Goal: Task Accomplishment & Management: Complete application form

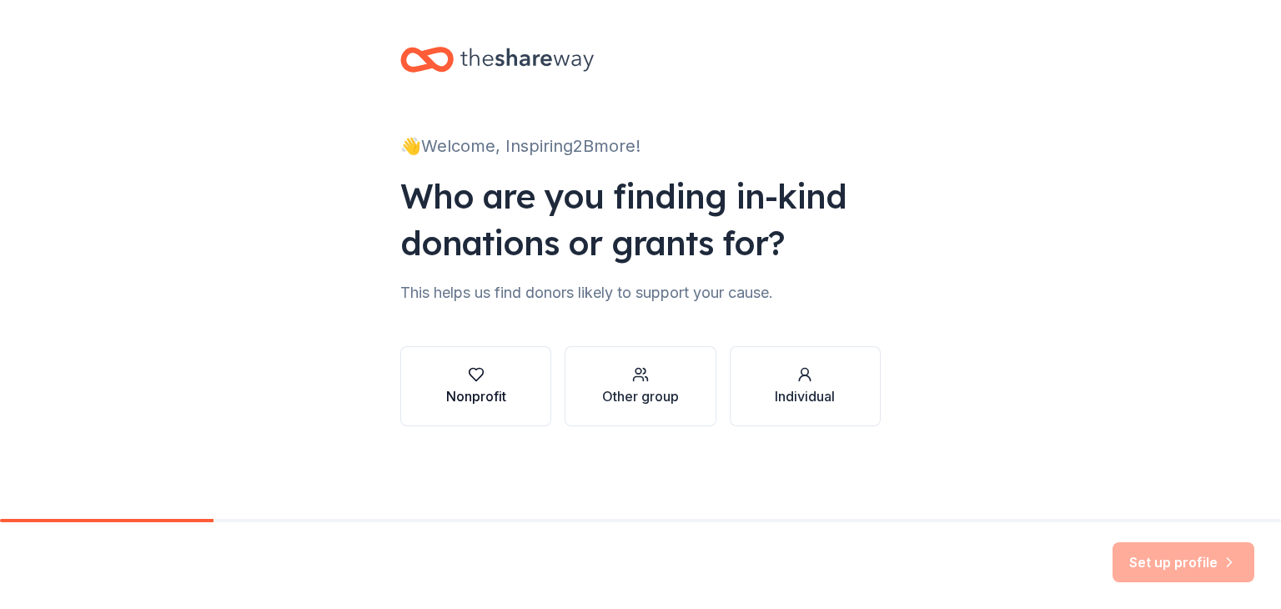
click at [476, 375] on icon "button" at bounding box center [476, 374] width 17 height 17
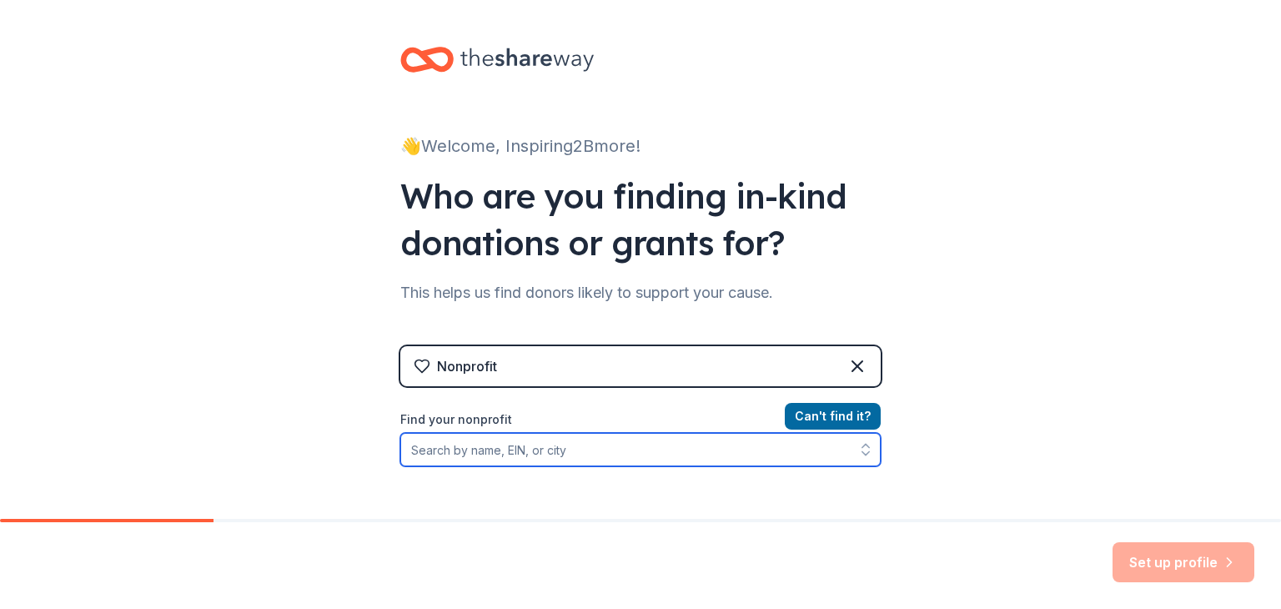
click at [521, 451] on input "Find your nonprofit" at bounding box center [640, 449] width 481 height 33
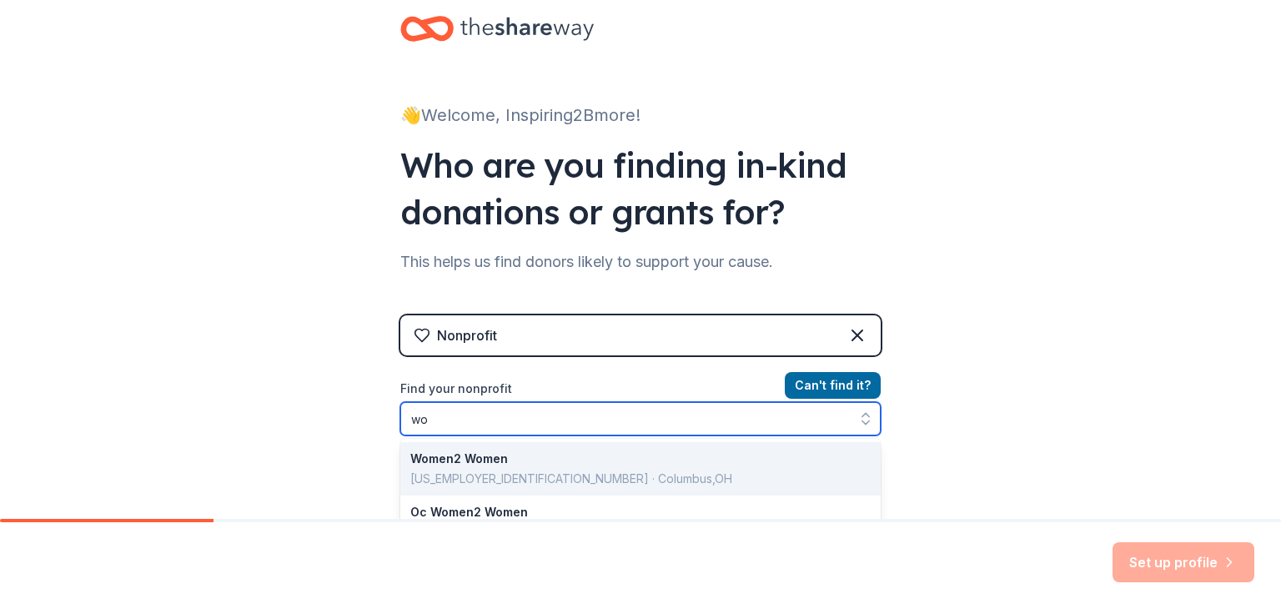
type input "w"
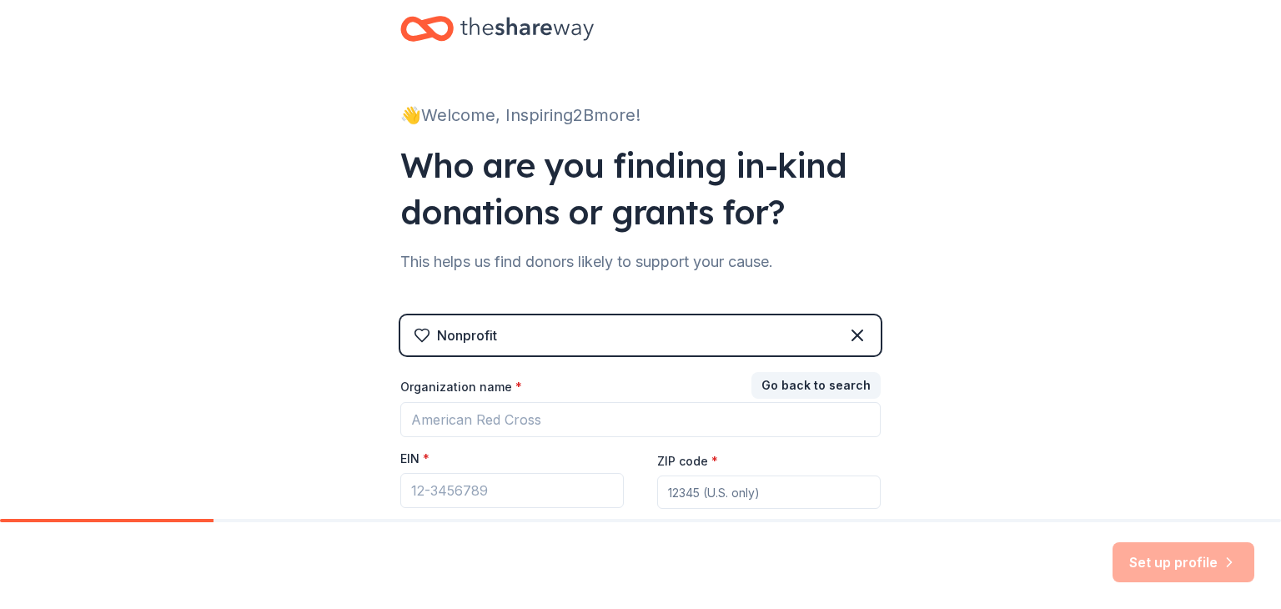
scroll to position [168, 0]
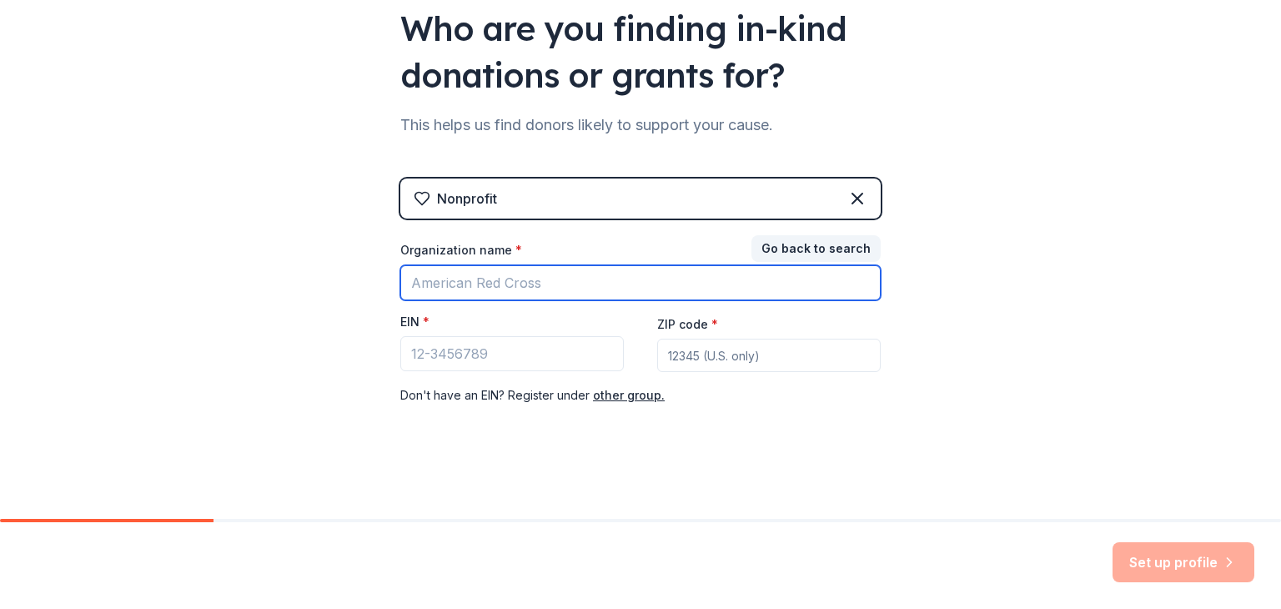
click at [523, 283] on input "Organization name *" at bounding box center [640, 282] width 481 height 35
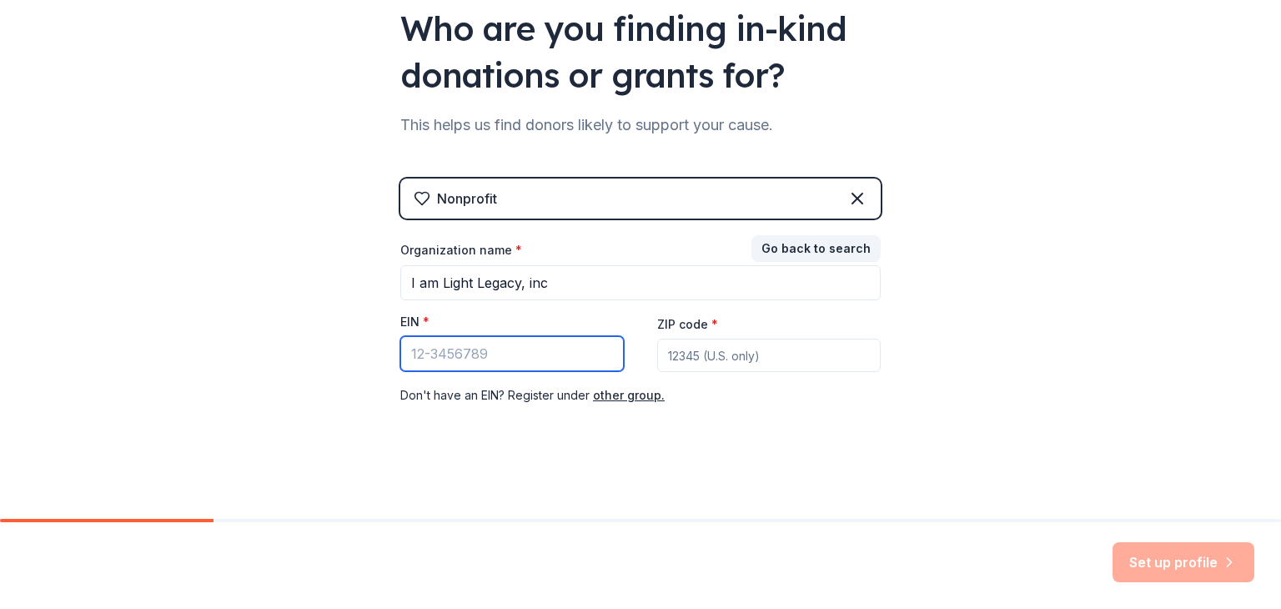
click at [547, 350] on input "EIN *" at bounding box center [512, 353] width 224 height 35
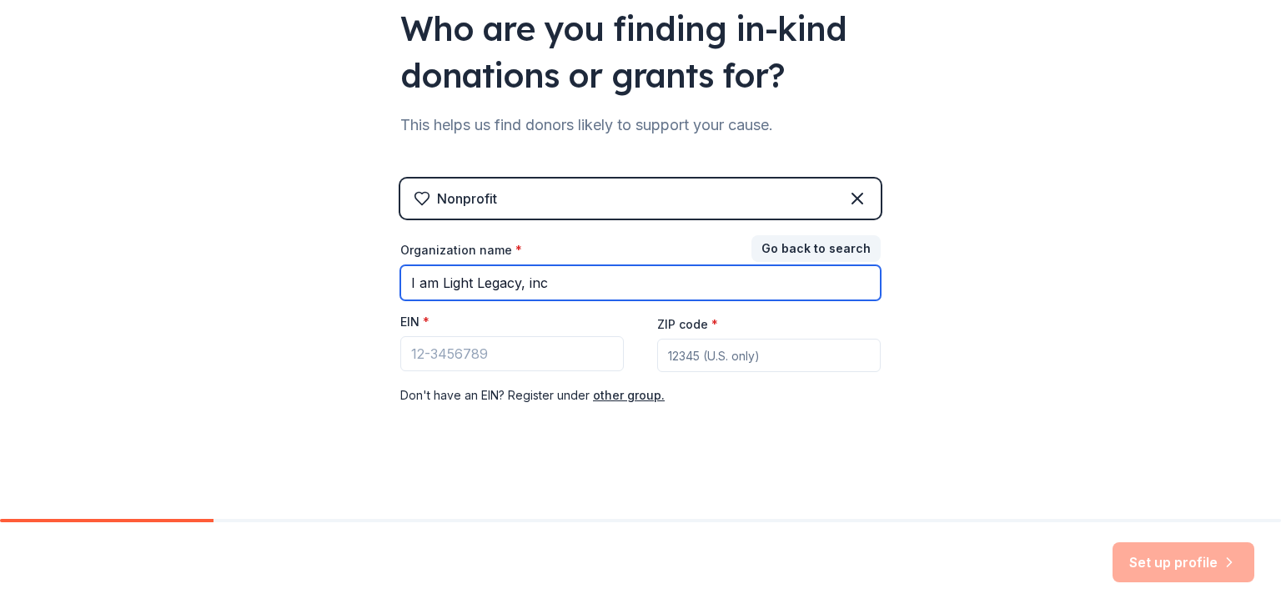
click at [646, 289] on input "I am Light Legacy, inc" at bounding box center [640, 282] width 481 height 35
drag, startPoint x: 646, startPoint y: 289, endPoint x: 390, endPoint y: 293, distance: 255.3
click at [390, 293] on div "👋 Welcome, Inspiring2Bmore! Who are you finding in-kind donations or grants for…" at bounding box center [641, 175] width 534 height 687
click at [558, 281] on input "I am Light Legacy, inc" at bounding box center [640, 282] width 481 height 35
drag, startPoint x: 558, startPoint y: 281, endPoint x: 357, endPoint y: 284, distance: 201.1
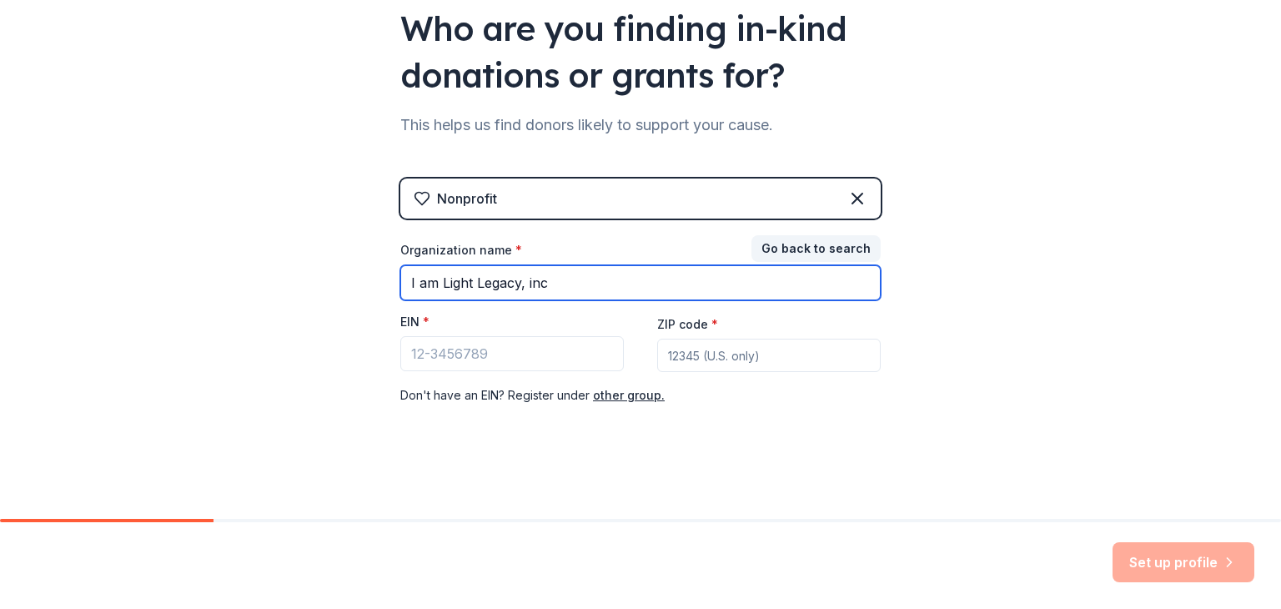
click at [357, 284] on div "👋 Welcome, Inspiring2Bmore! Who are you finding in-kind donations or grants for…" at bounding box center [640, 175] width 1281 height 687
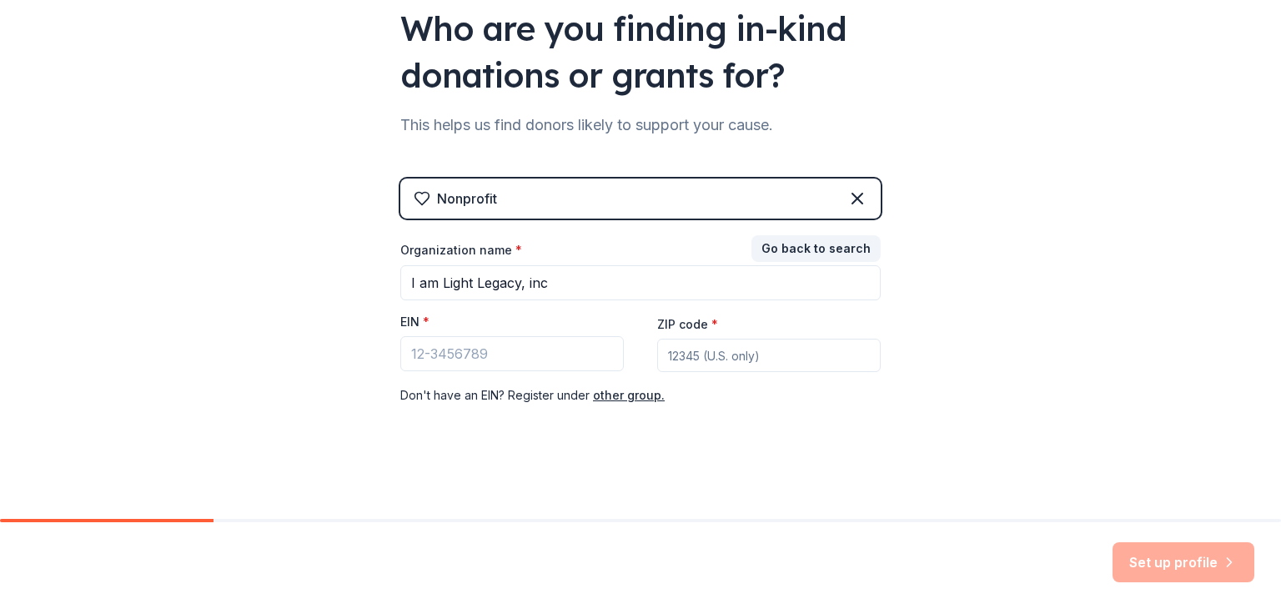
click at [357, 284] on div "👋 Welcome, Inspiring2Bmore! Who are you finding in-kind donations or grants for…" at bounding box center [640, 175] width 1281 height 687
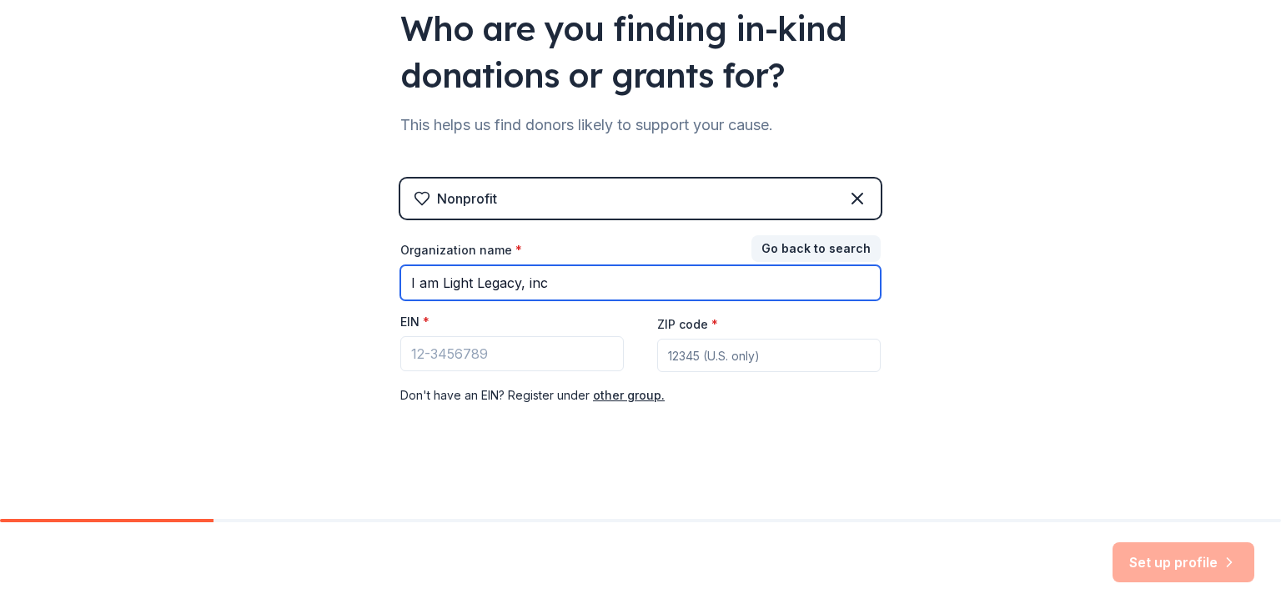
drag, startPoint x: 567, startPoint y: 286, endPoint x: 355, endPoint y: 252, distance: 214.6
click at [355, 252] on div "👋 Welcome, Inspiring2Bmore! Who are you finding in-kind donations or grants for…" at bounding box center [640, 175] width 1281 height 687
type input "A"
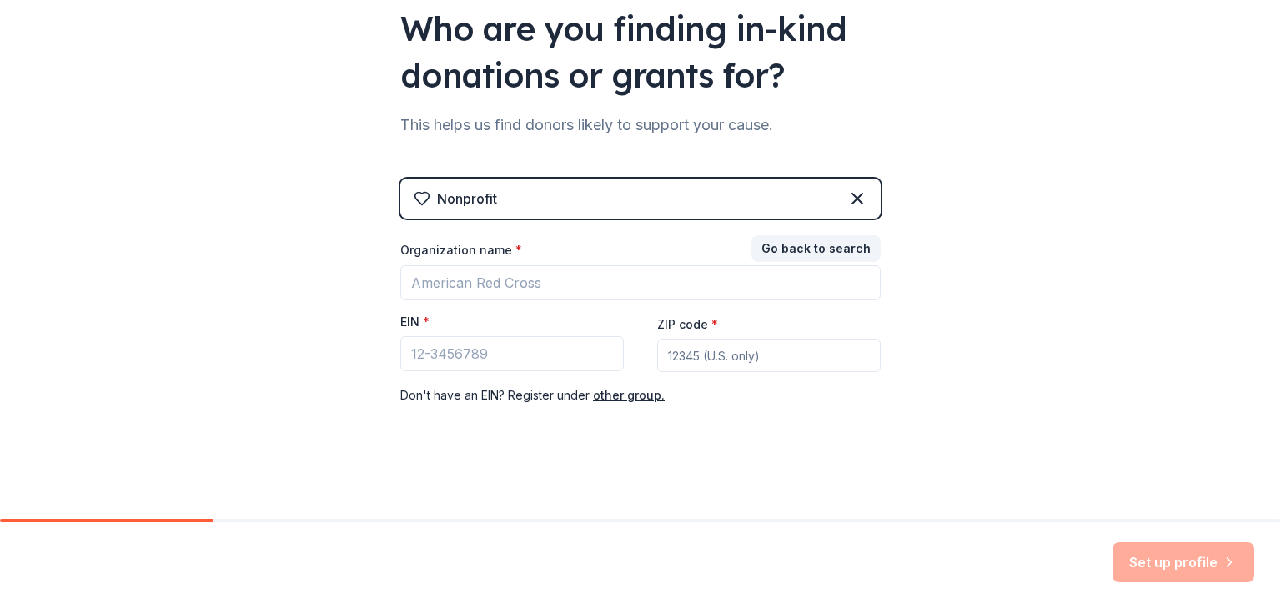
click at [420, 193] on icon at bounding box center [422, 199] width 14 height 13
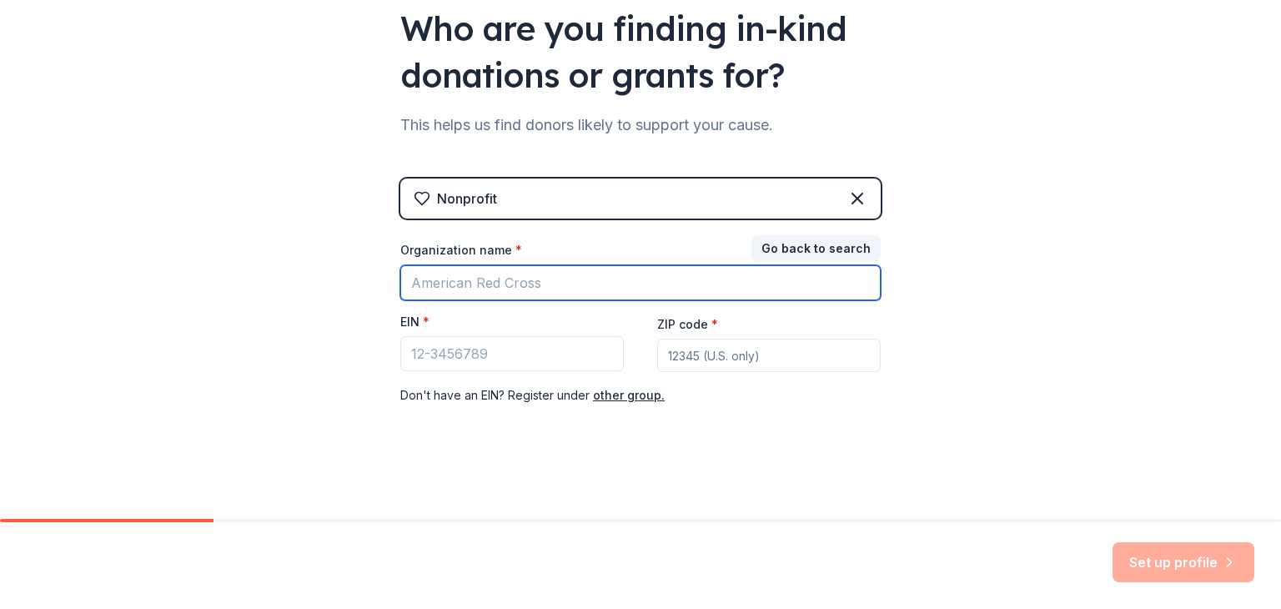
click at [424, 276] on input "Organization name *" at bounding box center [640, 282] width 481 height 35
type input "A"
type input "the Army wo"
drag, startPoint x: 505, startPoint y: 288, endPoint x: 362, endPoint y: 288, distance: 142.7
click at [362, 288] on div "👋 Welcome, Inspiring2Bmore! Who are you finding in-kind donations or grants for…" at bounding box center [640, 175] width 1281 height 687
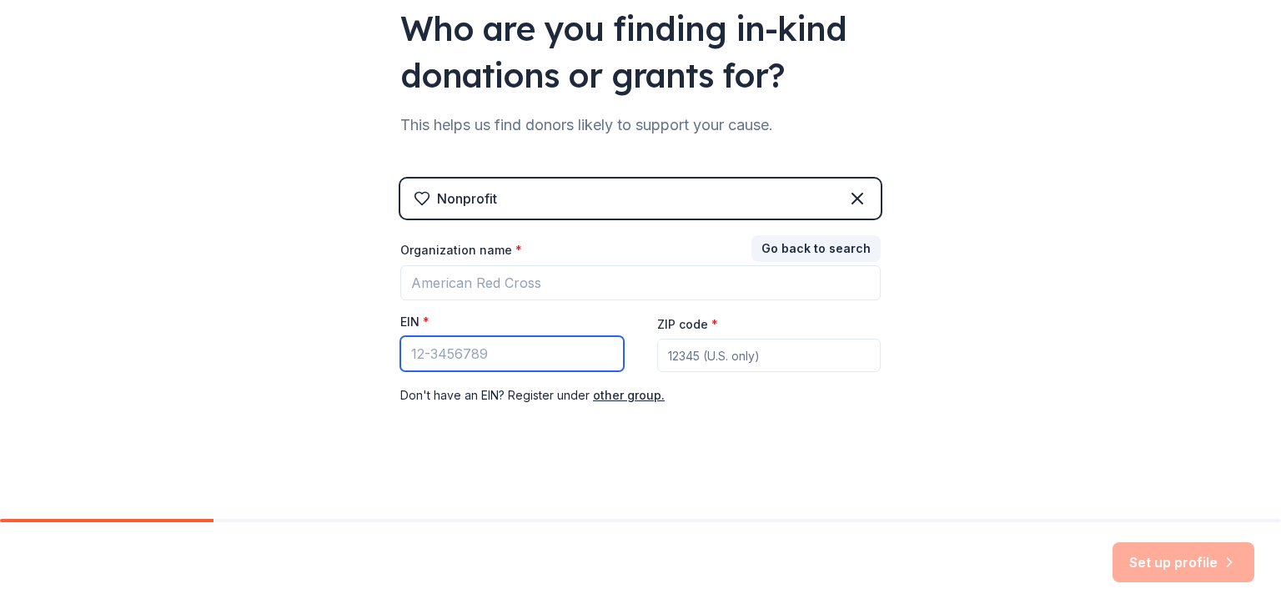
click at [428, 344] on input "EIN *" at bounding box center [512, 353] width 224 height 35
type input "[US_EMPLOYER_IDENTIFICATION_NUMBER]"
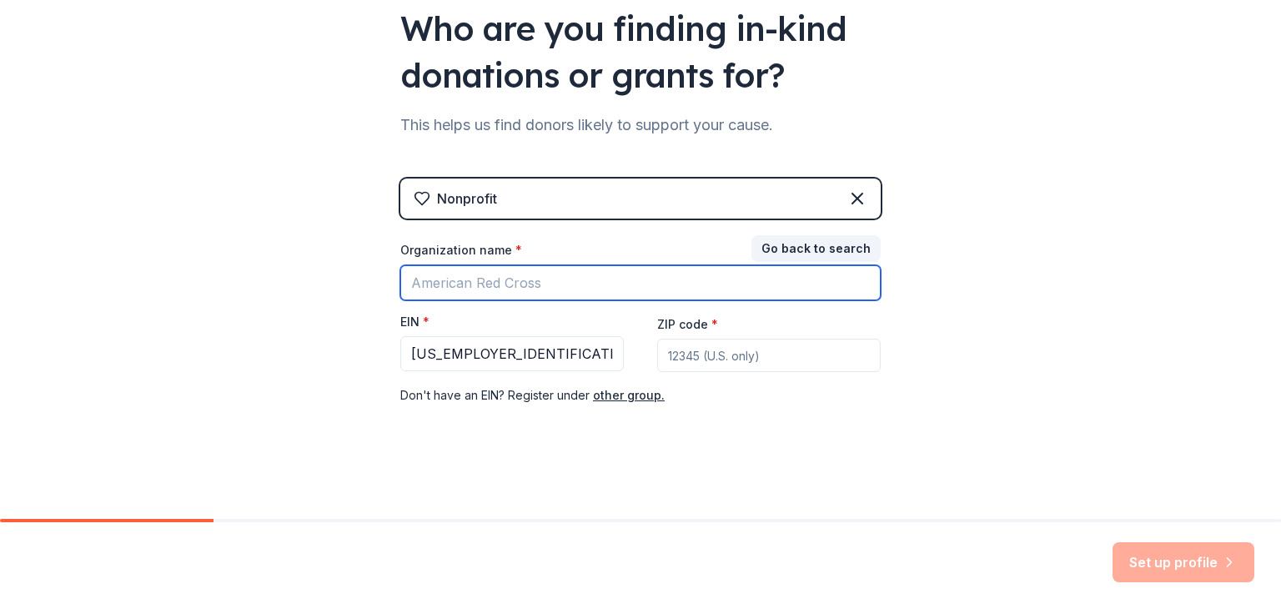
click at [595, 290] on input "Organization name *" at bounding box center [640, 282] width 481 height 35
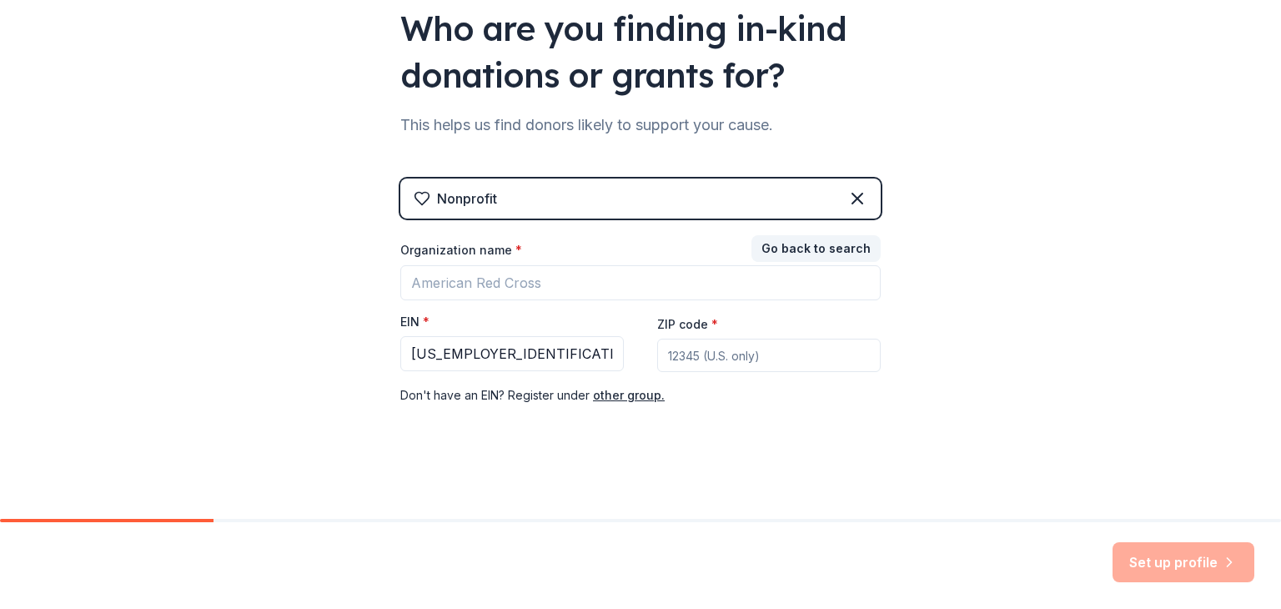
click at [798, 437] on div "Nonprofit Go back to search Organization name * EIN * [US_EMPLOYER_IDENTIFICATI…" at bounding box center [640, 309] width 481 height 260
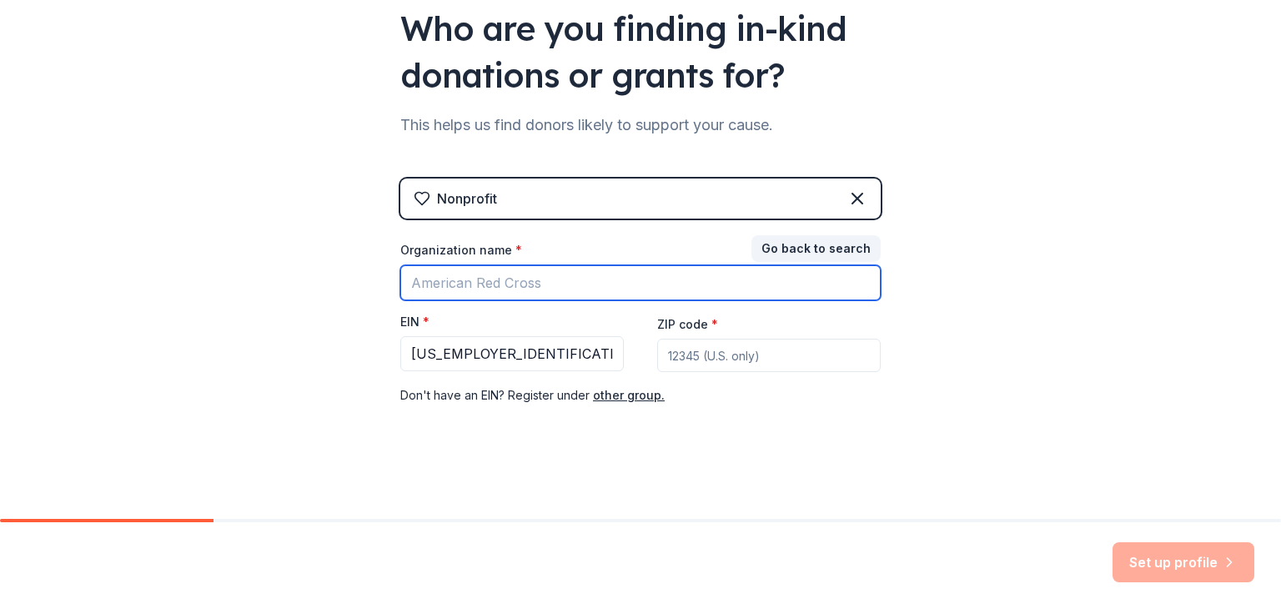
click at [538, 281] on input "Organization name *" at bounding box center [640, 282] width 481 height 35
type input "A"
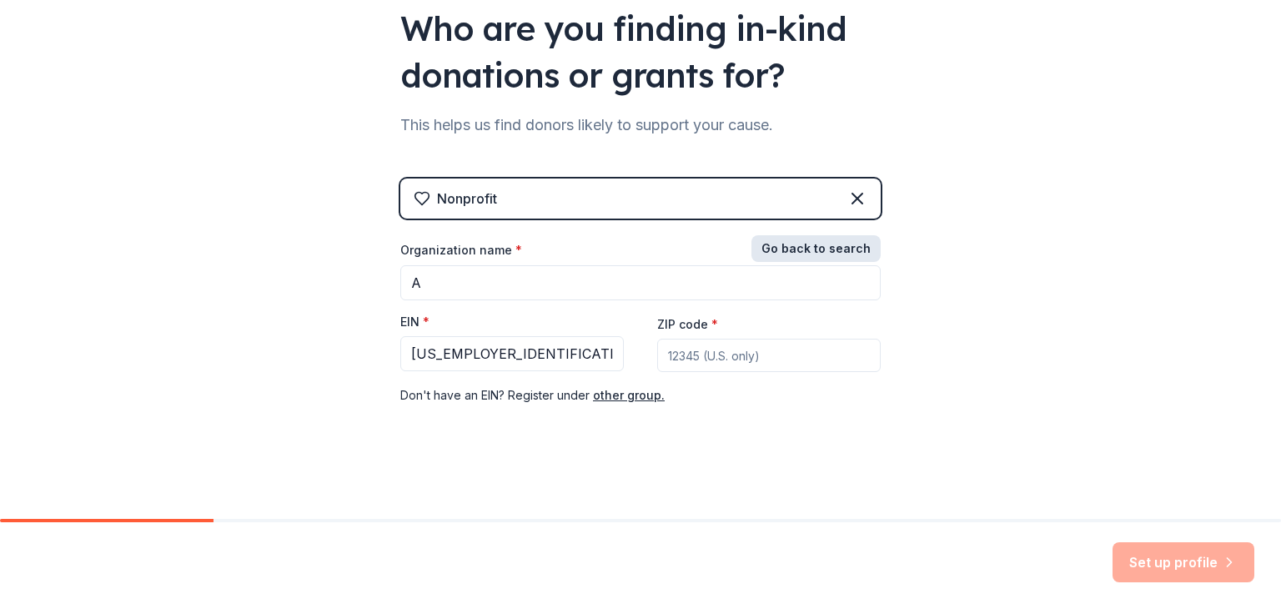
click at [798, 250] on button "Go back to search" at bounding box center [816, 248] width 129 height 27
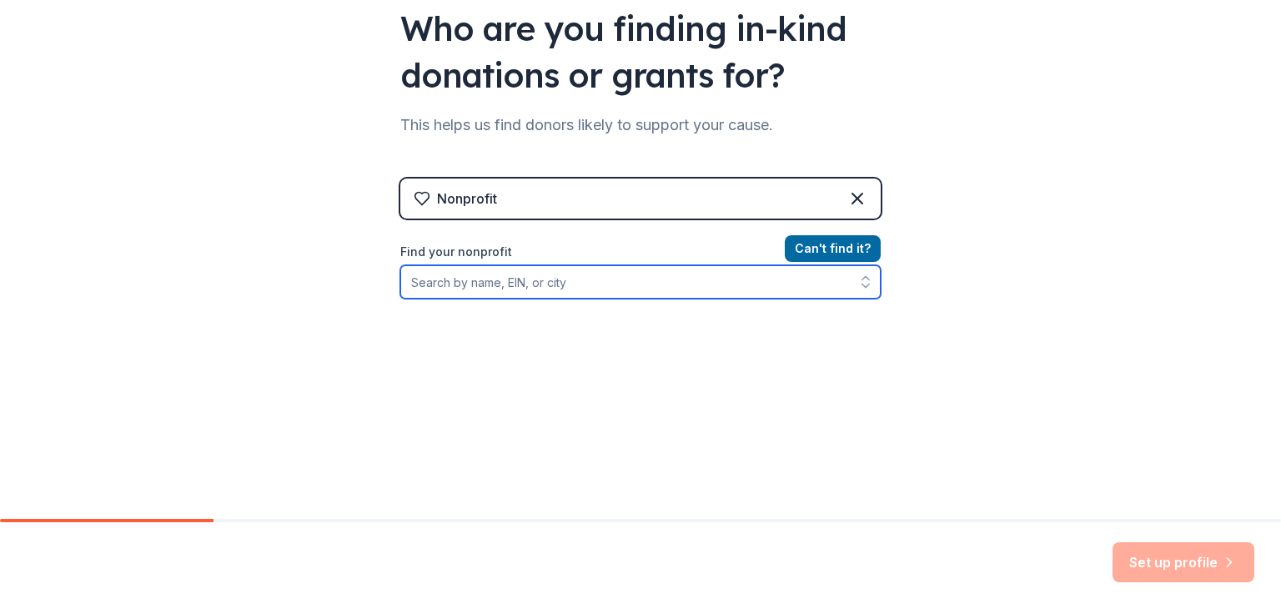
click at [562, 283] on input "Find your nonprofit" at bounding box center [640, 281] width 481 height 33
type input "[US_EMPLOYER_IDENTIFICATION_NUMBER]"
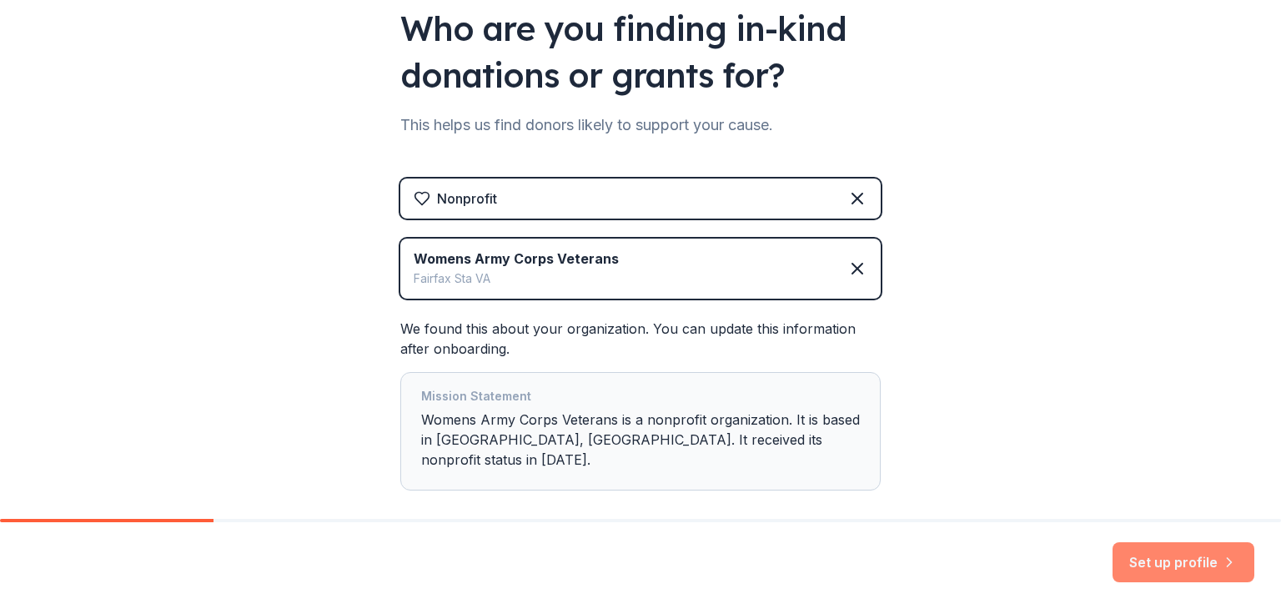
click at [1165, 563] on button "Set up profile" at bounding box center [1184, 562] width 142 height 40
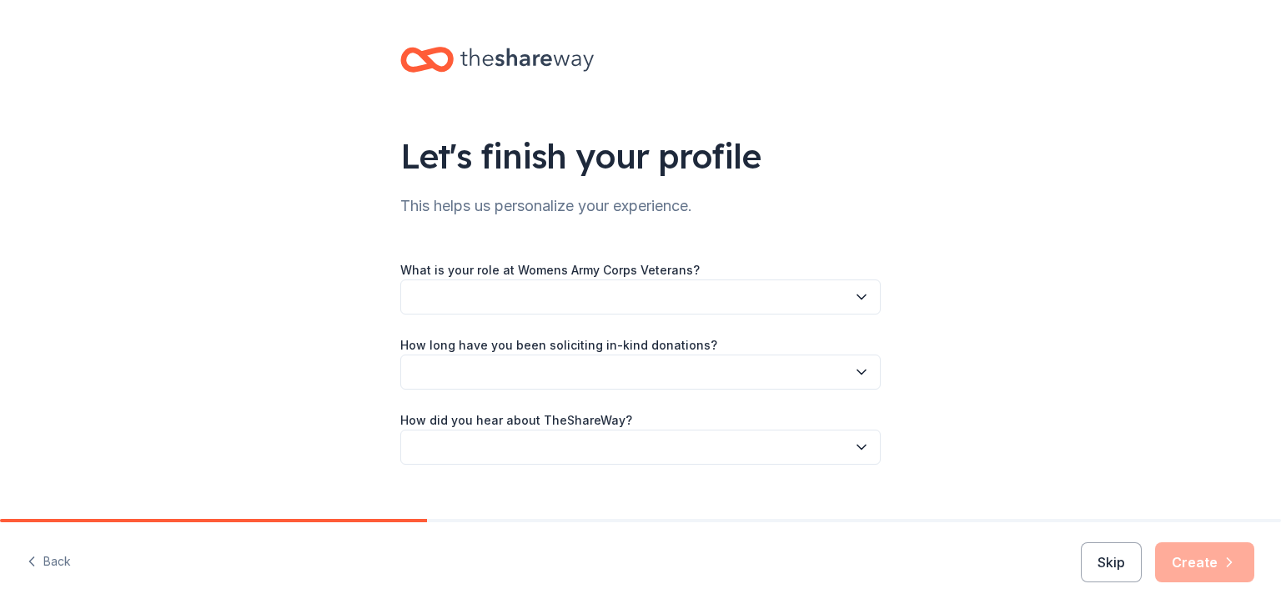
click at [854, 292] on icon "button" at bounding box center [861, 297] width 17 height 17
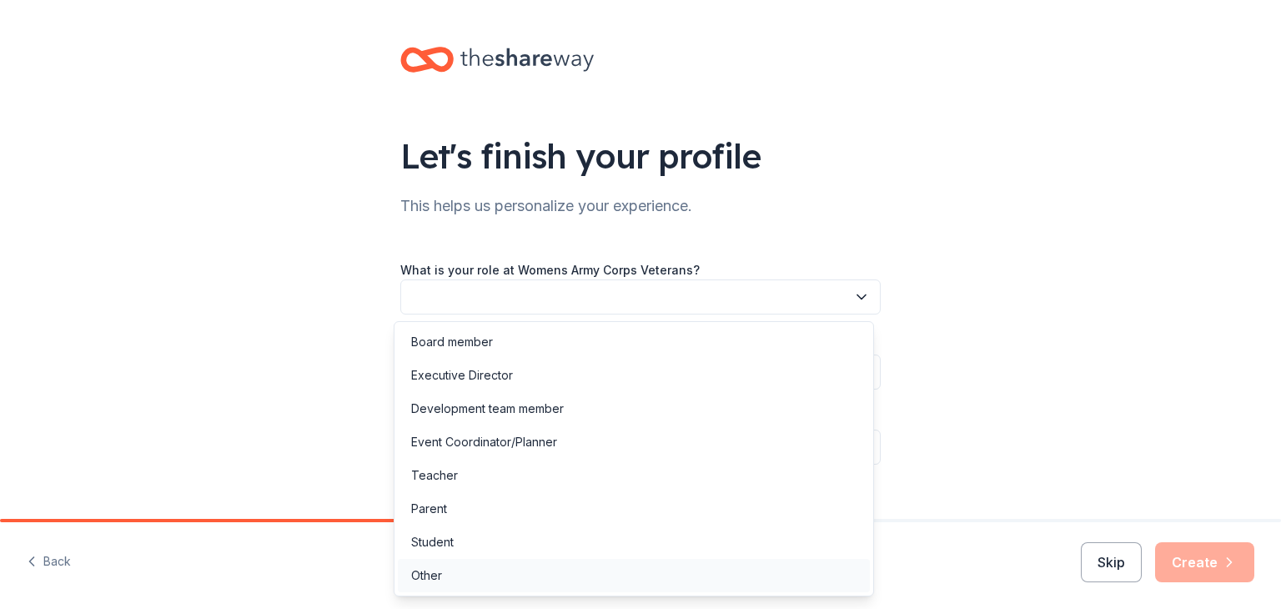
click at [765, 572] on div "Other" at bounding box center [634, 575] width 472 height 33
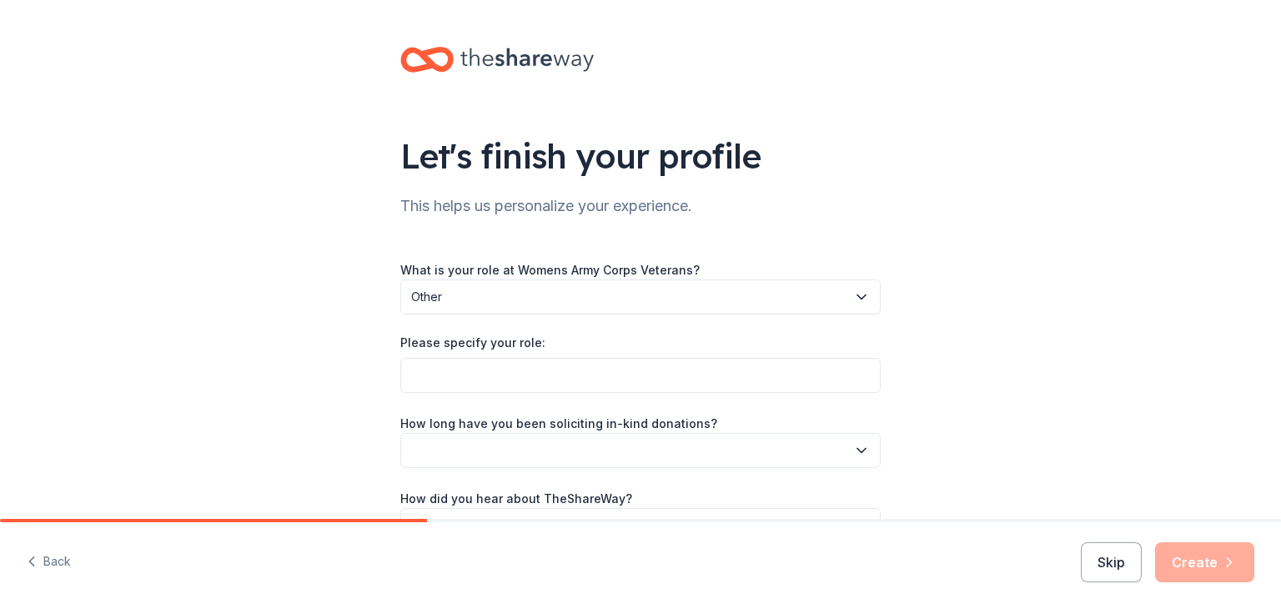
click at [818, 392] on div "What is your role at Womens Army Corps Veterans? Other Please specify your role…" at bounding box center [640, 401] width 481 height 284
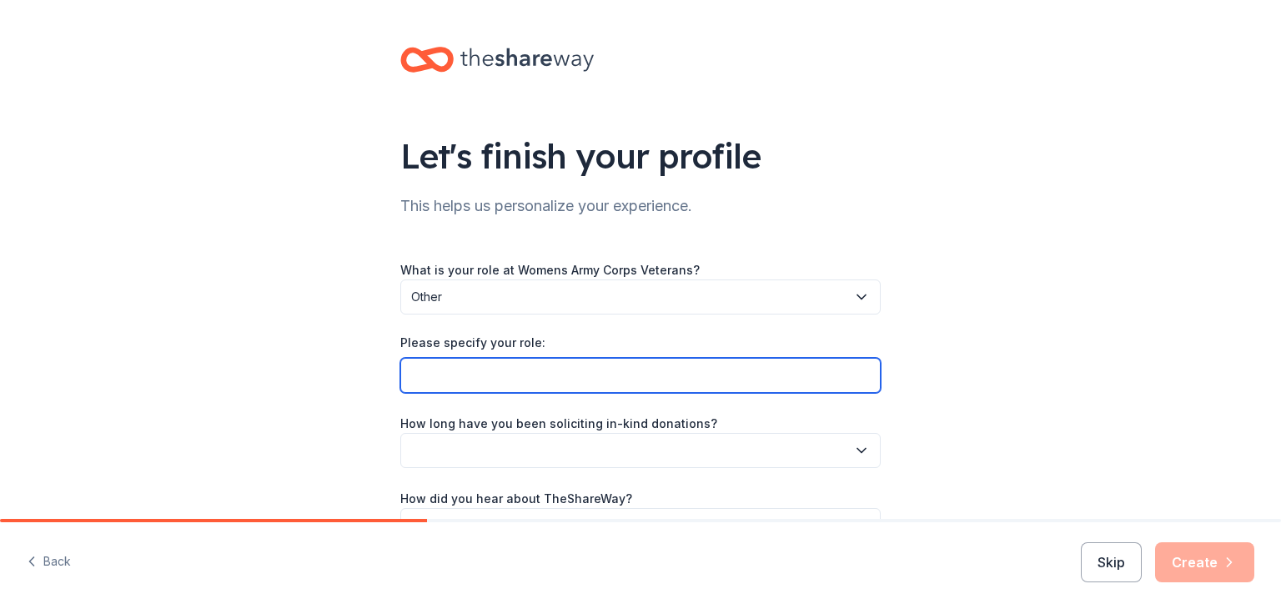
click at [803, 376] on input "Please specify your role:" at bounding box center [640, 375] width 481 height 35
type input "Current President of the Chapter"
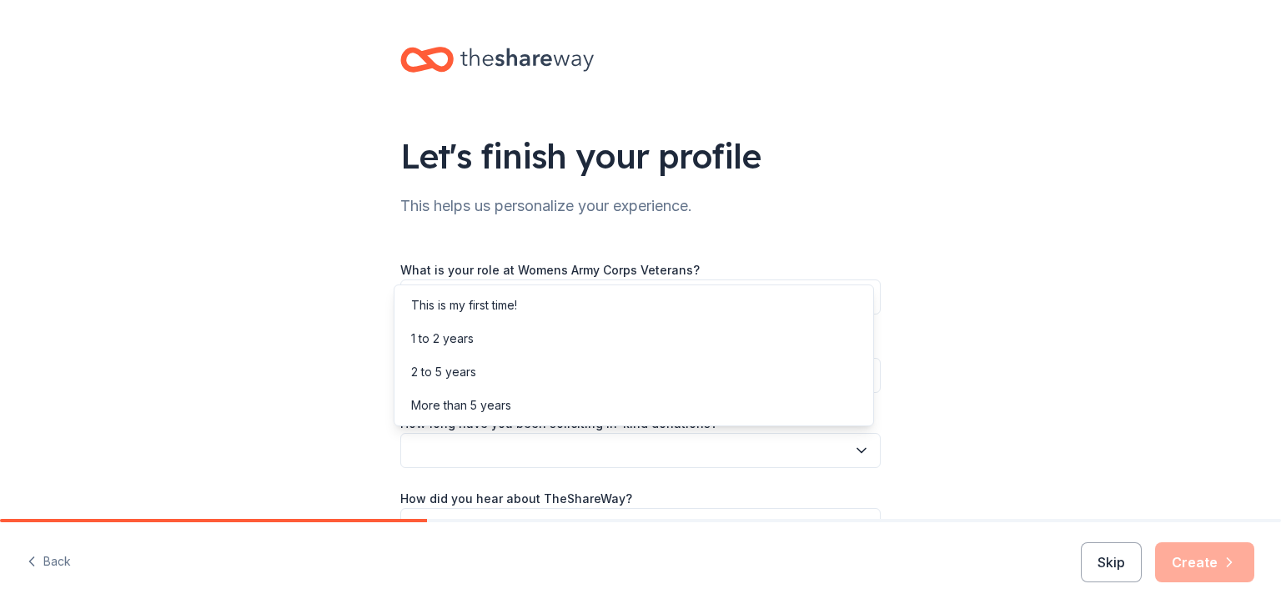
click at [831, 457] on button "button" at bounding box center [640, 450] width 481 height 35
click at [682, 295] on div "This is my first time!" at bounding box center [634, 305] width 472 height 33
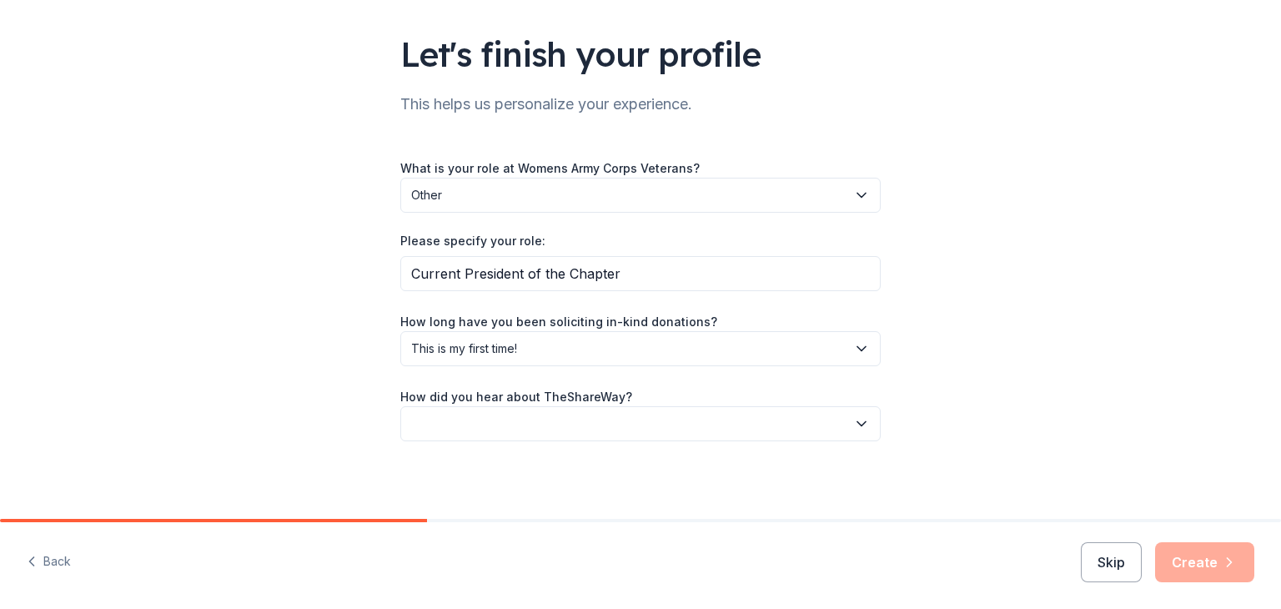
scroll to position [103, 0]
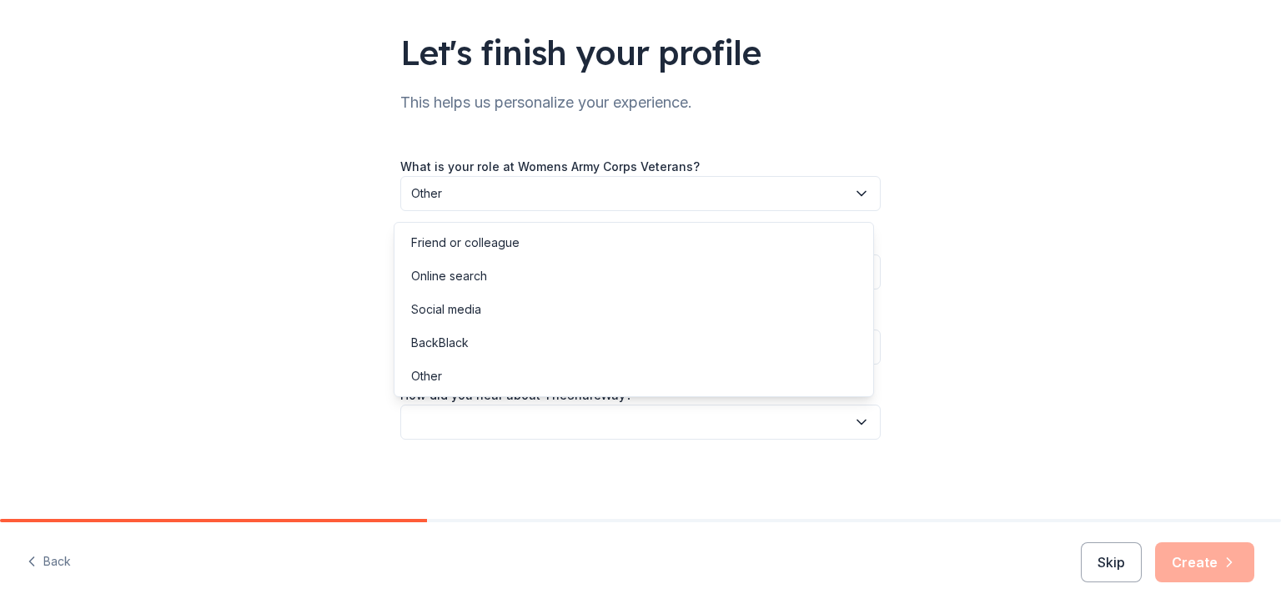
click at [657, 422] on button "button" at bounding box center [640, 422] width 481 height 35
click at [562, 318] on div "Social media" at bounding box center [634, 309] width 472 height 33
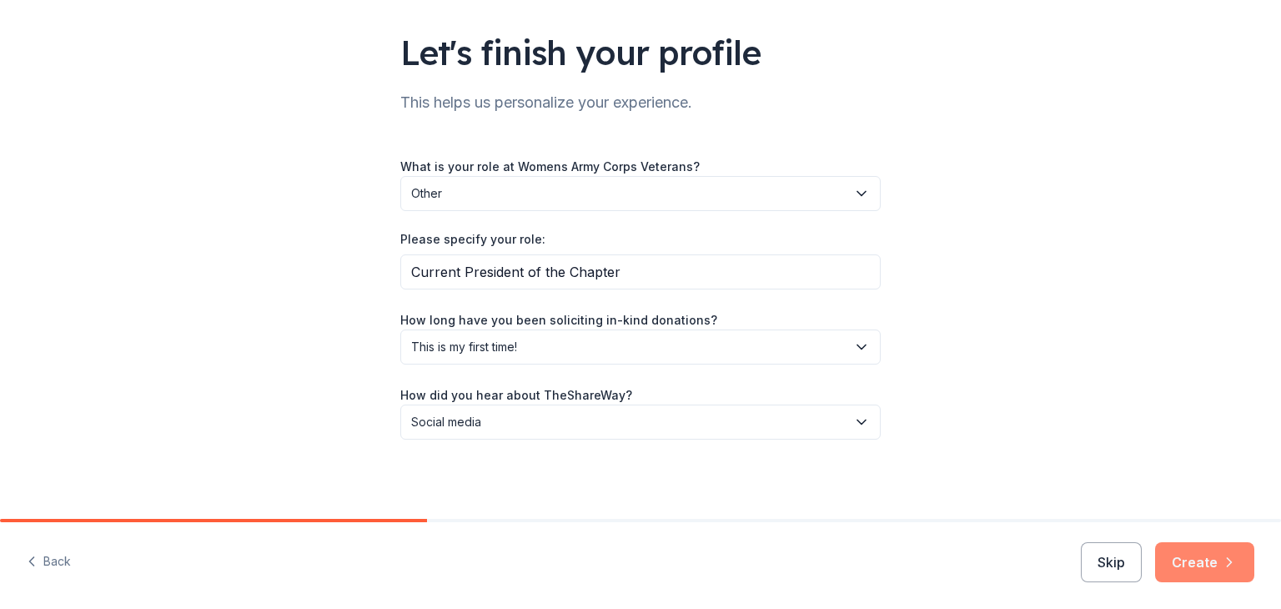
click at [1193, 560] on button "Create" at bounding box center [1204, 562] width 99 height 40
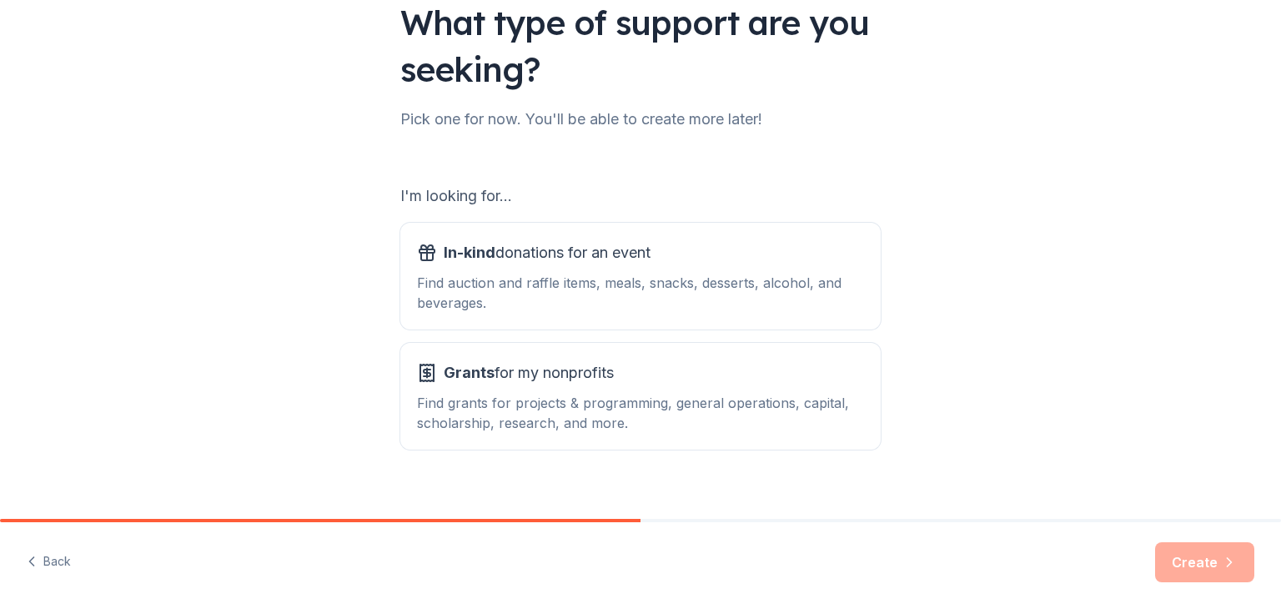
scroll to position [154, 0]
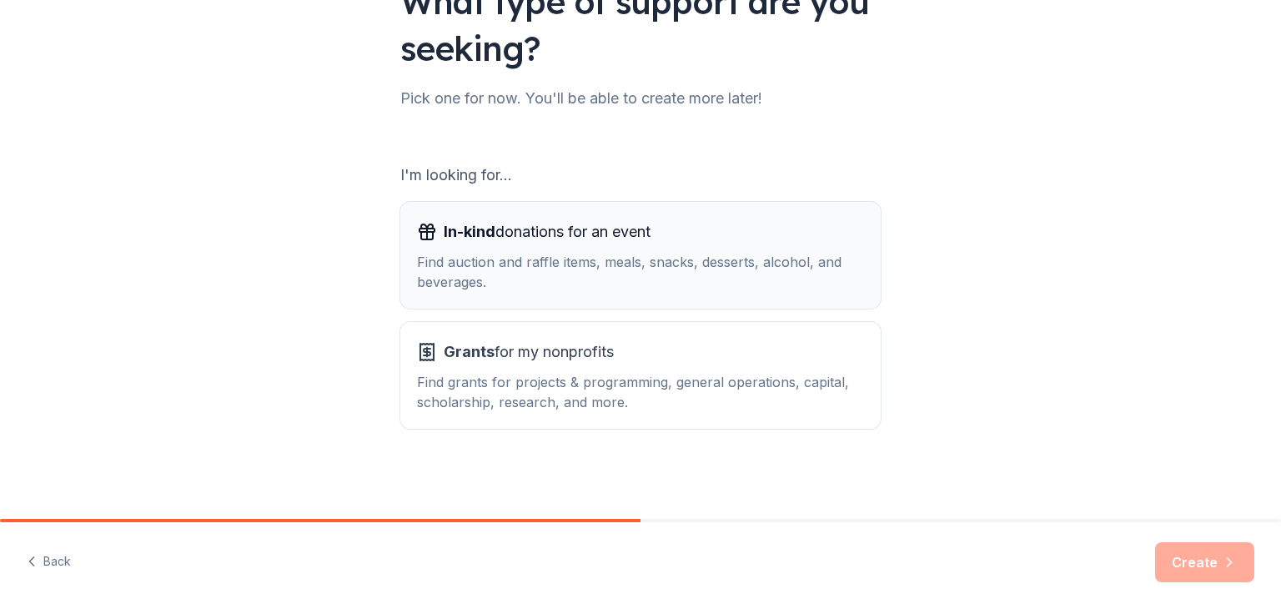
click at [610, 266] on div "Find auction and raffle items, meals, snacks, desserts, alcohol, and beverages." at bounding box center [640, 272] width 447 height 40
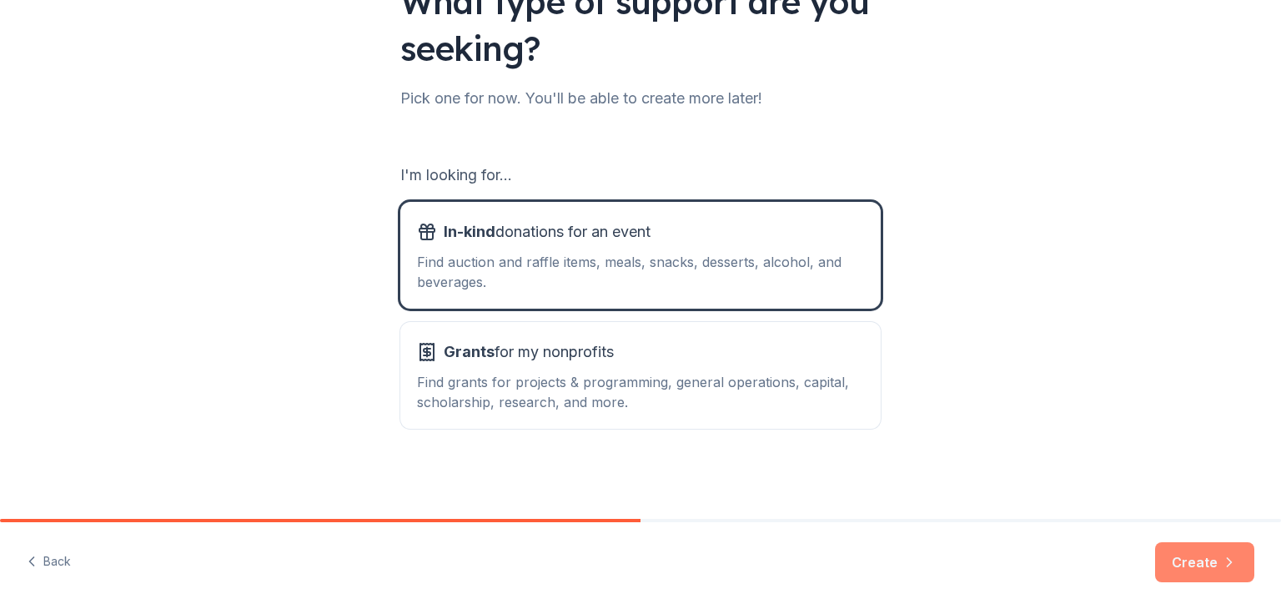
click at [1186, 551] on button "Create" at bounding box center [1204, 562] width 99 height 40
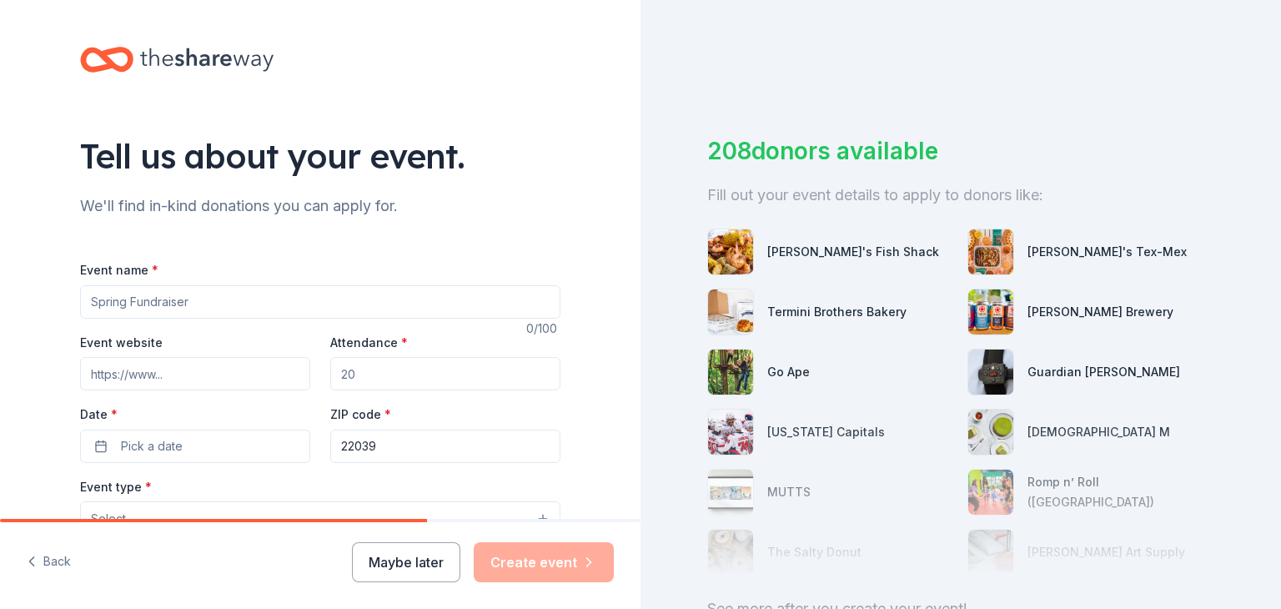
click at [267, 295] on input "Event name *" at bounding box center [320, 301] width 481 height 33
click at [253, 310] on input "Event name *" at bounding box center [320, 301] width 481 height 33
click at [254, 308] on input "Event name *" at bounding box center [320, 301] width 481 height 33
type input "2026 WAC VA-AWU Convention"
click at [385, 378] on input "Attendance *" at bounding box center [445, 373] width 230 height 33
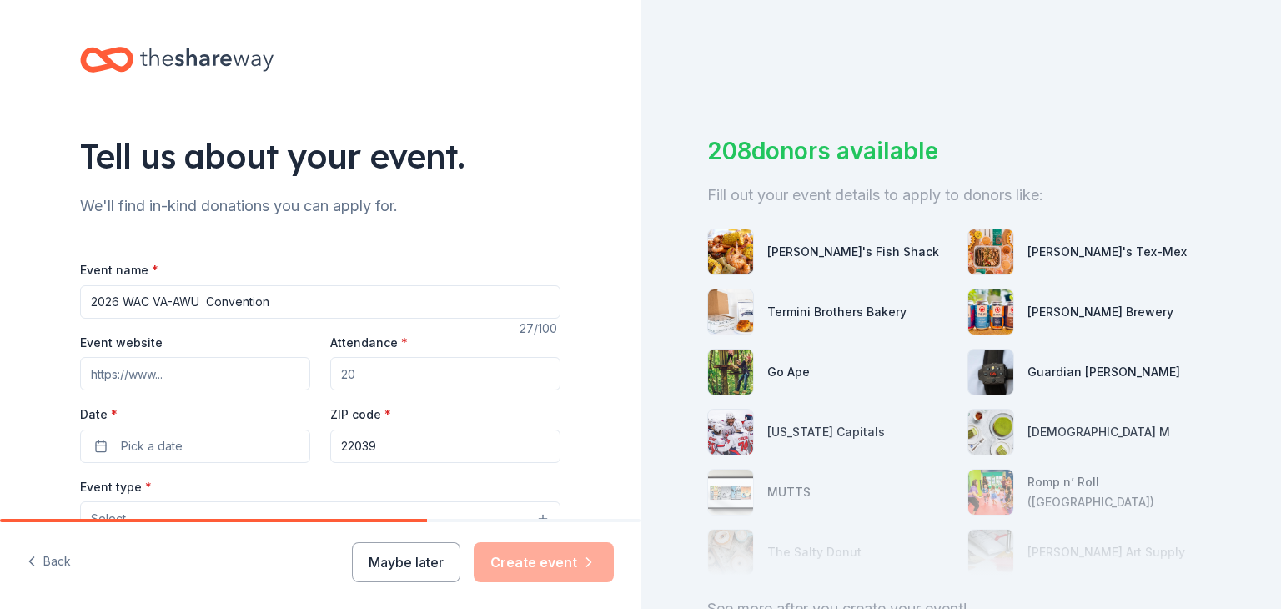
drag, startPoint x: 385, startPoint y: 378, endPoint x: 317, endPoint y: 370, distance: 68.9
click at [317, 370] on div "Event website Attendance * Date * Pick a date ZIP code * 22039" at bounding box center [320, 397] width 481 height 131
type input "150"
click at [213, 448] on button "Pick a date" at bounding box center [195, 446] width 230 height 33
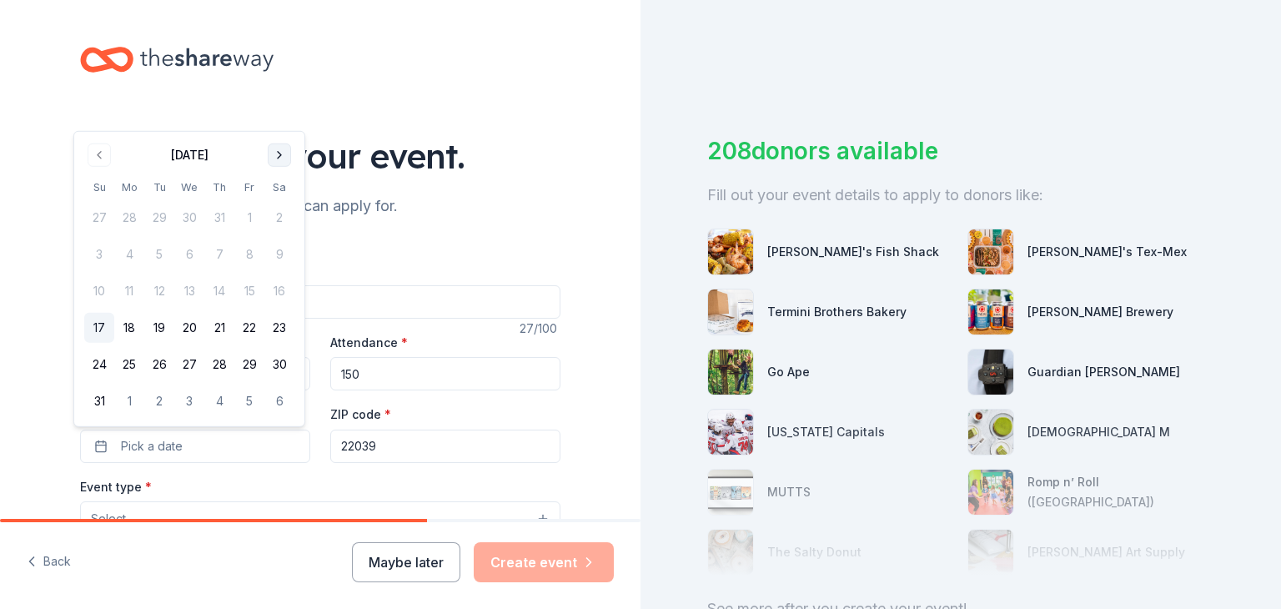
click at [279, 158] on button "Go to next month" at bounding box center [279, 154] width 23 height 23
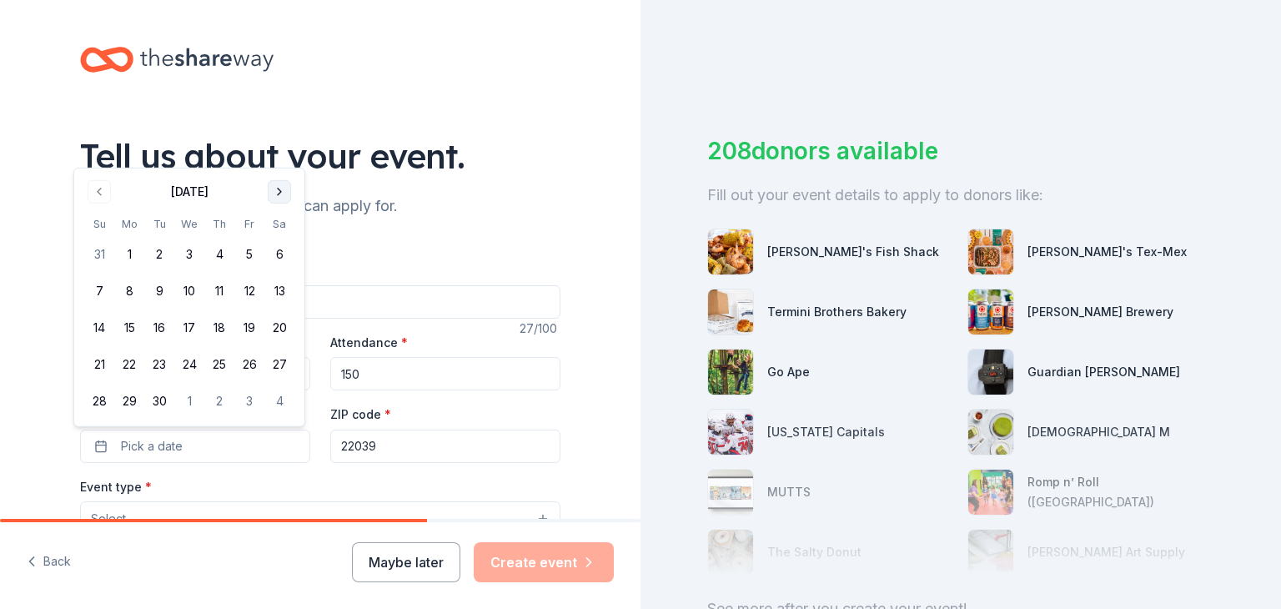
click at [274, 198] on button "Go to next month" at bounding box center [279, 191] width 23 height 23
click at [274, 198] on tbody "26 27 28 29 30 31 1 2 3 4 5 6 7 8 9 10 11 12 13 14 15 16 17 18 19 20 21 22 23 2…" at bounding box center [189, 306] width 210 height 220
click at [275, 162] on button "Go to next month" at bounding box center [279, 154] width 23 height 23
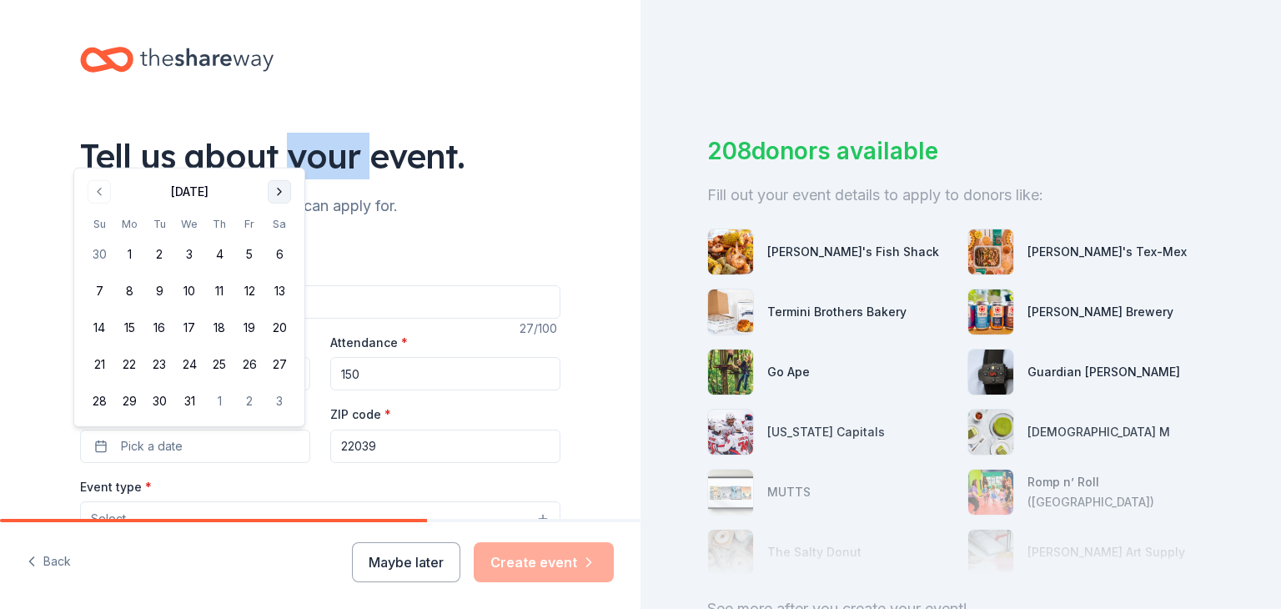
click at [275, 162] on div "Tell us about your event." at bounding box center [320, 156] width 481 height 47
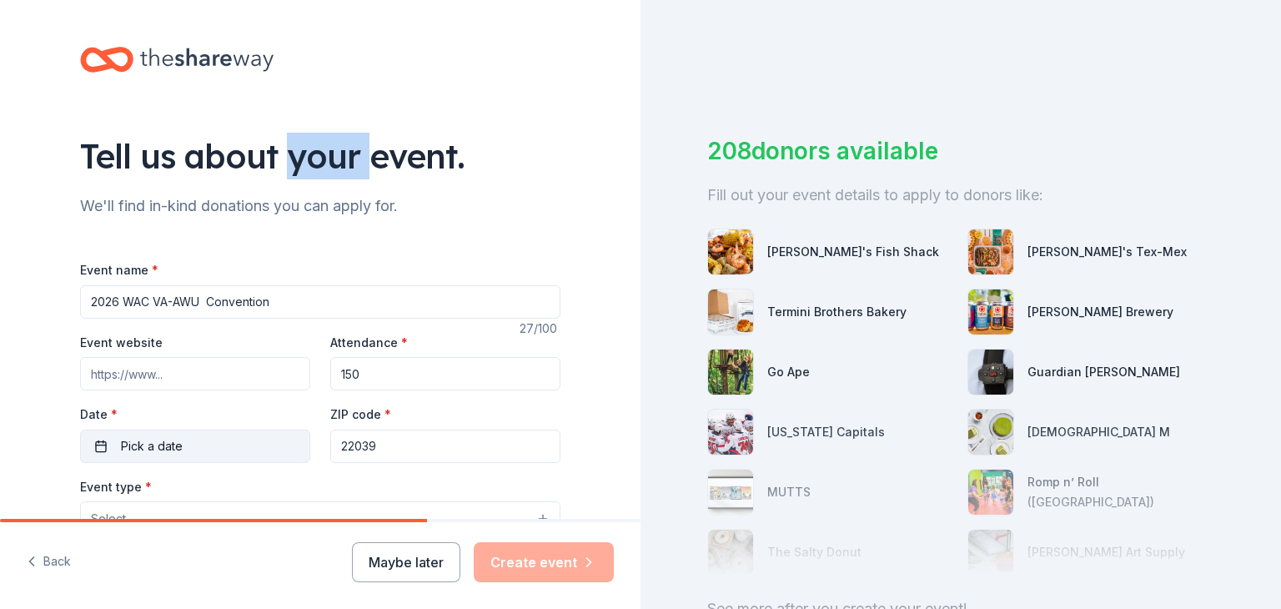
click at [215, 448] on button "Pick a date" at bounding box center [195, 446] width 230 height 33
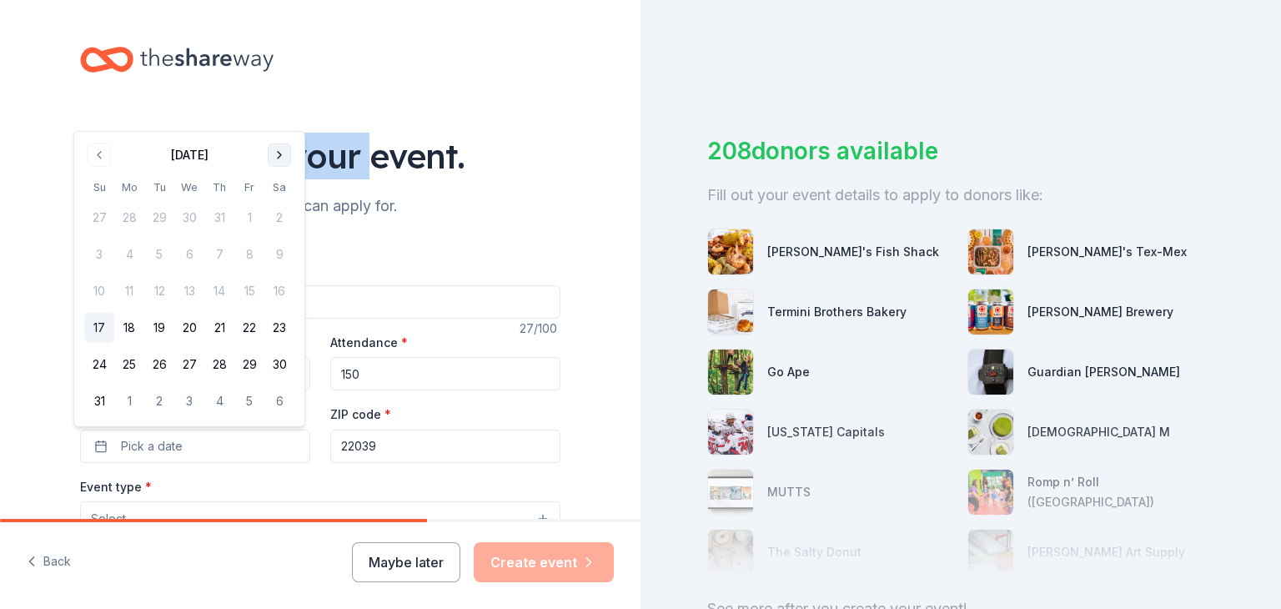
click at [274, 157] on button "Go to next month" at bounding box center [279, 154] width 23 height 23
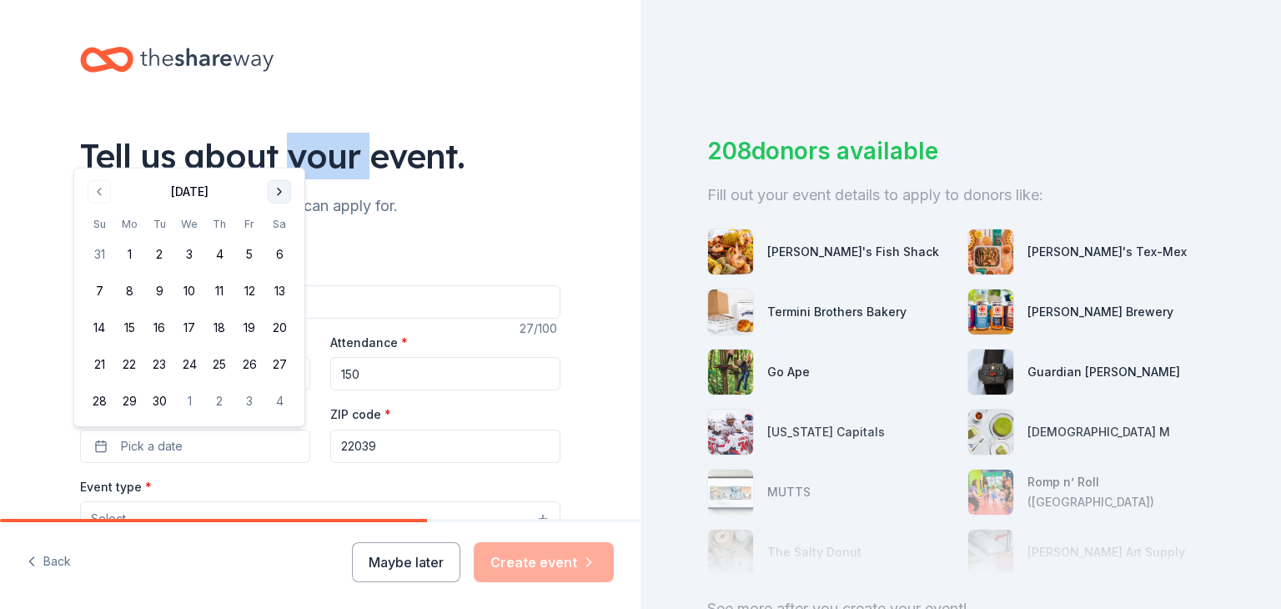
click at [280, 198] on button "Go to next month" at bounding box center [279, 191] width 23 height 23
click at [280, 193] on button "Go to next month" at bounding box center [279, 191] width 23 height 23
click at [284, 154] on button "Go to next month" at bounding box center [279, 154] width 23 height 23
click at [277, 191] on button "Go to next month" at bounding box center [279, 191] width 23 height 23
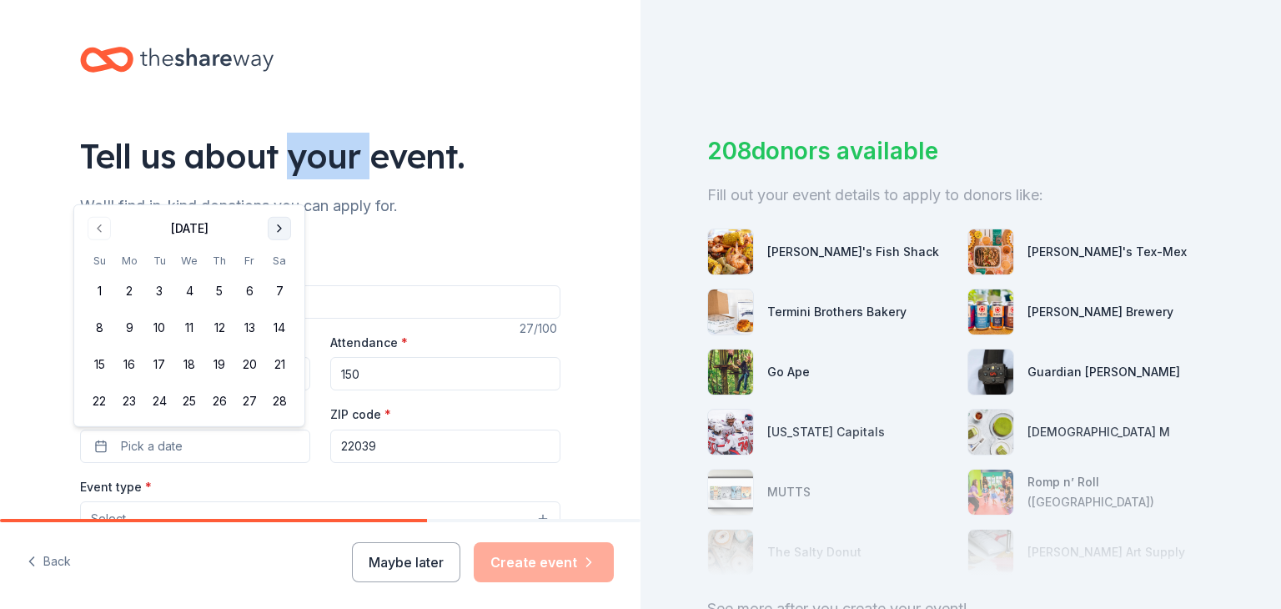
click at [278, 232] on button "Go to next month" at bounding box center [279, 228] width 23 height 23
click at [280, 204] on div "[DATE] Su Mo Tu We Th Fr Sa 1 2 3 4 5 6 7 8 9 10 11 12 13 14 15 16 17 18 19 20 …" at bounding box center [189, 298] width 210 height 238
click at [277, 194] on button "Go to next month" at bounding box center [279, 191] width 23 height 23
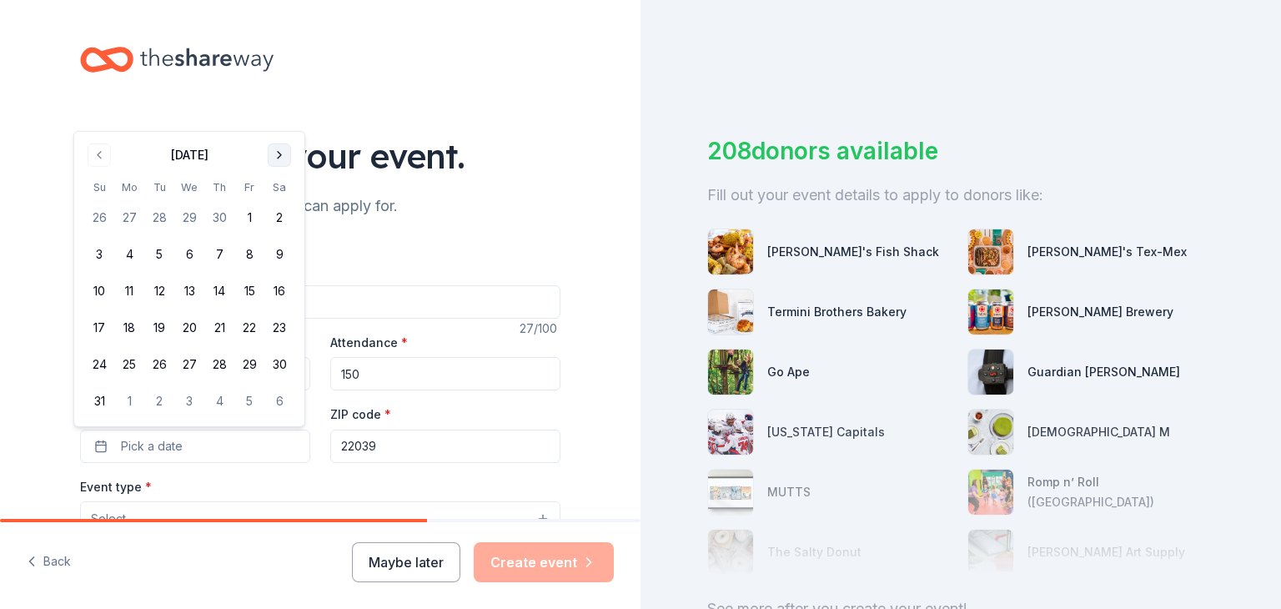
click at [278, 161] on button "Go to next month" at bounding box center [279, 154] width 23 height 23
click at [280, 188] on button "Go to next month" at bounding box center [279, 191] width 23 height 23
click at [280, 194] on button "Go to next month" at bounding box center [279, 191] width 23 height 23
click at [217, 255] on button "6" at bounding box center [219, 254] width 30 height 30
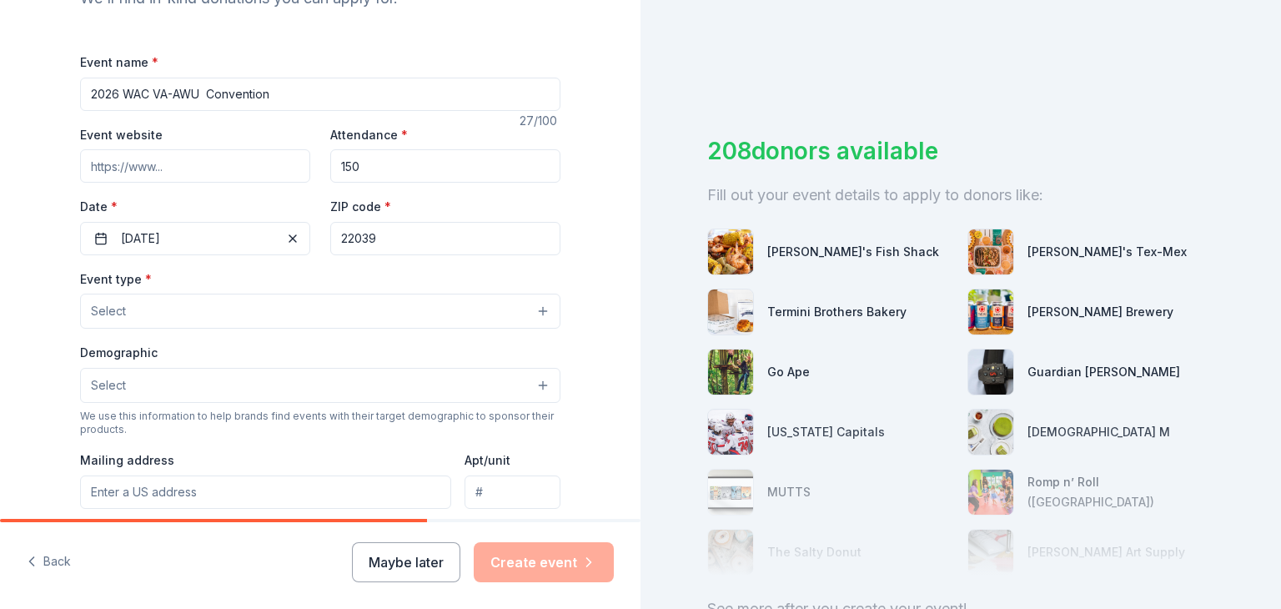
scroll to position [221, 0]
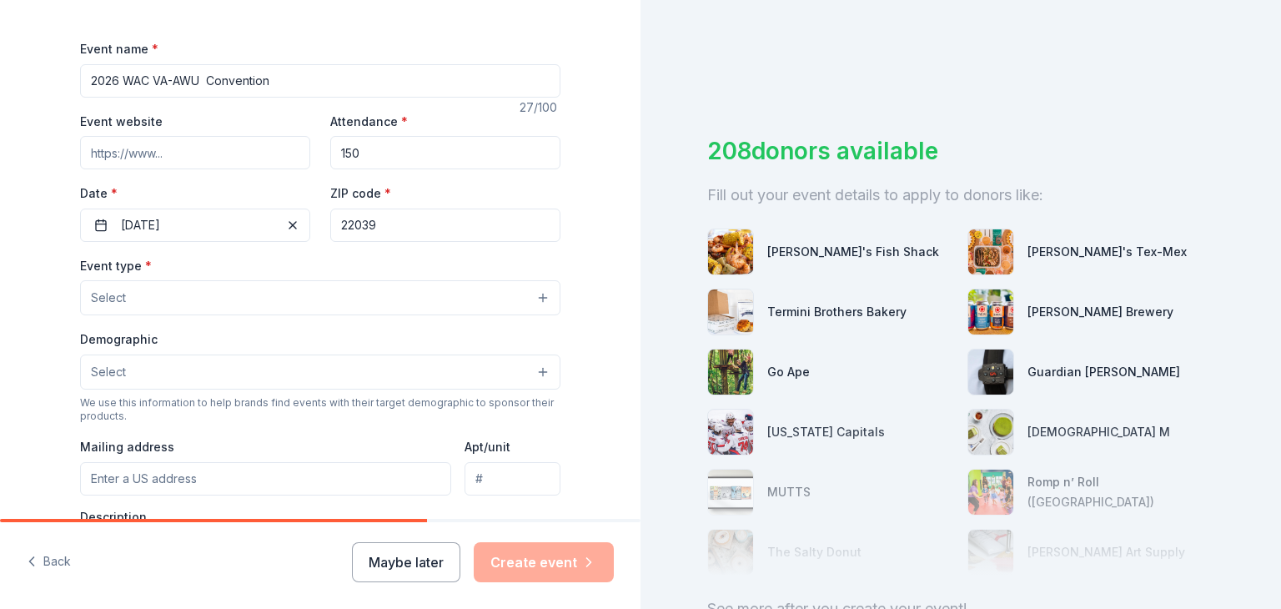
click at [534, 294] on button "Select" at bounding box center [320, 297] width 481 height 35
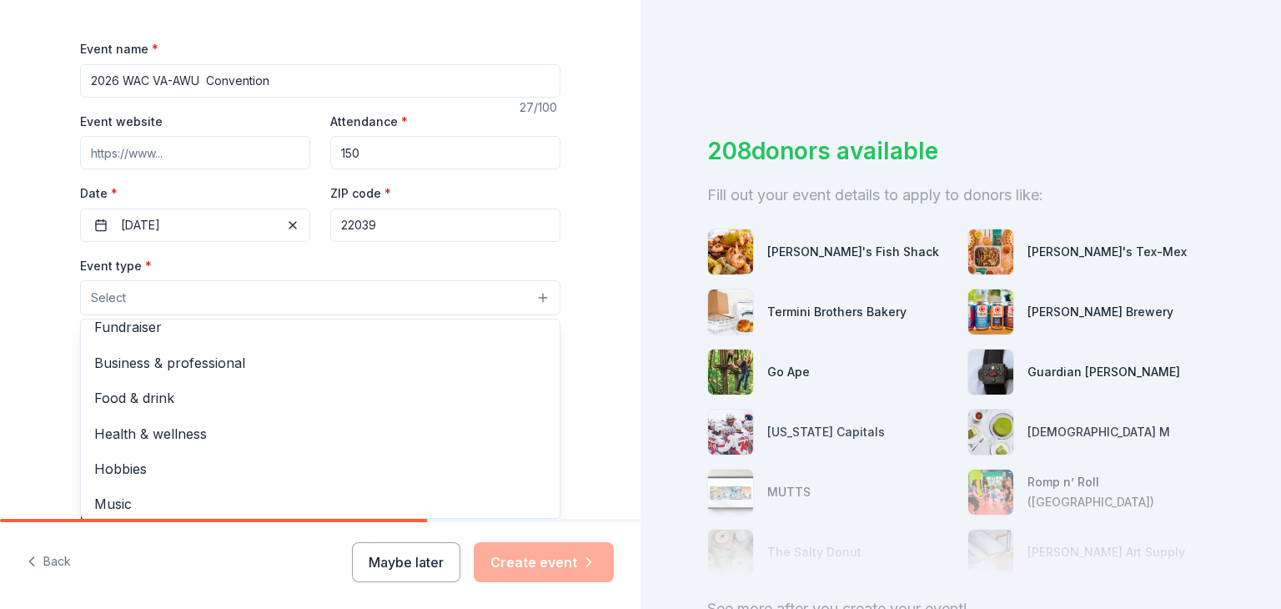
scroll to position [0, 0]
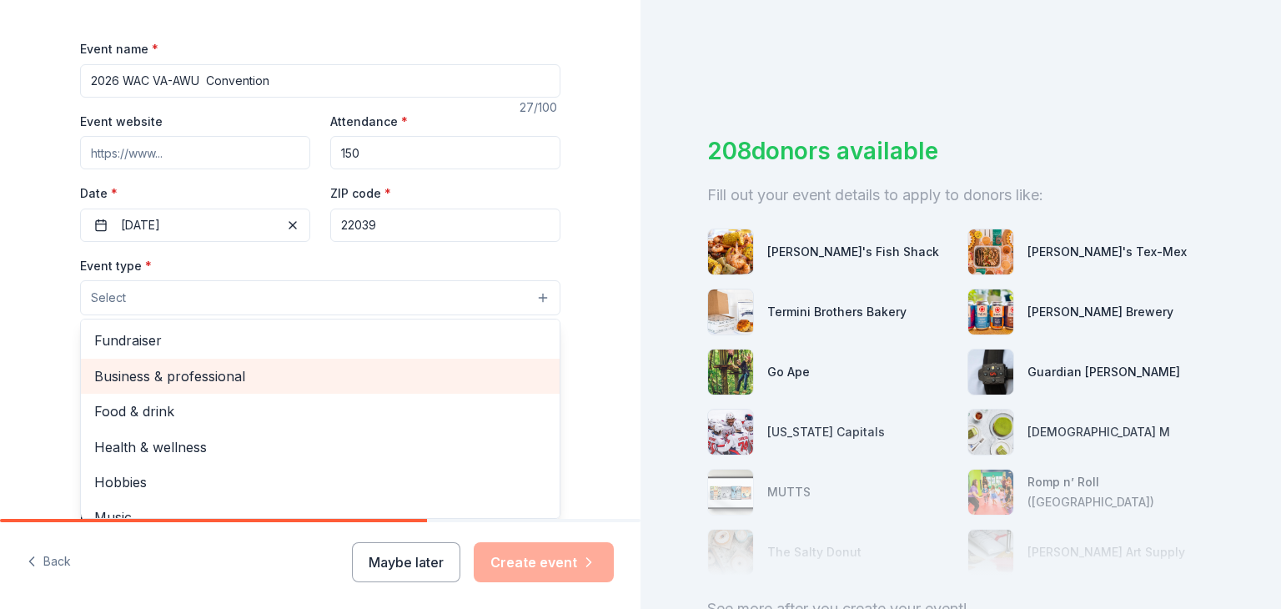
click at [405, 385] on span "Business & professional" at bounding box center [320, 376] width 452 height 22
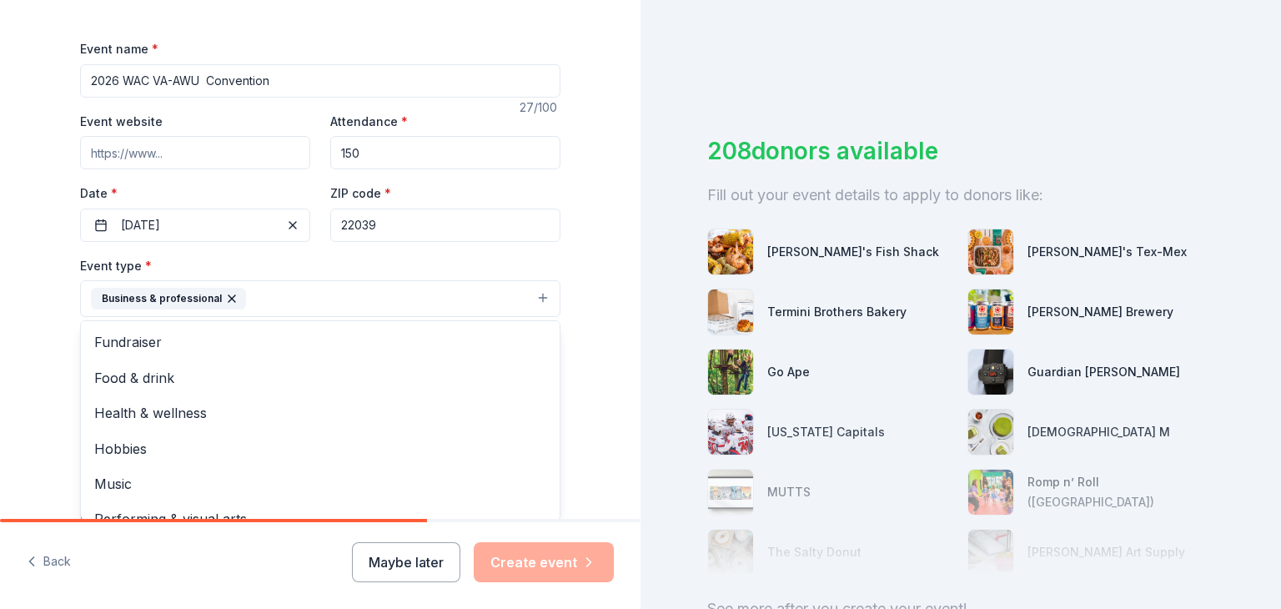
click at [467, 228] on div "Event name * 2026 WAC VA-AWU Convention 27 /100 Event website Attendance * 150 …" at bounding box center [320, 424] width 481 height 773
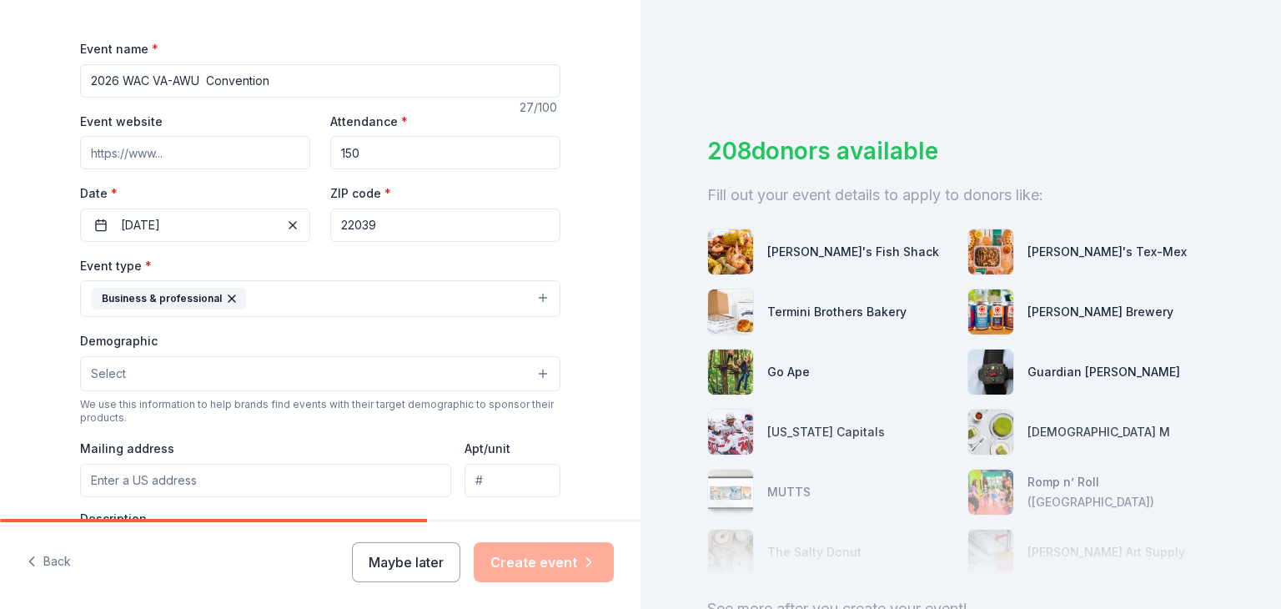
click at [447, 224] on input "22039" at bounding box center [445, 225] width 230 height 33
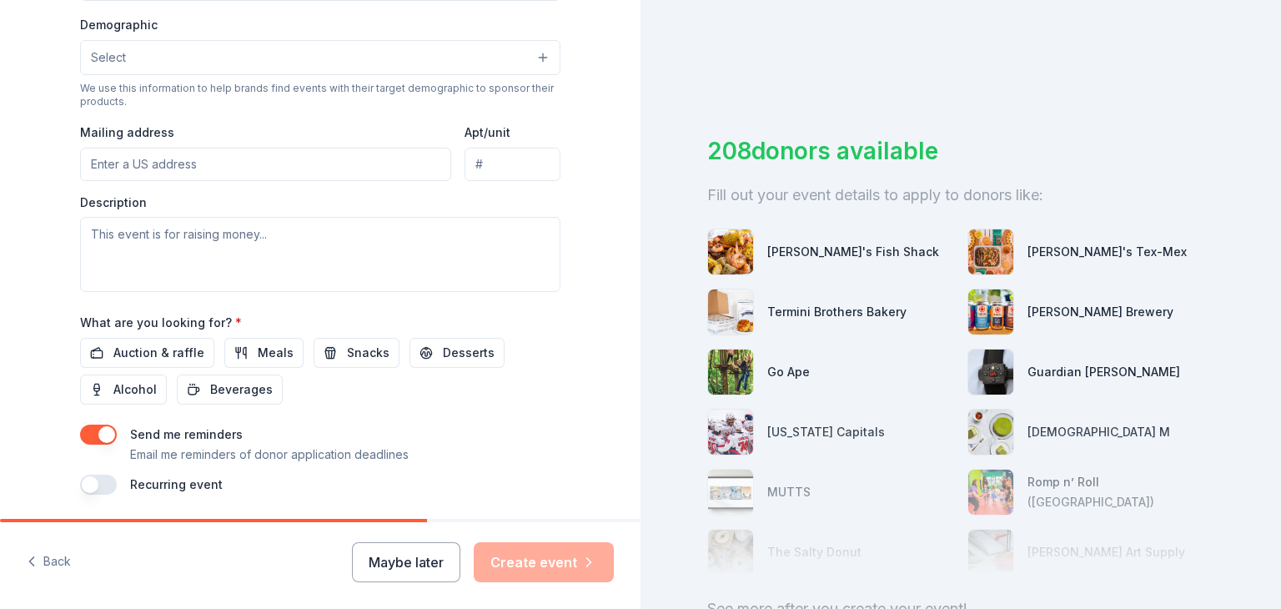
scroll to position [564, 0]
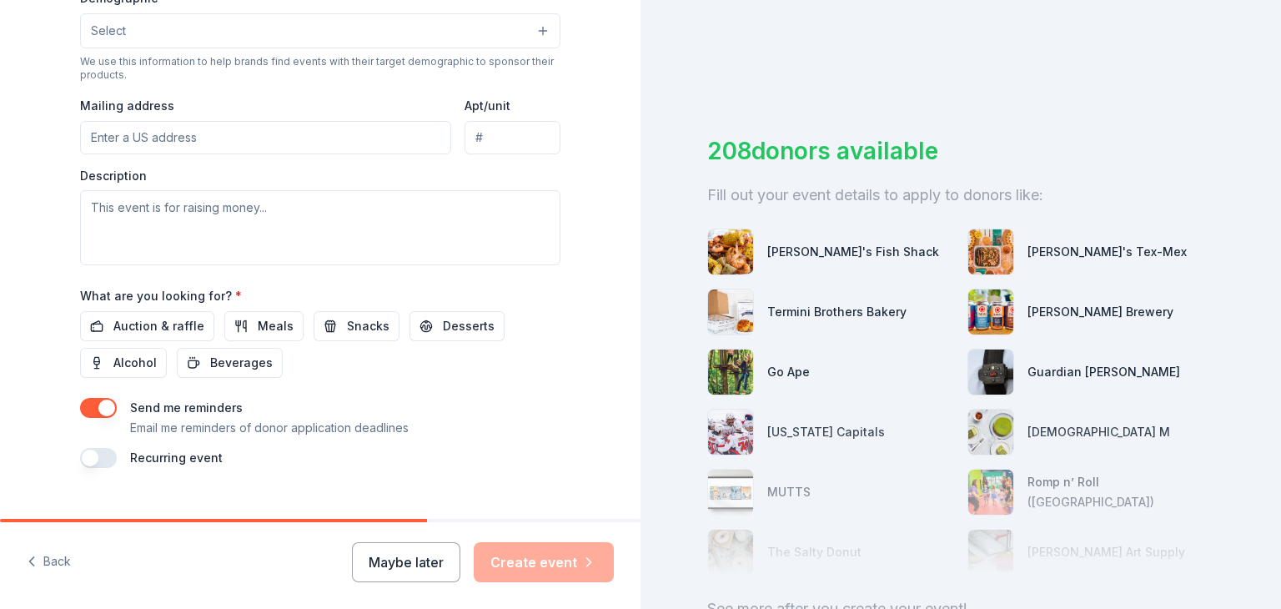
click at [97, 459] on button "button" at bounding box center [98, 458] width 37 height 20
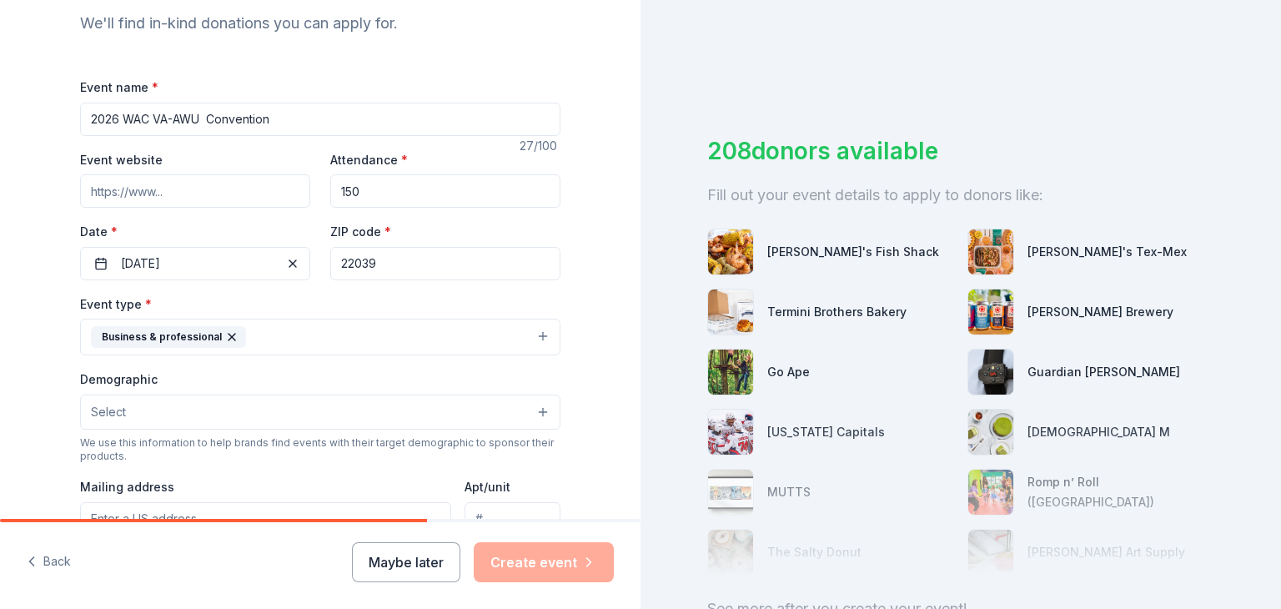
scroll to position [184, 0]
click at [539, 335] on button "Business & professional" at bounding box center [320, 336] width 481 height 37
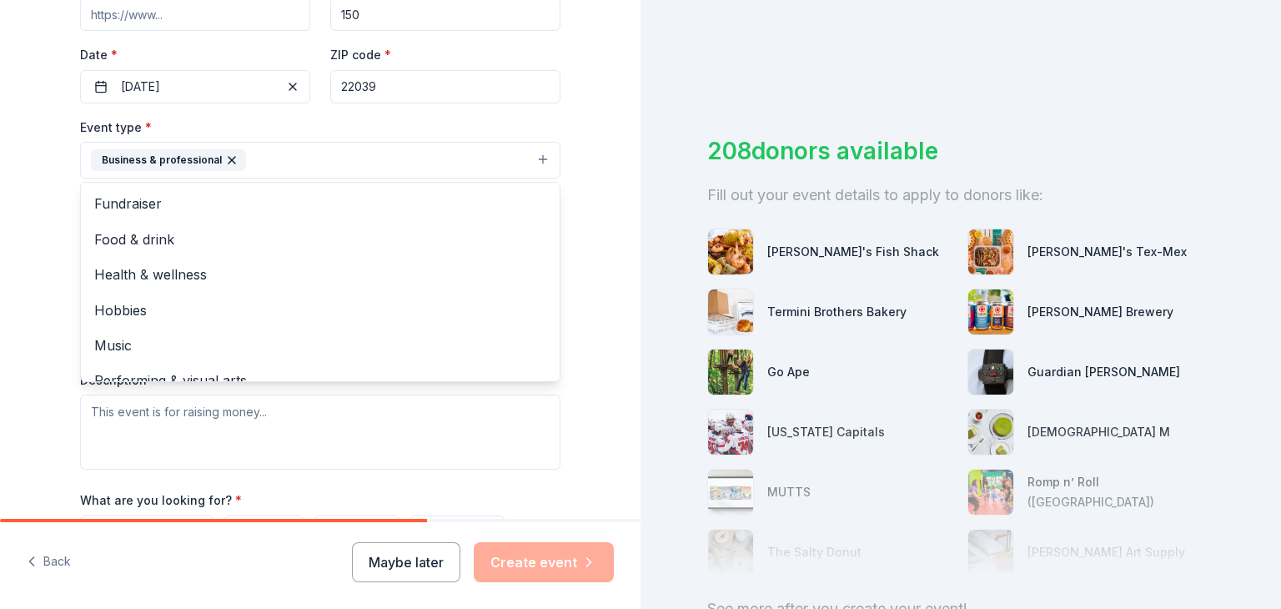
scroll to position [364, 0]
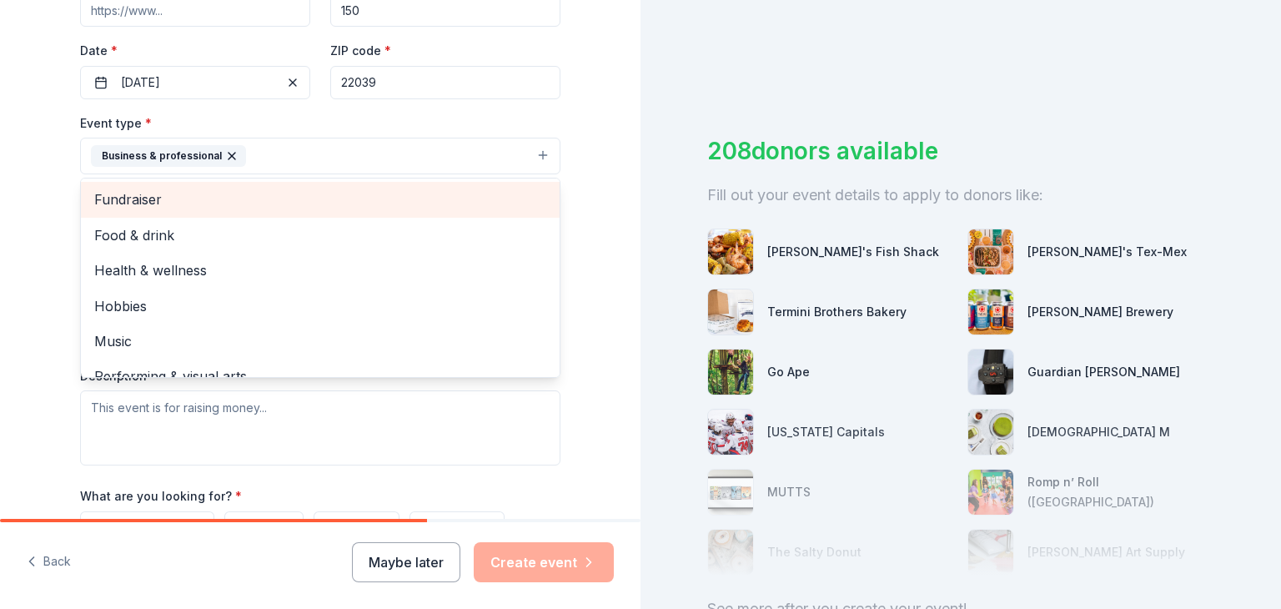
click at [243, 194] on span "Fundraiser" at bounding box center [320, 200] width 452 height 22
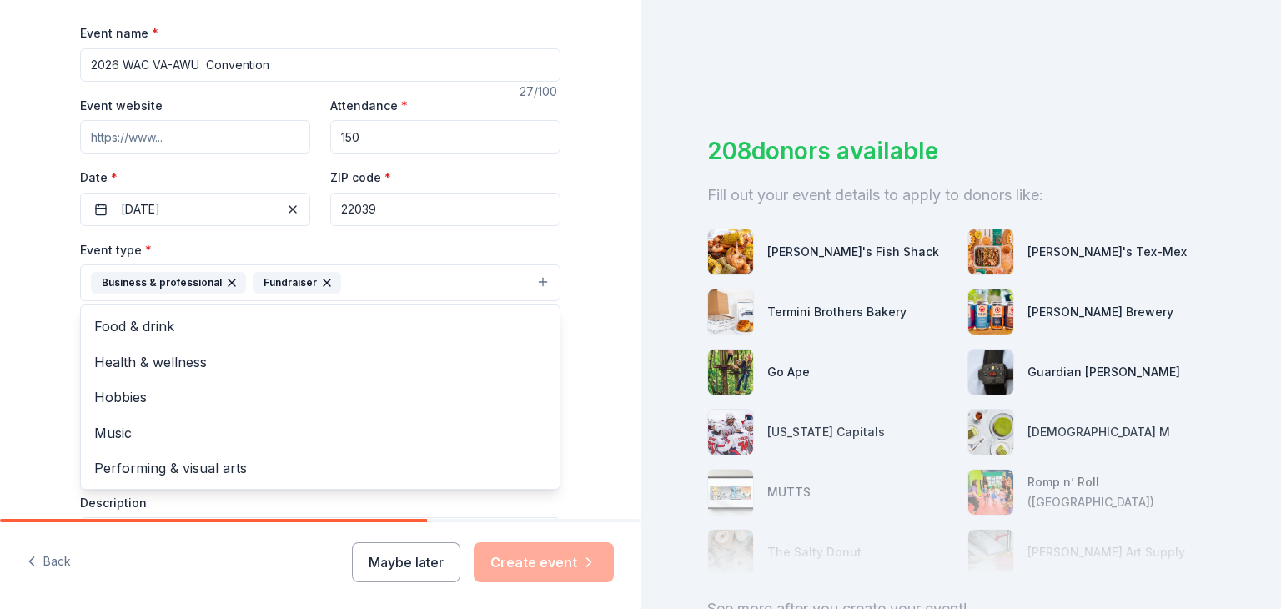
scroll to position [240, 0]
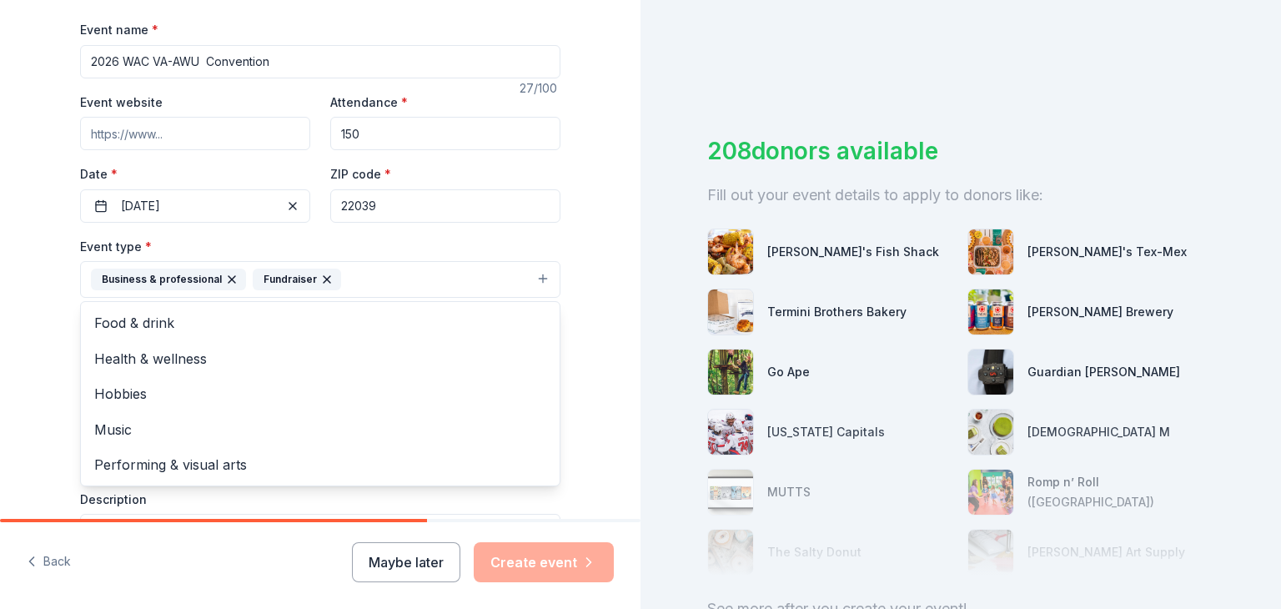
click at [408, 207] on div "Event name * 2026 WAC VA-AWU Convention 27 /100 Event website Attendance * 150 …" at bounding box center [320, 435] width 481 height 833
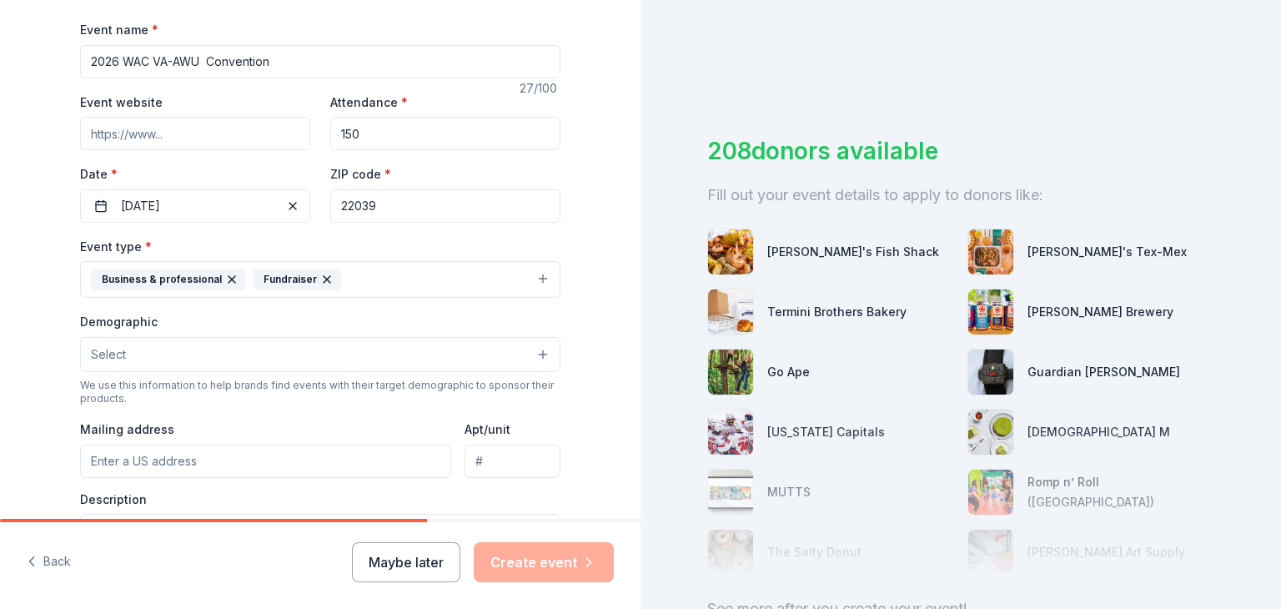
click at [536, 360] on button "Select" at bounding box center [320, 354] width 481 height 35
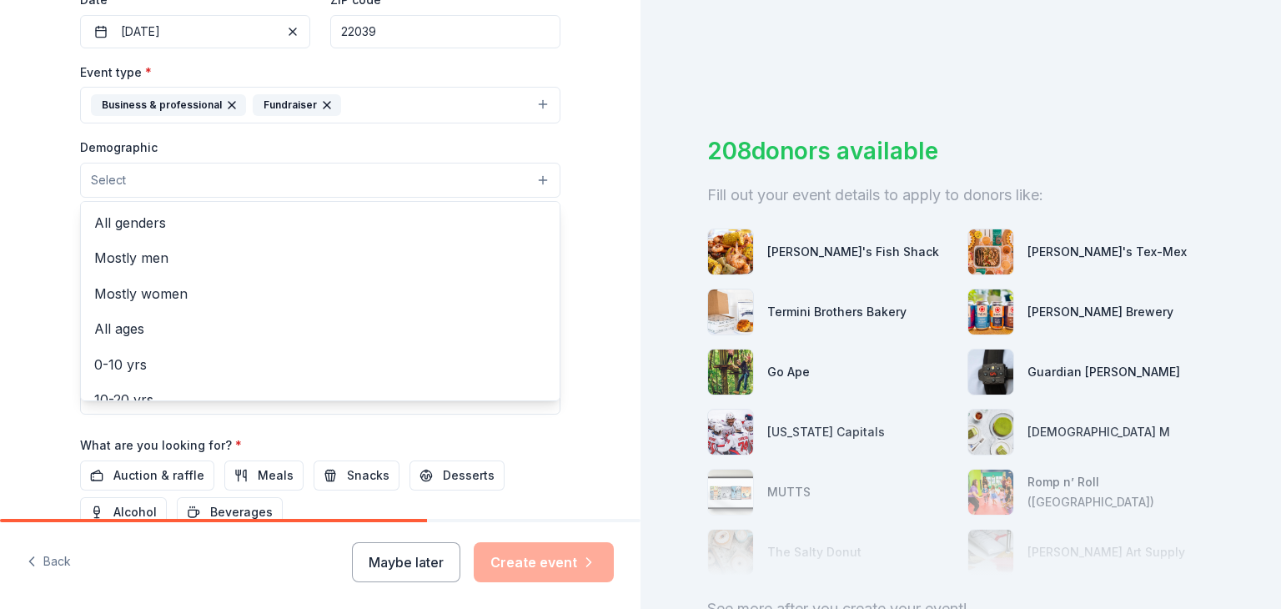
scroll to position [447, 0]
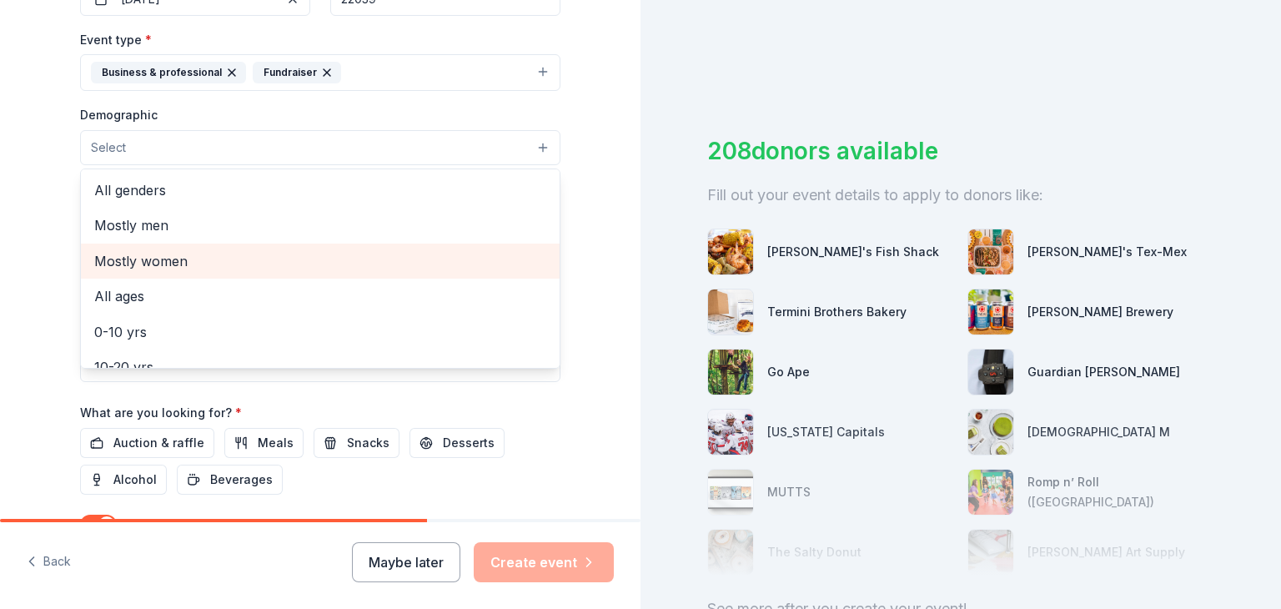
click at [425, 264] on span "Mostly women" at bounding box center [320, 261] width 452 height 22
click at [435, 266] on span "All ages" at bounding box center [320, 263] width 452 height 22
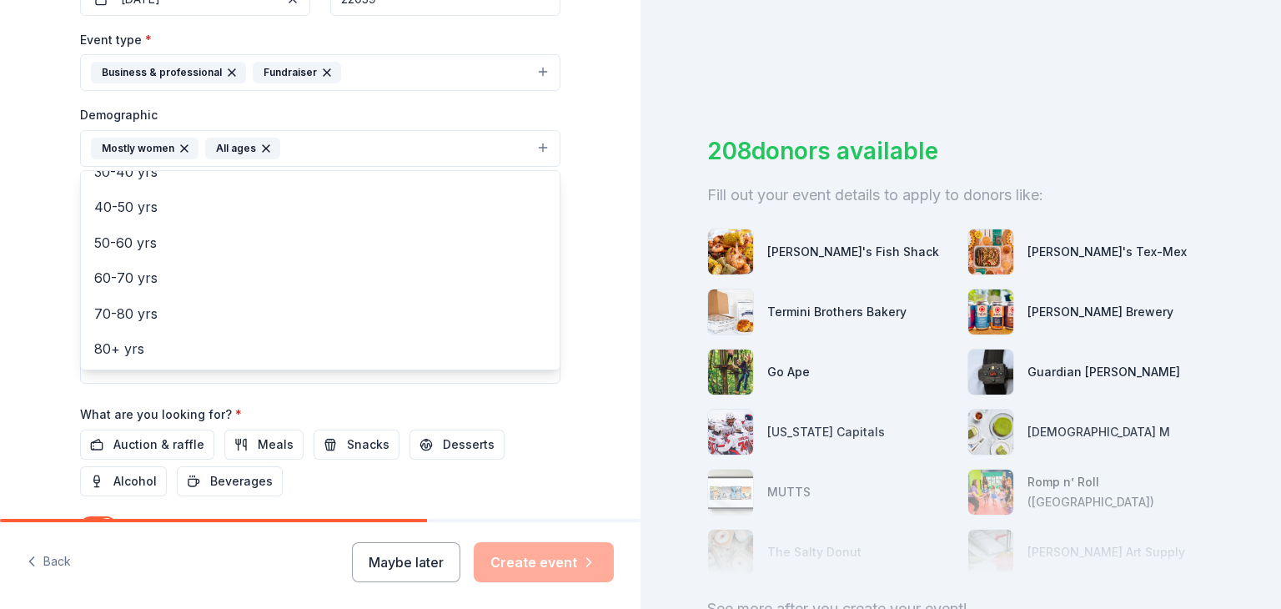
scroll to position [0, 0]
click at [613, 175] on div "Tell us about your event. We'll find in-kind donations you can apply for. Event…" at bounding box center [320, 140] width 641 height 1174
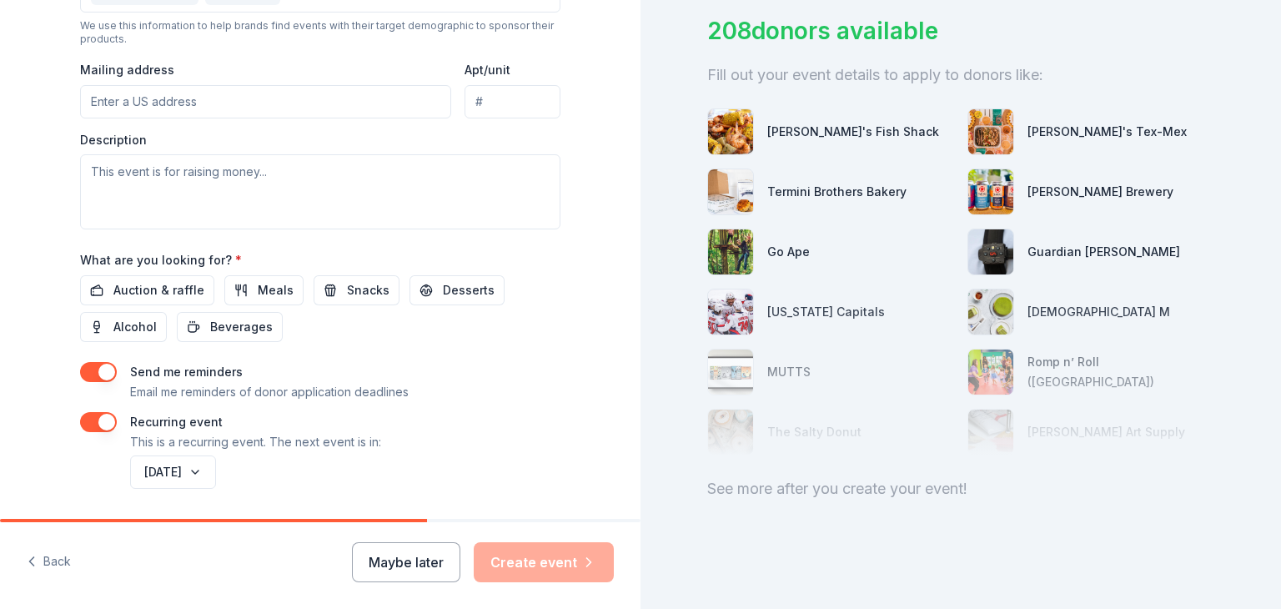
scroll to position [654, 0]
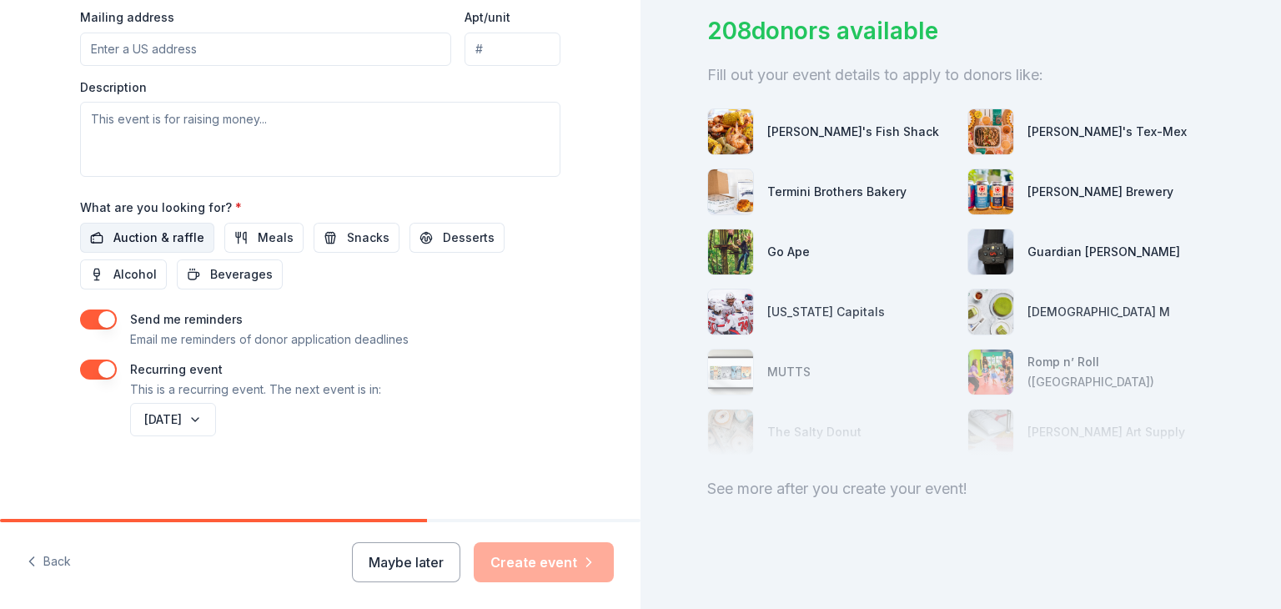
click at [180, 234] on span "Auction & raffle" at bounding box center [158, 238] width 91 height 20
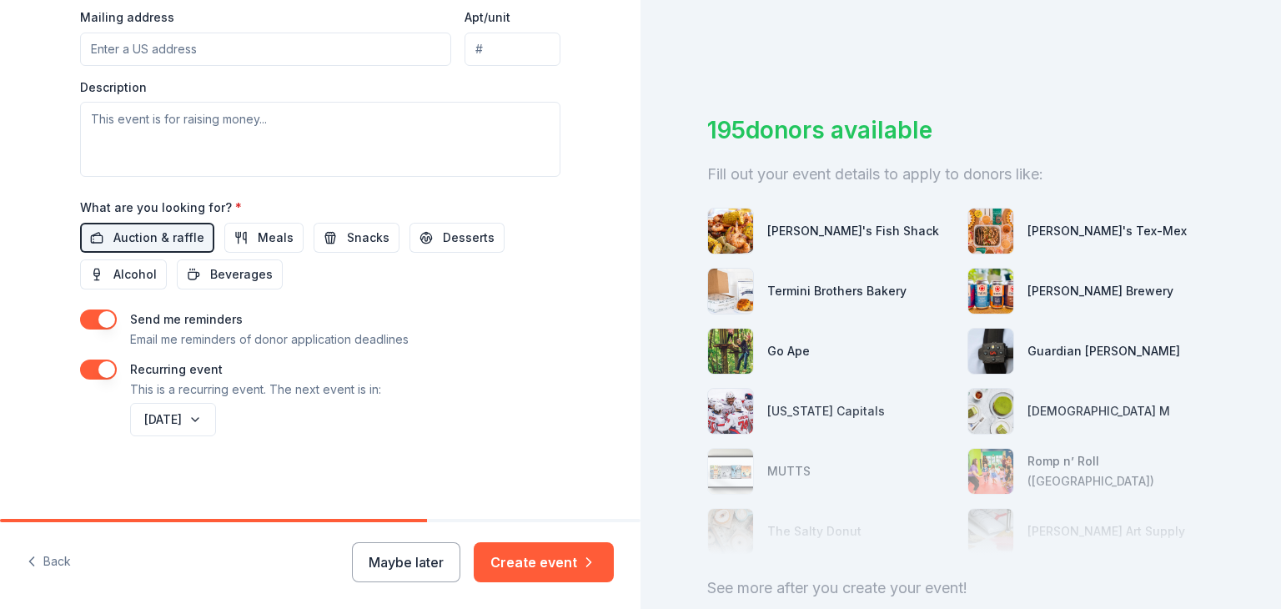
scroll to position [6, 0]
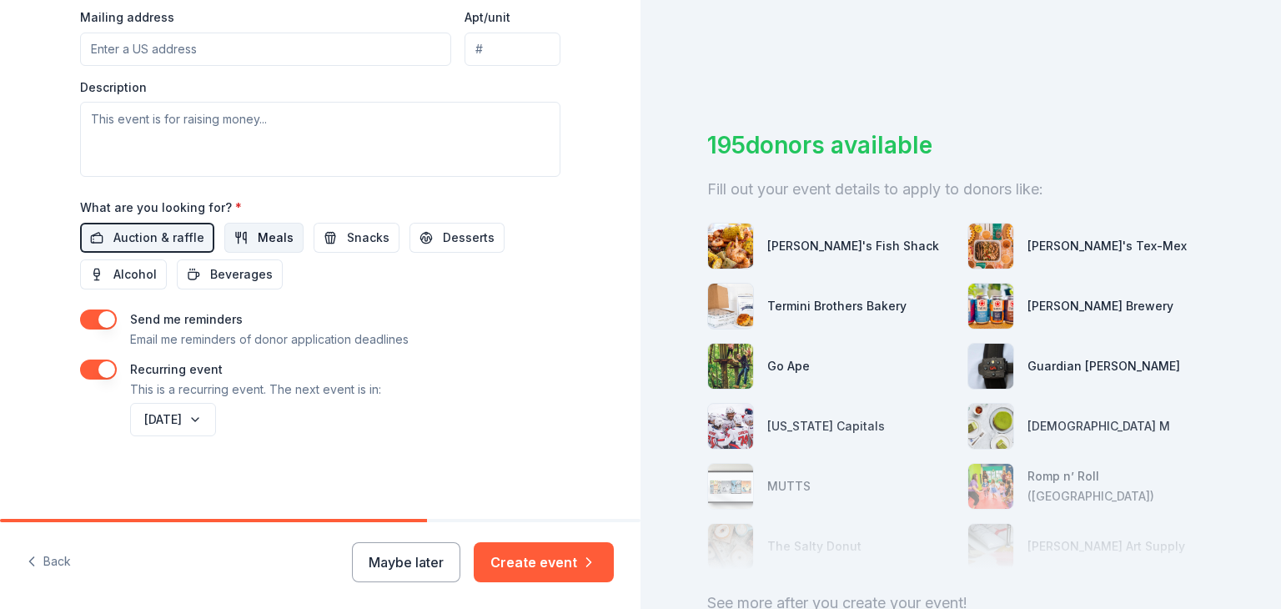
click at [276, 237] on span "Meals" at bounding box center [276, 238] width 36 height 20
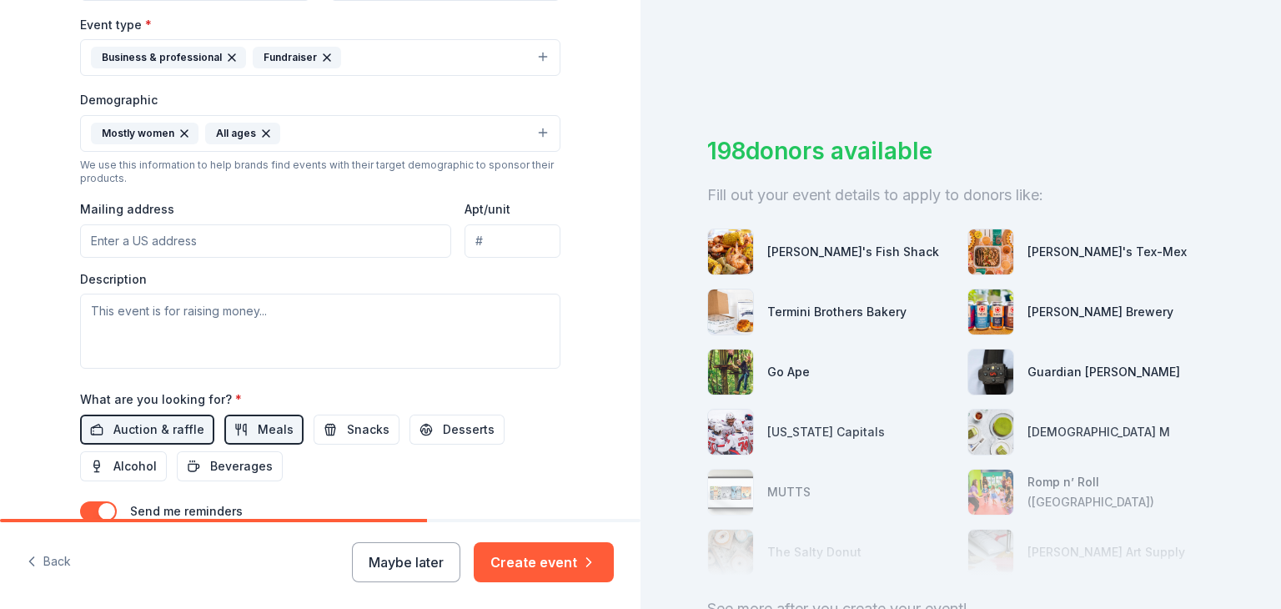
scroll to position [464, 0]
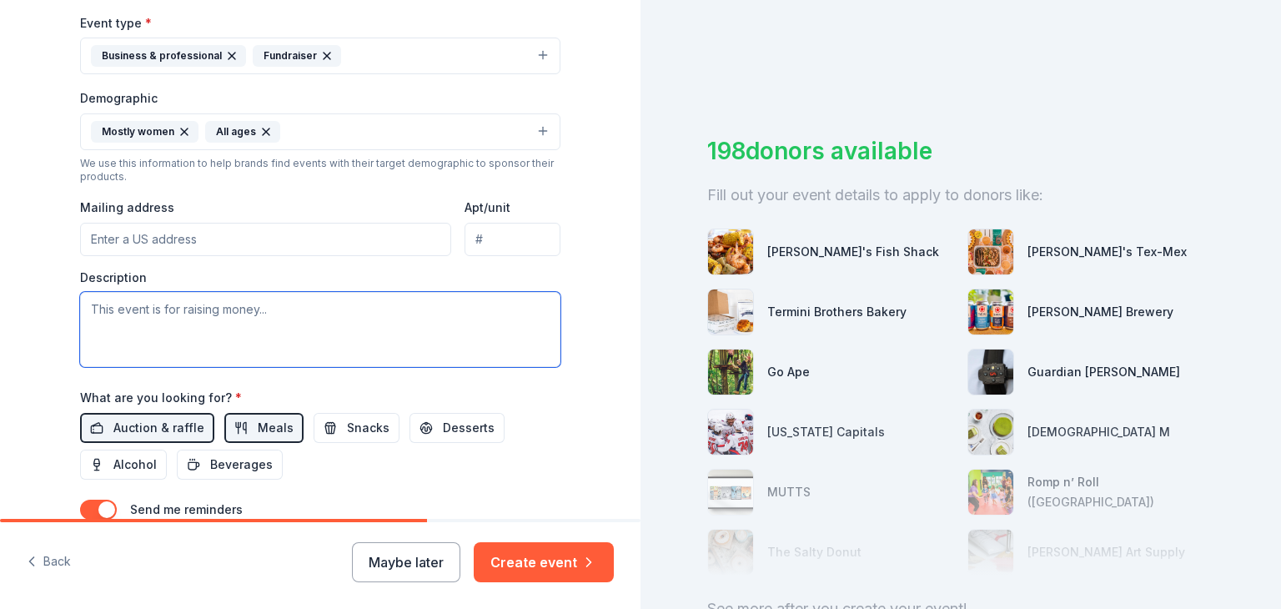
click at [280, 314] on textarea at bounding box center [320, 329] width 481 height 75
click at [189, 306] on textarea at bounding box center [320, 329] width 481 height 75
click at [204, 315] on textarea at bounding box center [320, 329] width 481 height 75
type textarea "W"
click at [211, 311] on textarea at bounding box center [320, 329] width 481 height 75
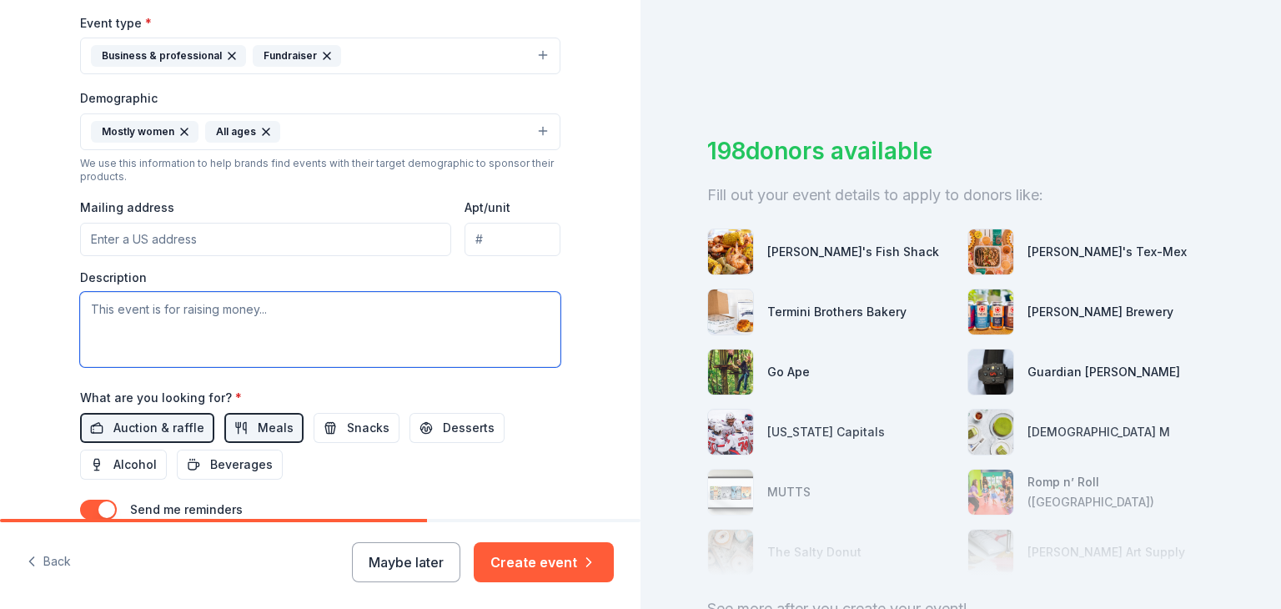
paste textarea "🌟 Loremip dol 4903 94si AMETC-ADI Elitseddoe Temporinc’u Labor & Etdoloremag Al…"
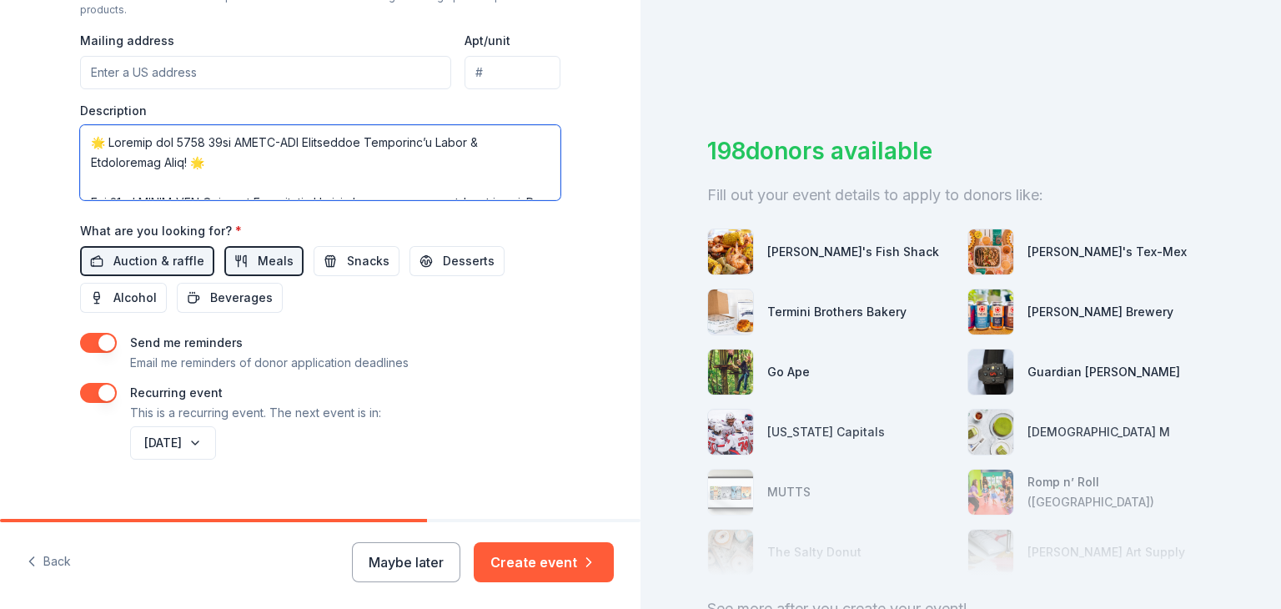
scroll to position [637, 0]
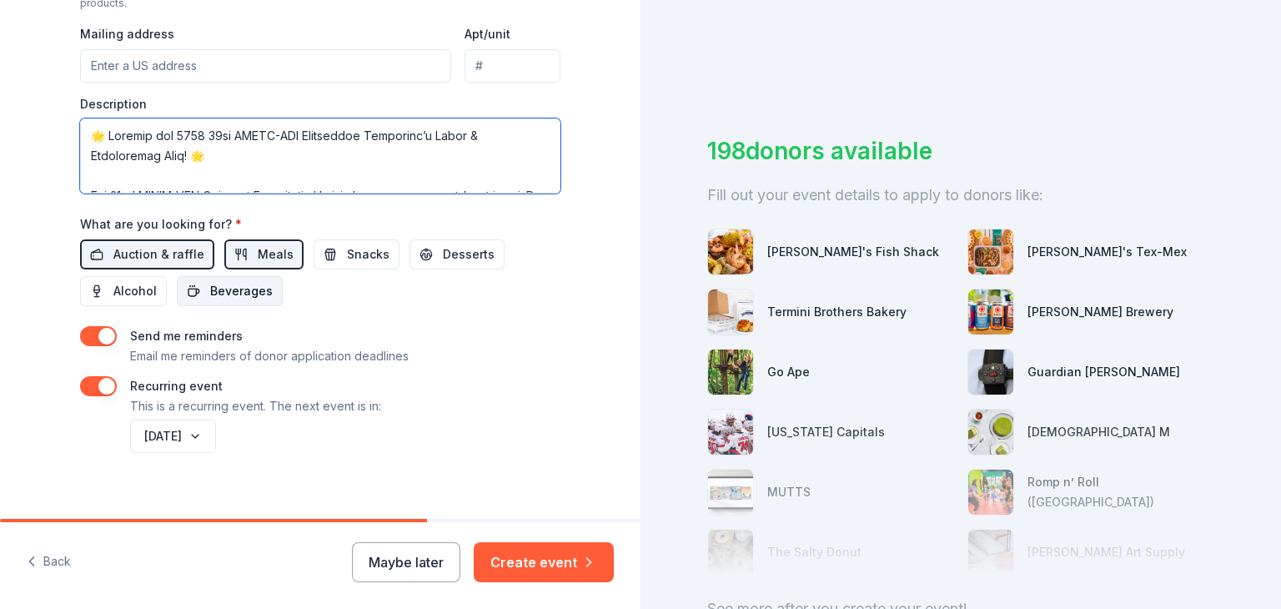
type textarea "🌟 Loremip dol 4903 94si AMETC-ADI Elitseddoe Temporinc’u Labor & Etdoloremag Al…"
drag, startPoint x: 215, startPoint y: 288, endPoint x: 173, endPoint y: 249, distance: 57.9
click at [173, 249] on div "Auction & raffle Meals Snacks Desserts Alcohol Beverages" at bounding box center [320, 272] width 481 height 67
click at [173, 249] on span "Auction & raffle" at bounding box center [158, 254] width 91 height 20
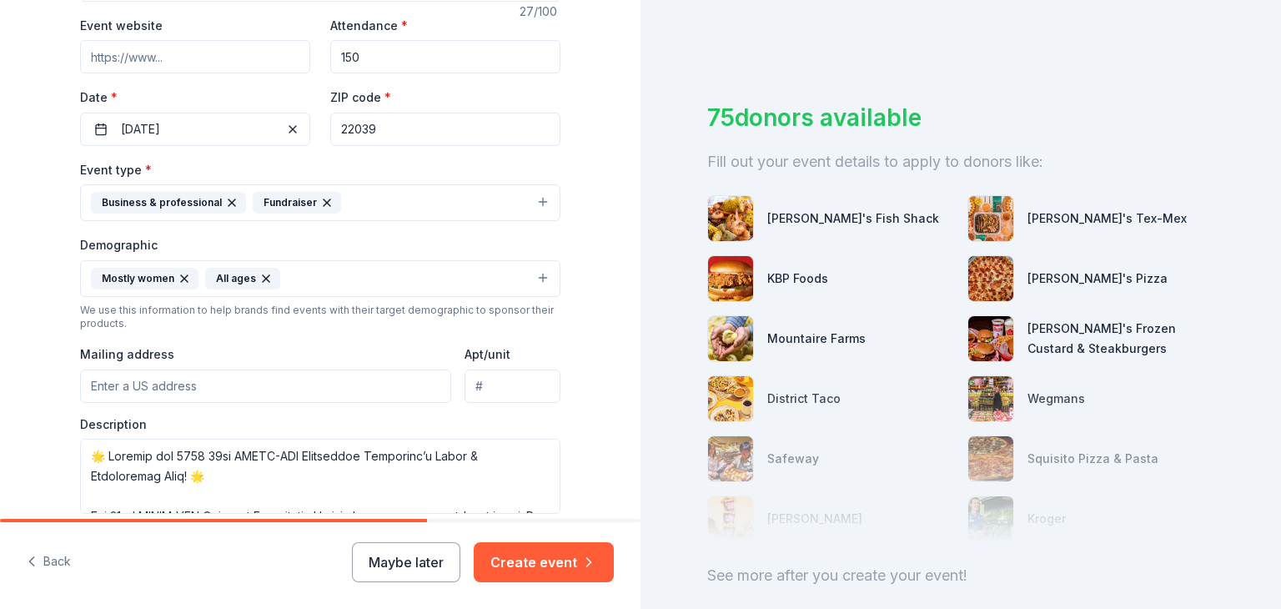
scroll to position [0, 0]
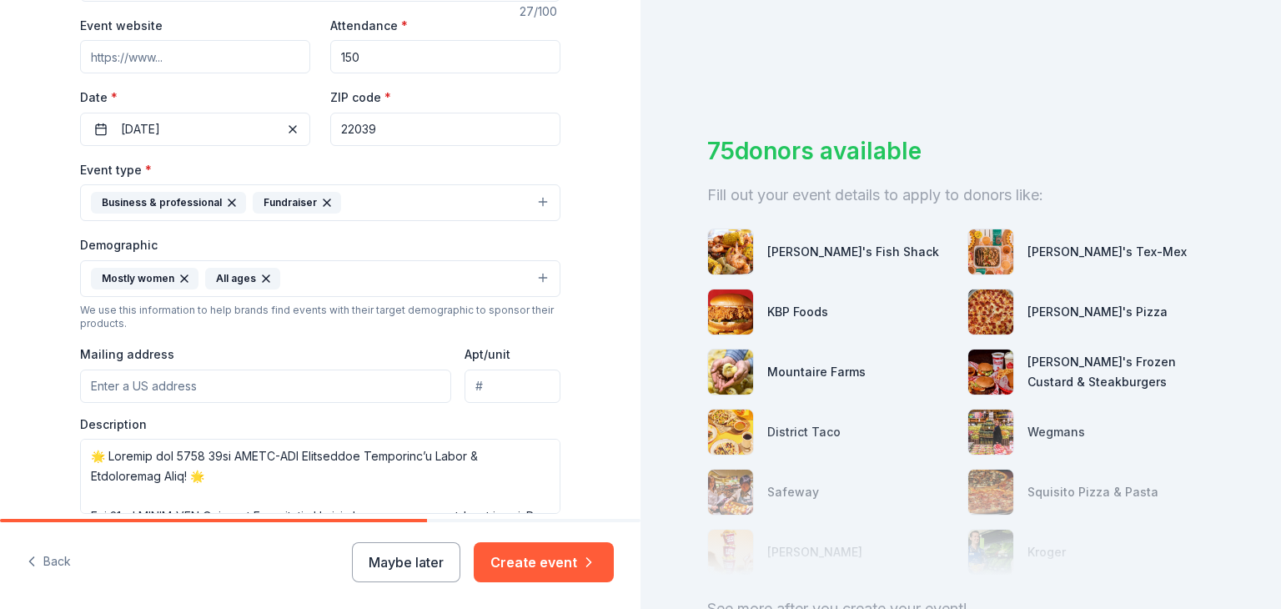
drag, startPoint x: 411, startPoint y: 131, endPoint x: 478, endPoint y: 56, distance: 100.5
click at [314, 126] on div "Event website Attendance * 150 Date * [DATE] ZIP code * 22039" at bounding box center [320, 80] width 481 height 131
paste input "3801"
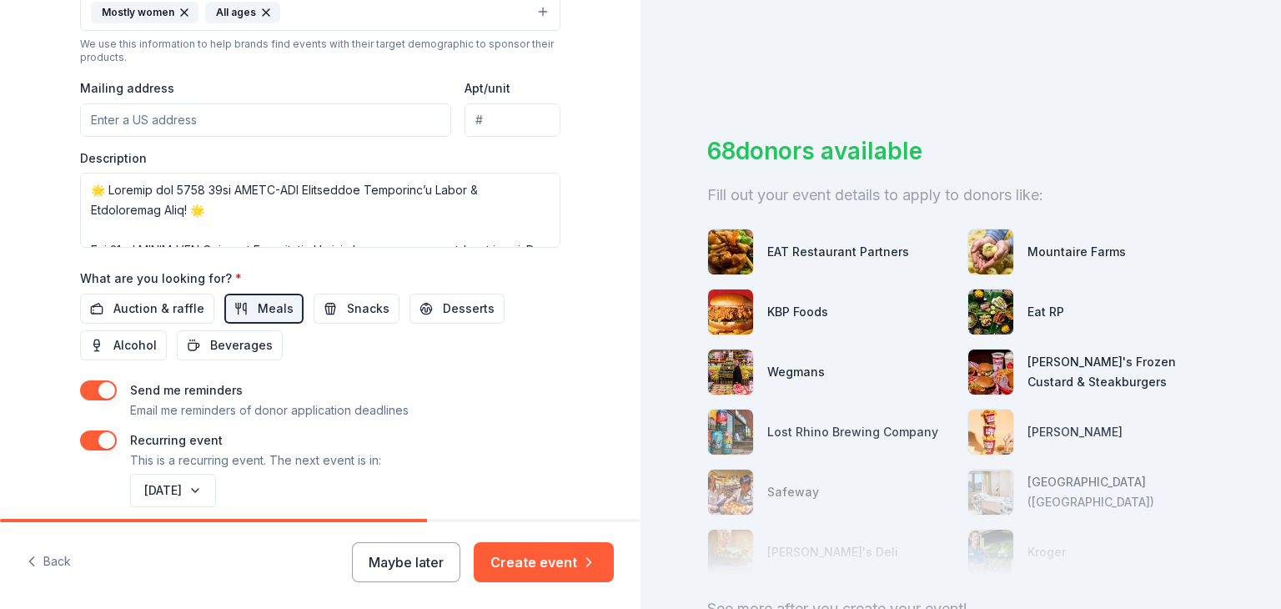
scroll to position [654, 0]
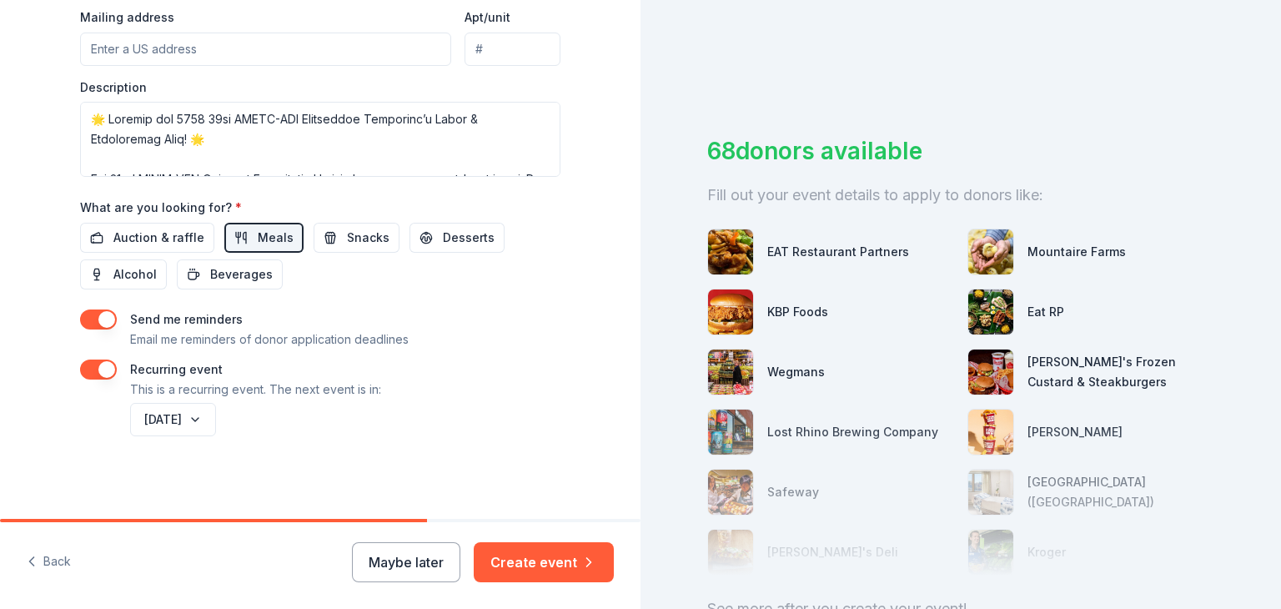
type input "23801"
click at [84, 367] on button "button" at bounding box center [98, 370] width 37 height 20
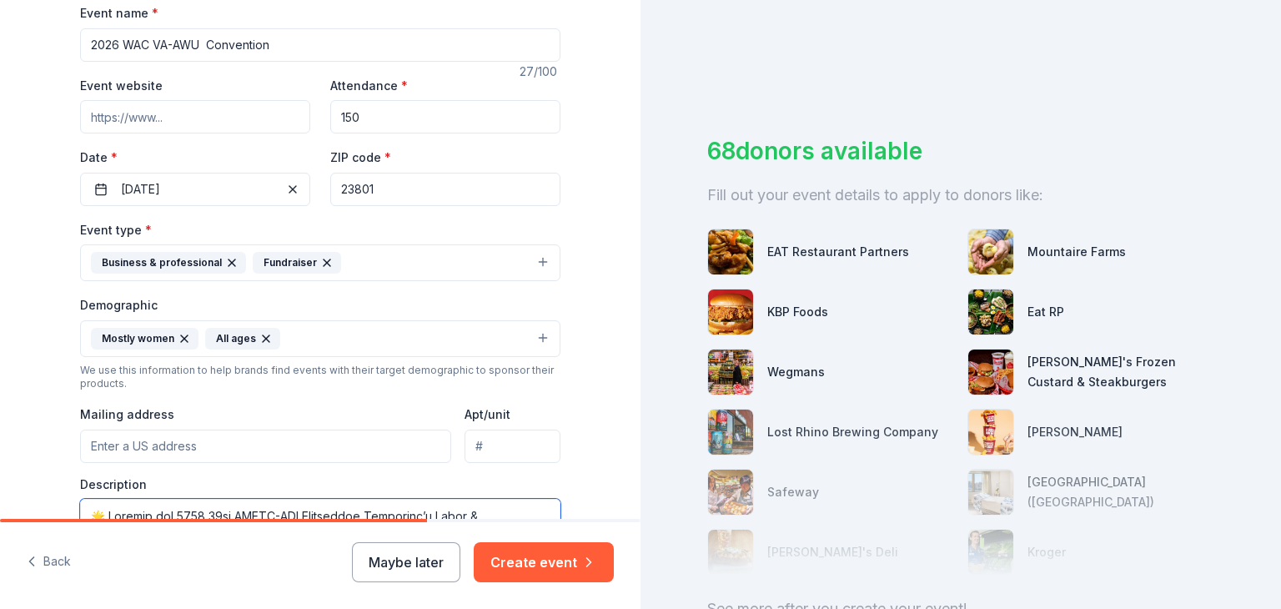
scroll to position [258, 0]
click at [481, 113] on input "150" at bounding box center [445, 115] width 230 height 33
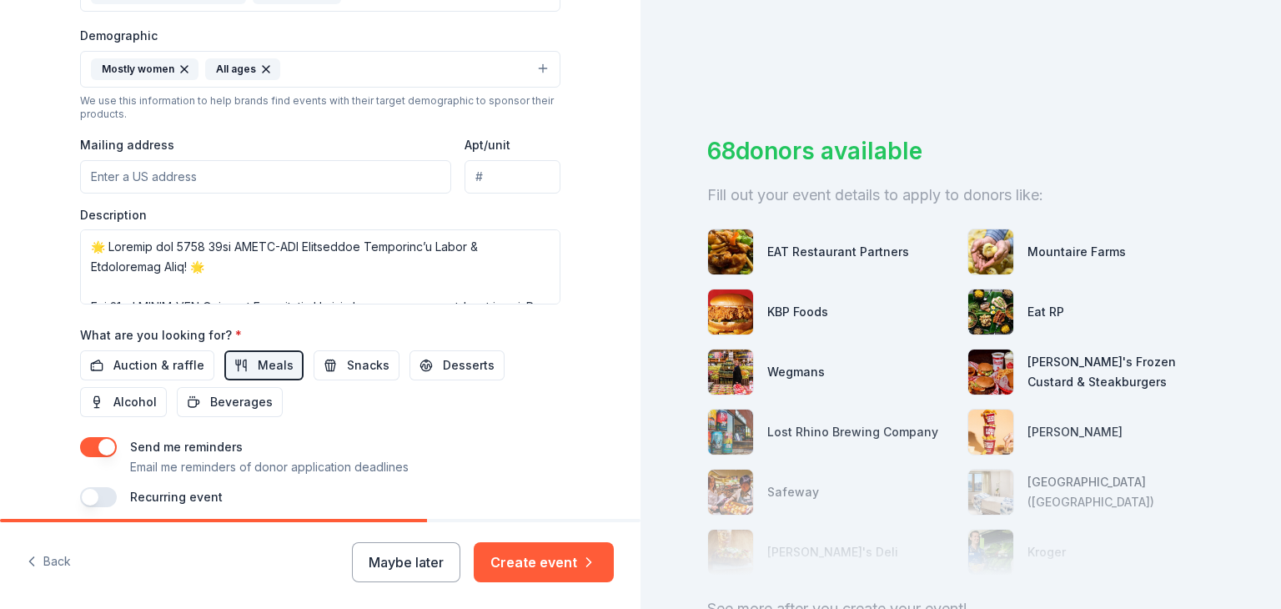
scroll to position [531, 0]
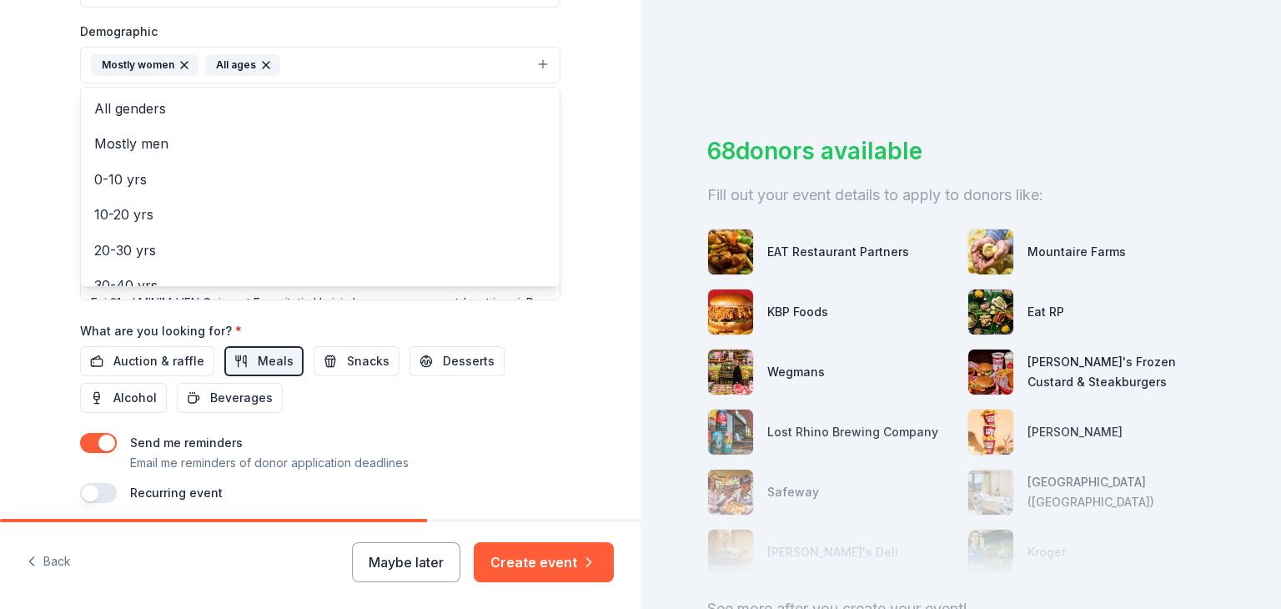
click at [536, 68] on button "Mostly women All ages" at bounding box center [320, 65] width 481 height 37
click at [627, 118] on div "Tell us about your event. We'll find in-kind donations you can apply for. Event…" at bounding box center [320, 26] width 641 height 1114
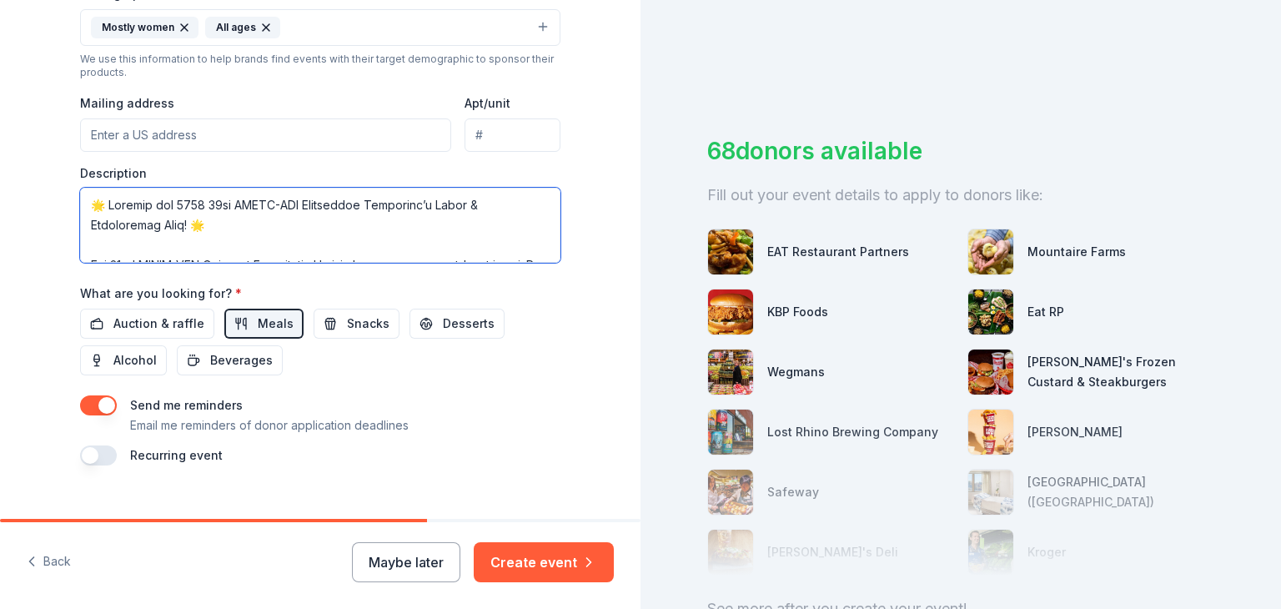
click at [179, 222] on textarea at bounding box center [320, 225] width 481 height 75
click at [356, 209] on textarea at bounding box center [320, 225] width 481 height 75
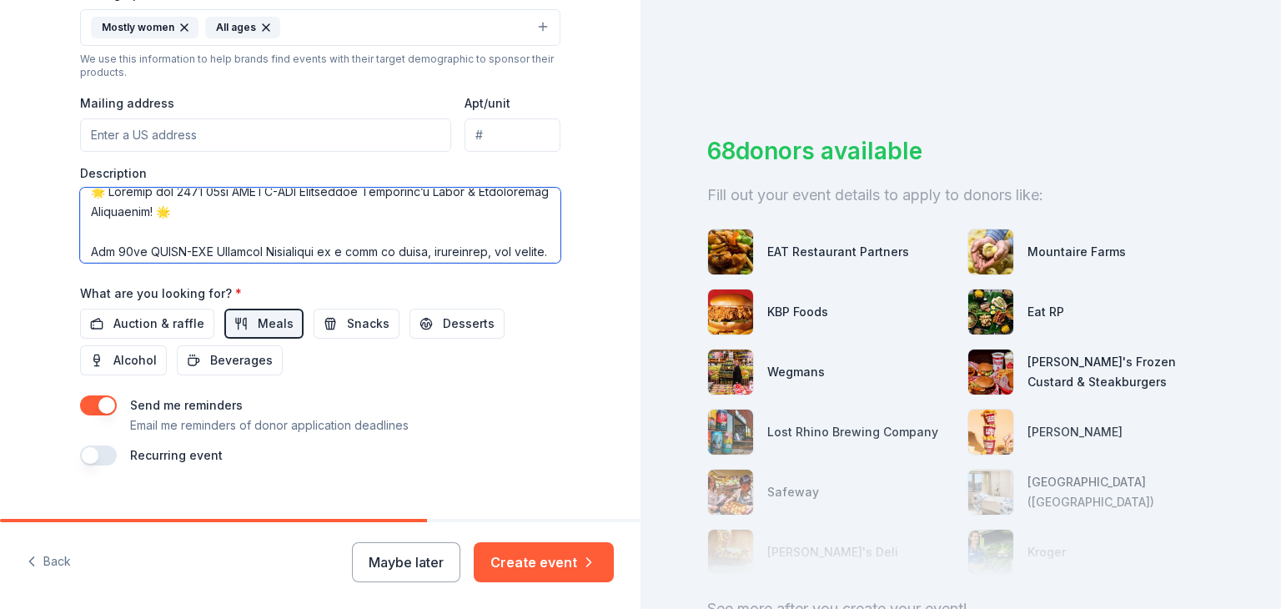
scroll to position [42, 0]
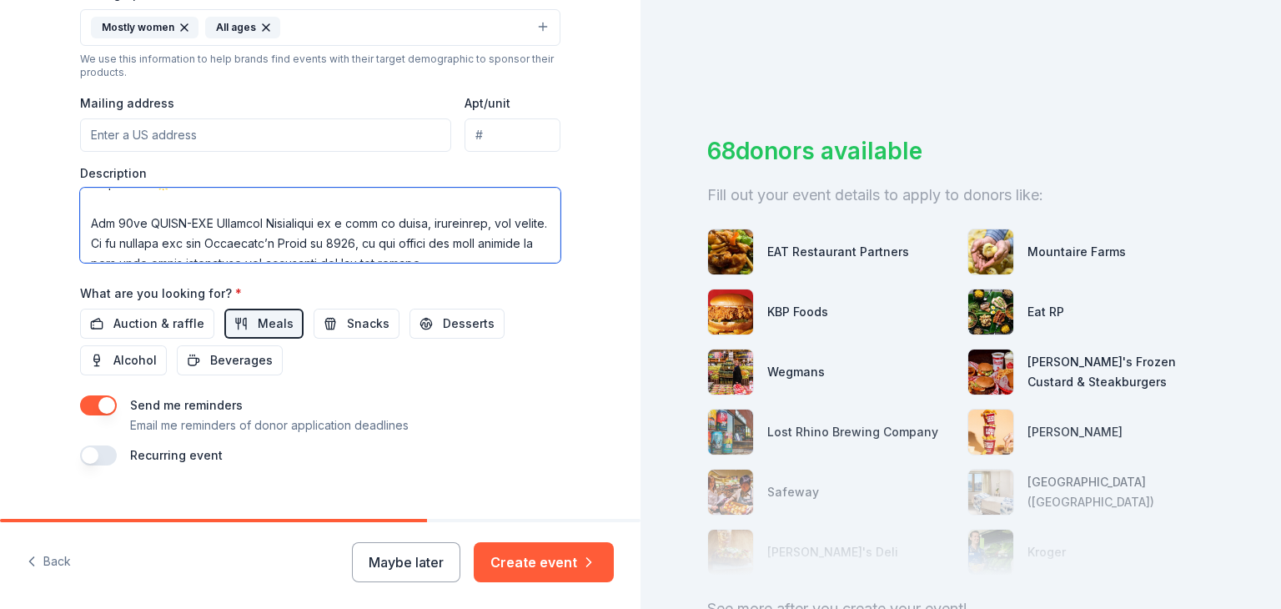
drag, startPoint x: 209, startPoint y: 248, endPoint x: 77, endPoint y: 216, distance: 136.4
click at [80, 216] on textarea at bounding box center [320, 225] width 481 height 75
paste textarea "We are a 501(c)(19) veterans’ nonprofit organization, dedicated to supporting v…"
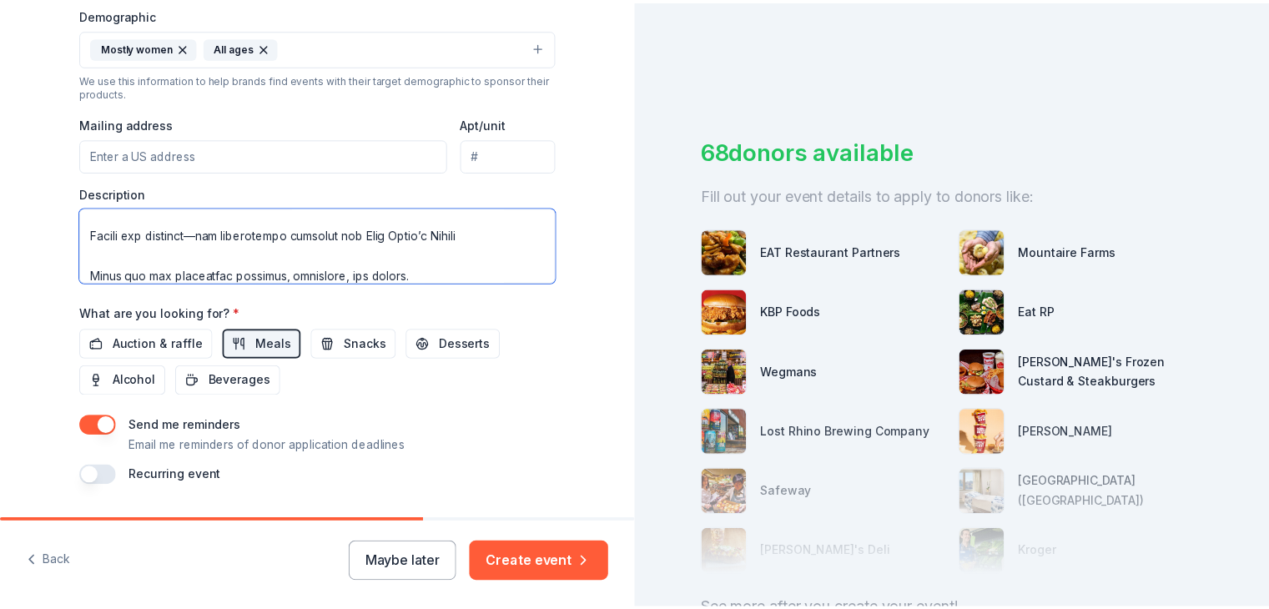
scroll to position [594, 0]
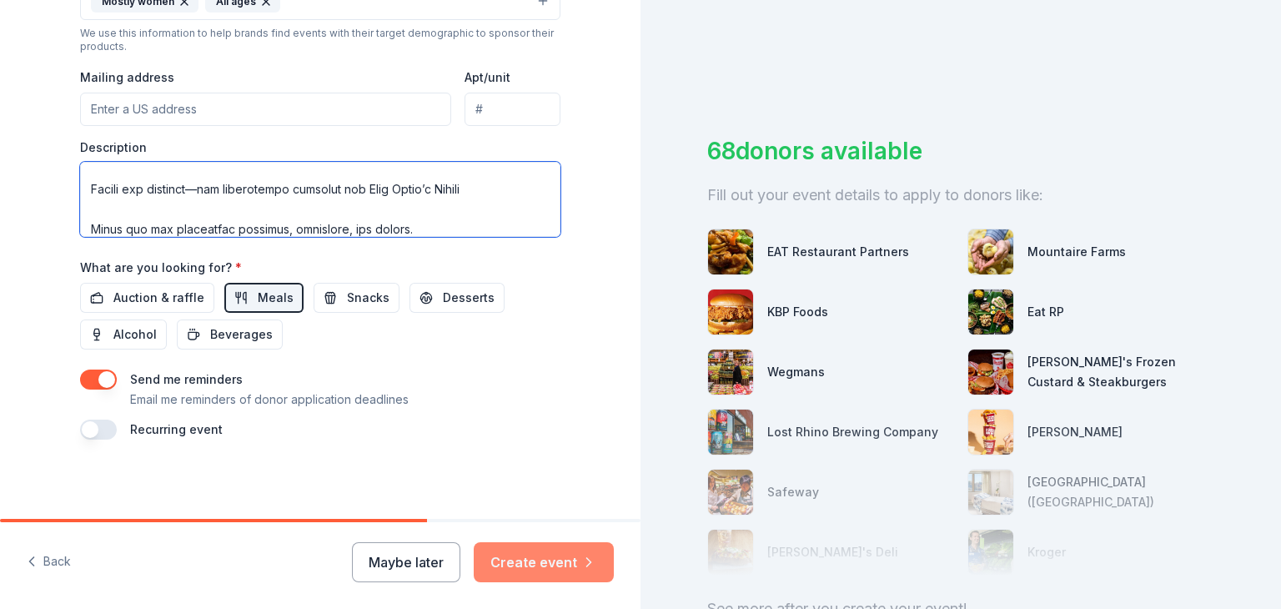
type textarea "🌟 Loremip dol 0781 77si AMETC-ADI Elitseddoe Temporinc’u Labor & Etdoloremag Al…"
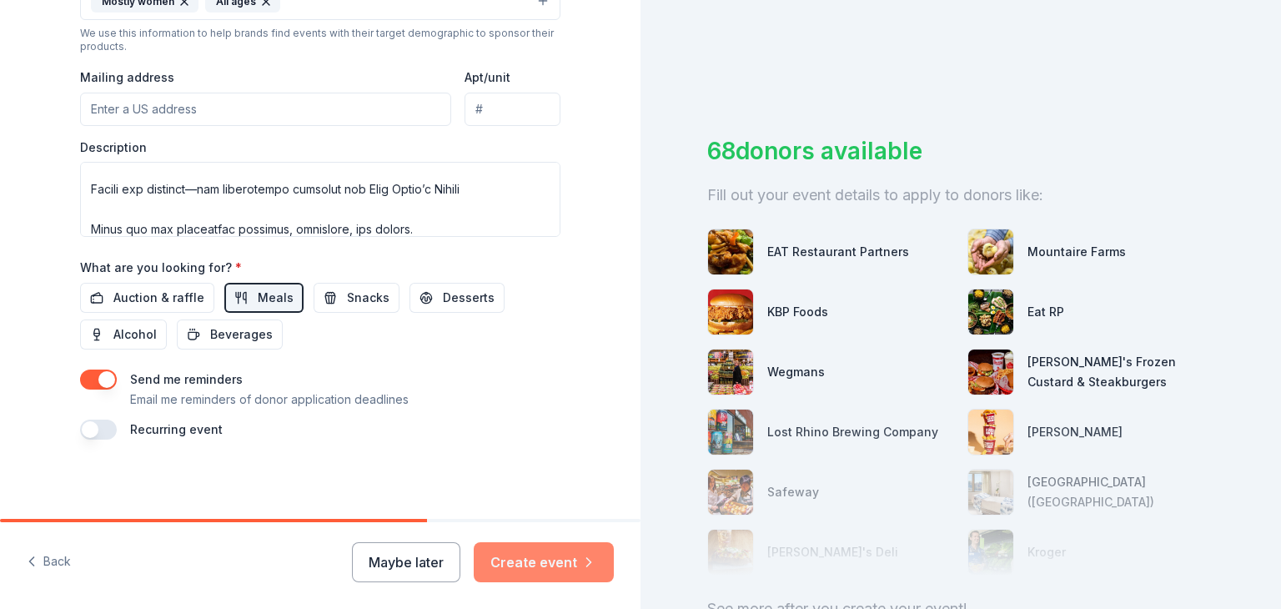
click at [554, 556] on button "Create event" at bounding box center [544, 562] width 140 height 40
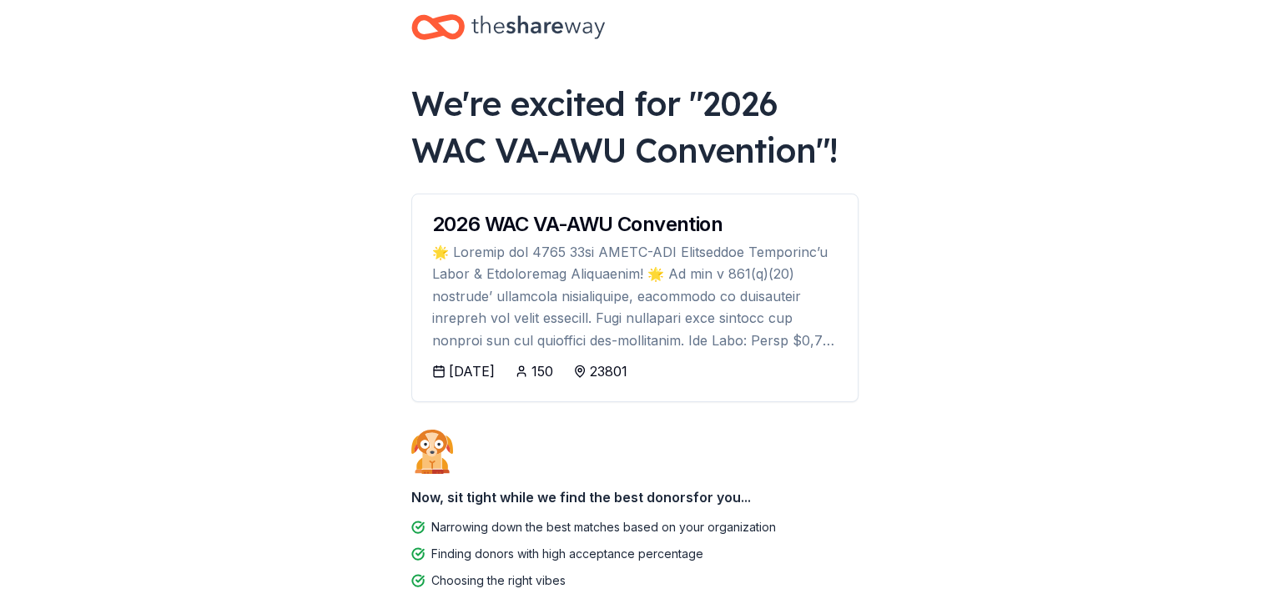
scroll to position [23, 0]
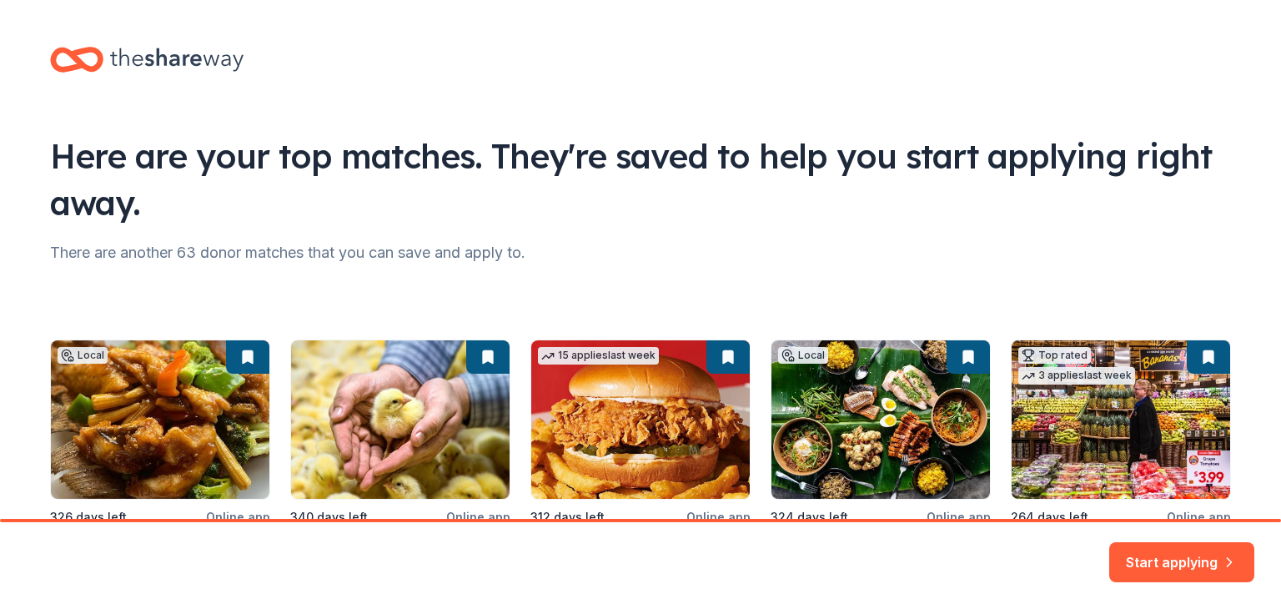
drag, startPoint x: 1275, startPoint y: 54, endPoint x: 1228, endPoint y: 258, distance: 208.9
click at [1228, 258] on html "Here are your top matches. They're saved to help you start applying right away.…" at bounding box center [640, 304] width 1281 height 609
drag, startPoint x: 1267, startPoint y: 83, endPoint x: 1261, endPoint y: 157, distance: 73.6
click at [1261, 157] on div "Here are your top matches. They're saved to help you start applying right away.…" at bounding box center [640, 351] width 1281 height 702
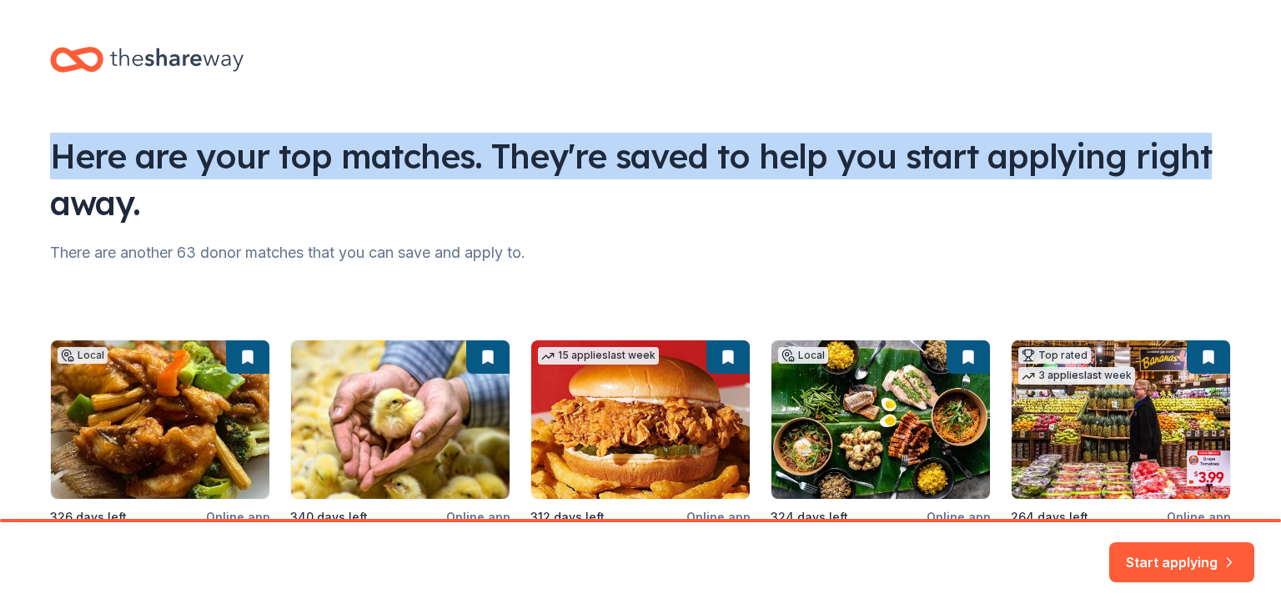
drag, startPoint x: 1245, startPoint y: 116, endPoint x: 1276, endPoint y: 22, distance: 99.2
click at [1276, 22] on div "Here are your top matches. They're saved to help you start applying right away.…" at bounding box center [640, 259] width 1281 height 519
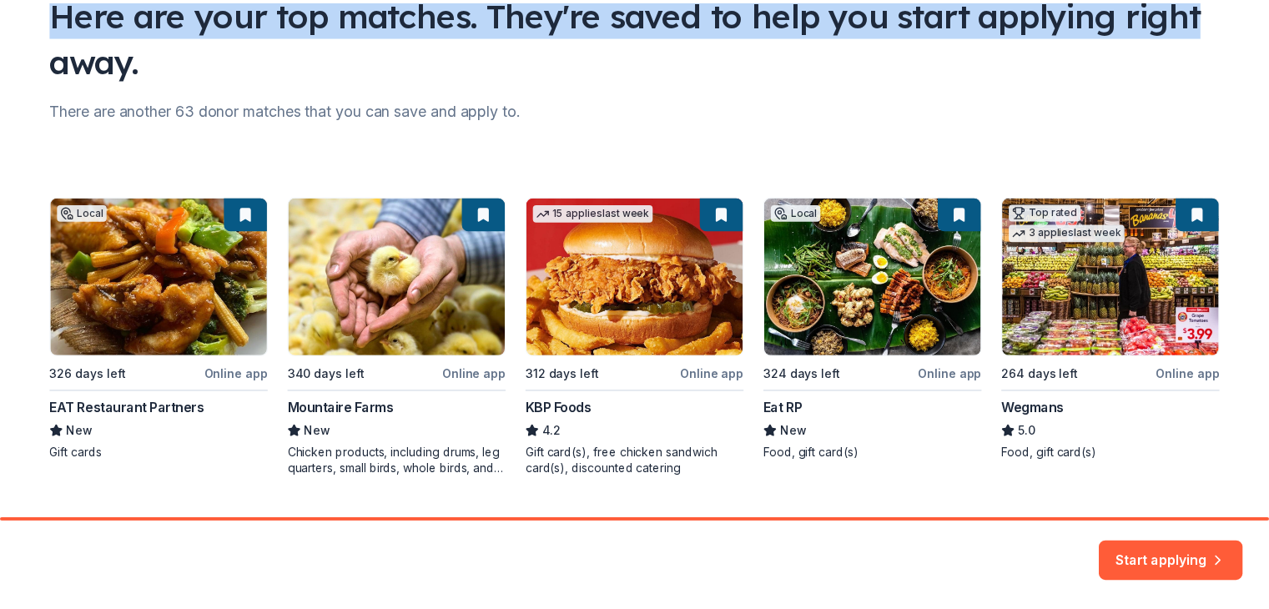
scroll to position [183, 0]
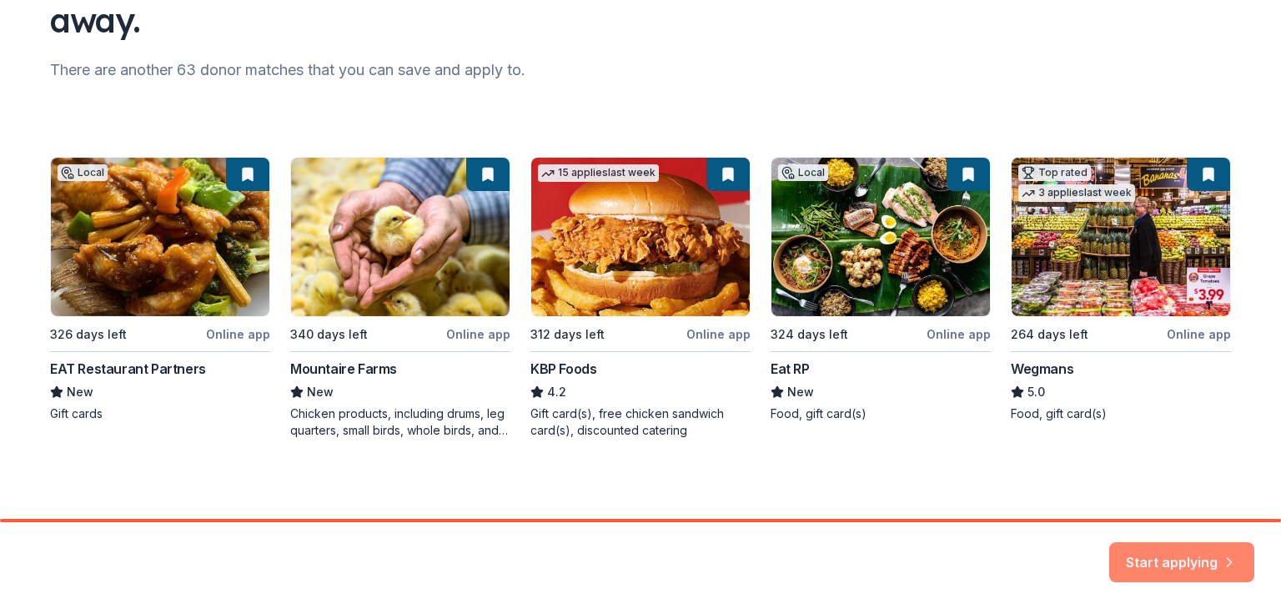
click at [1170, 555] on button "Start applying" at bounding box center [1182, 552] width 145 height 40
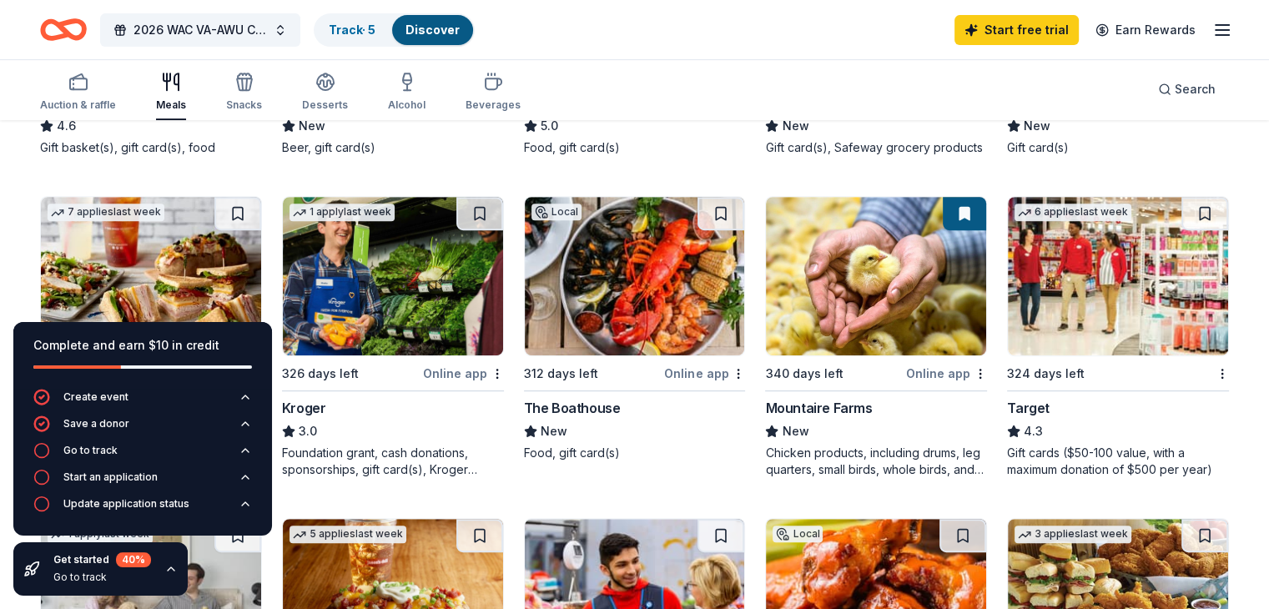
scroll to position [717, 0]
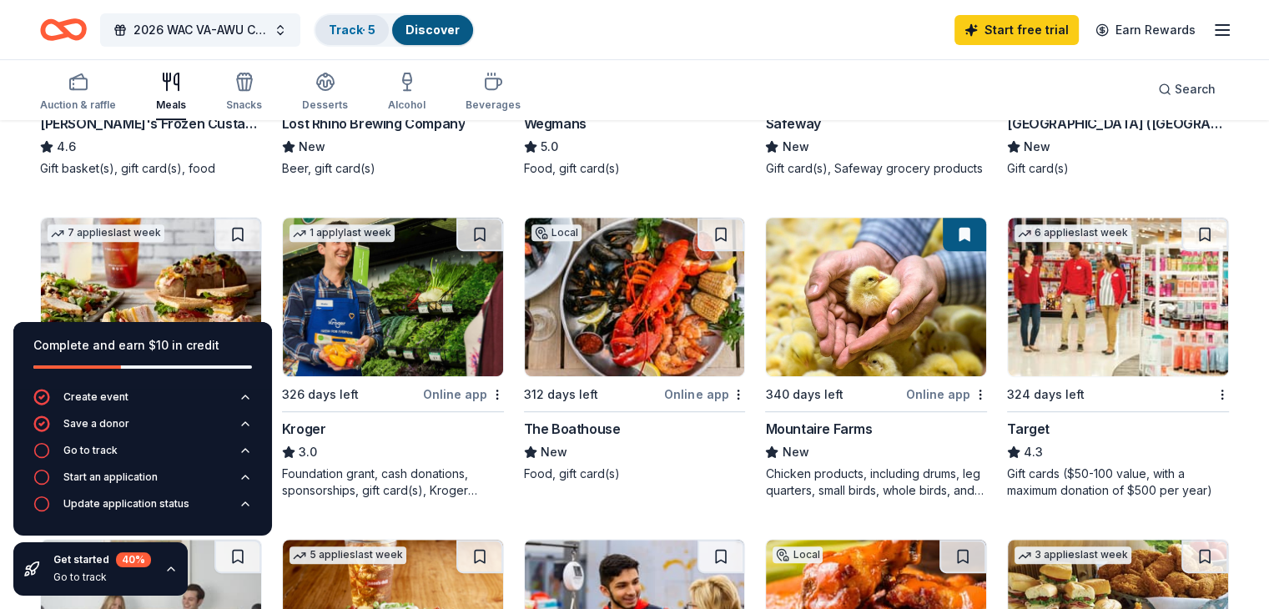
click at [375, 25] on link "Track · 5" at bounding box center [352, 30] width 47 height 14
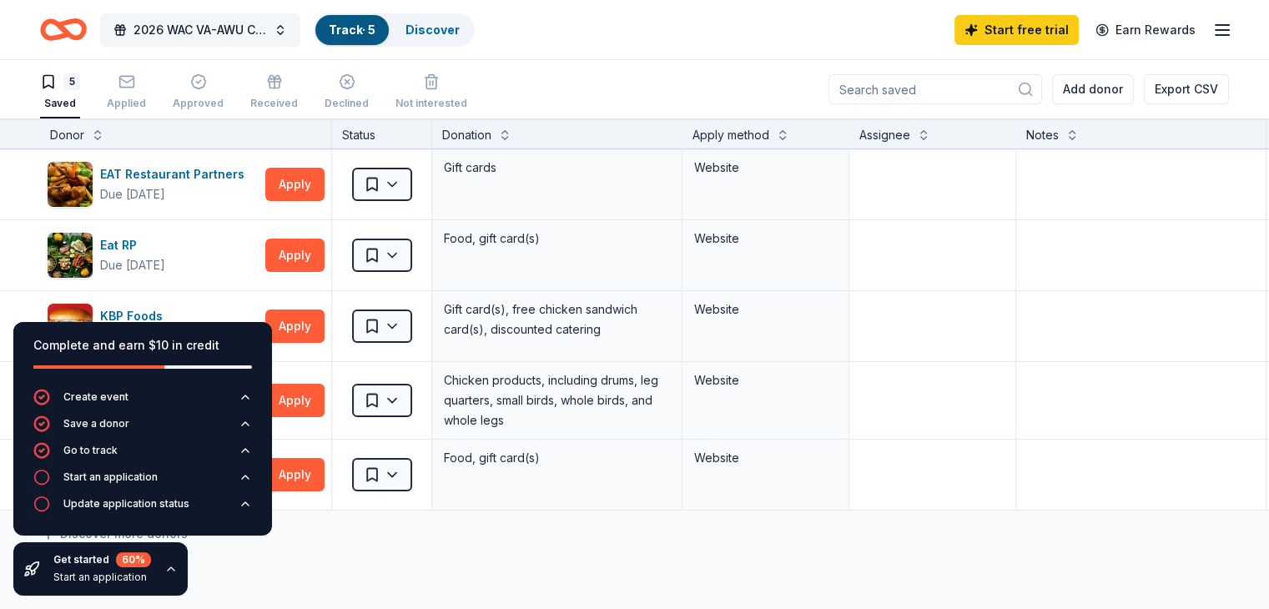
click at [177, 27] on span "2026 WAC VA-AWU Convention" at bounding box center [199, 30] width 133 height 20
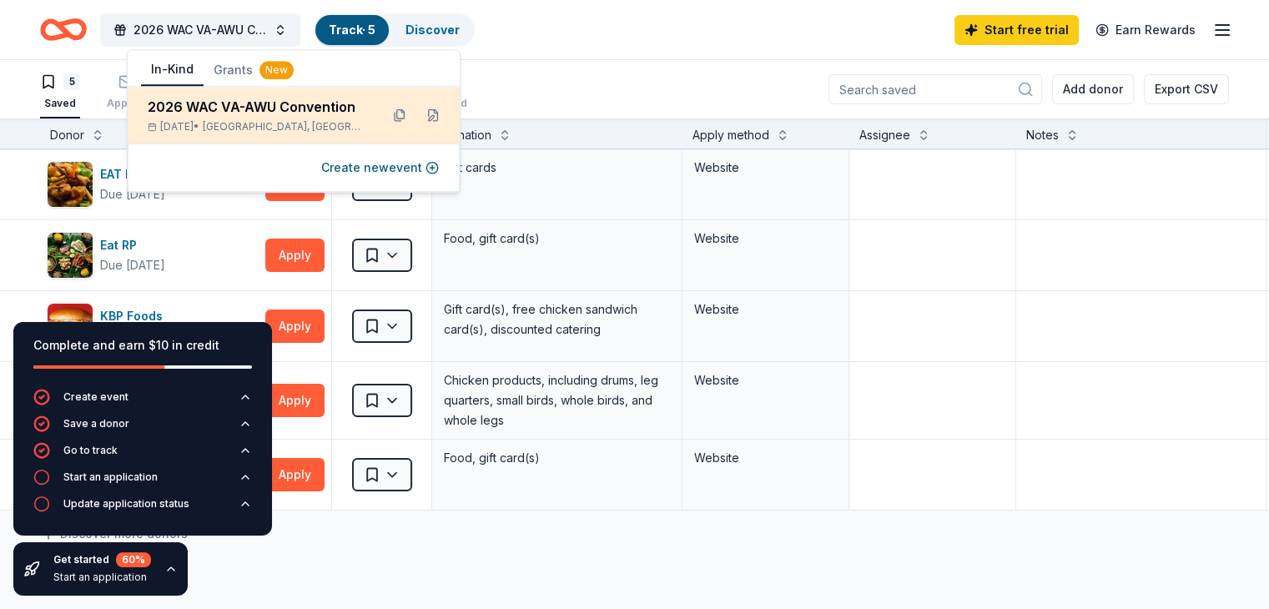
click at [204, 109] on div "2026 WAC VA-AWU Convention" at bounding box center [257, 107] width 219 height 20
click at [395, 114] on button at bounding box center [399, 115] width 27 height 27
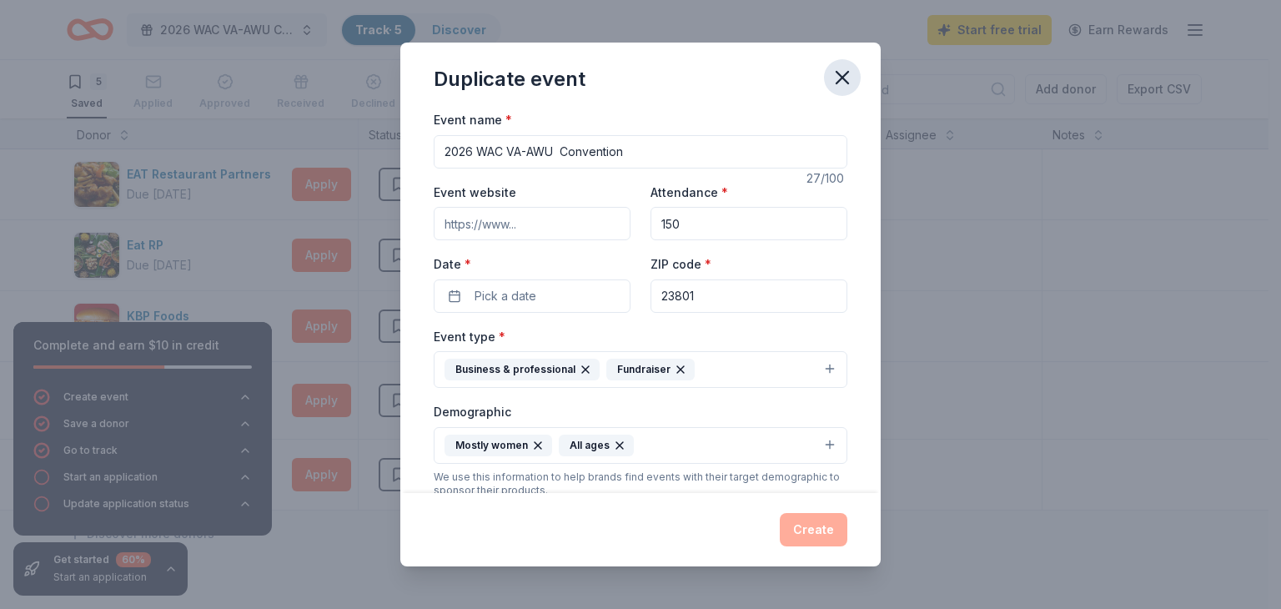
click at [837, 83] on icon "button" at bounding box center [843, 78] width 12 height 12
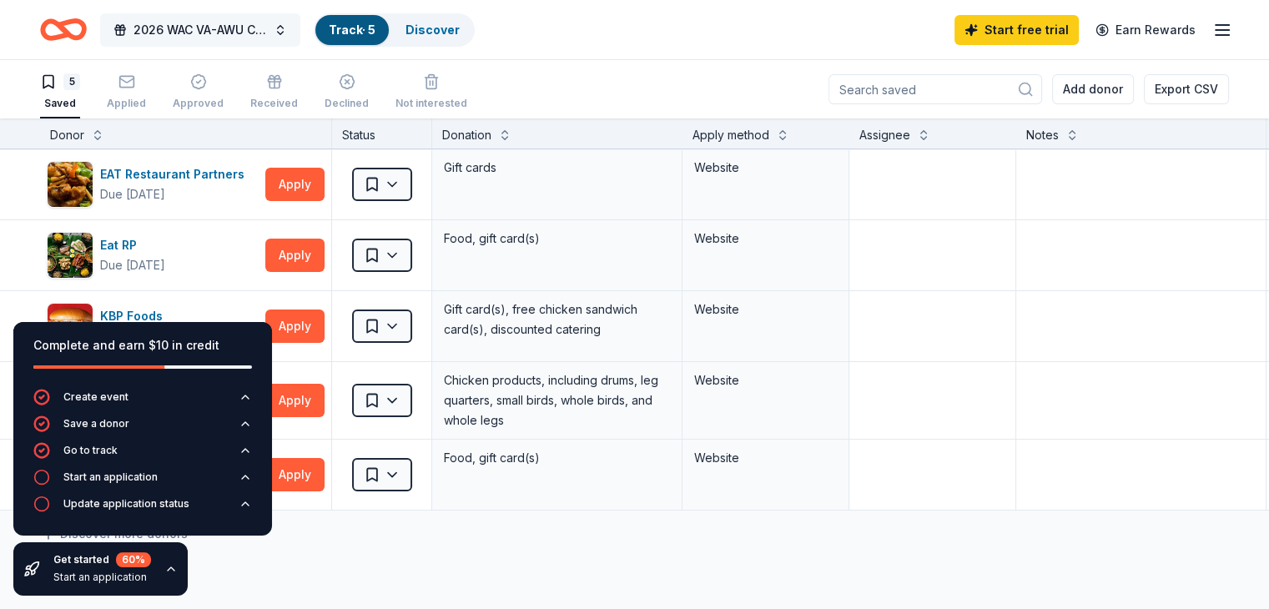
click at [300, 24] on button "2026 WAC VA-AWU Convention" at bounding box center [200, 29] width 200 height 33
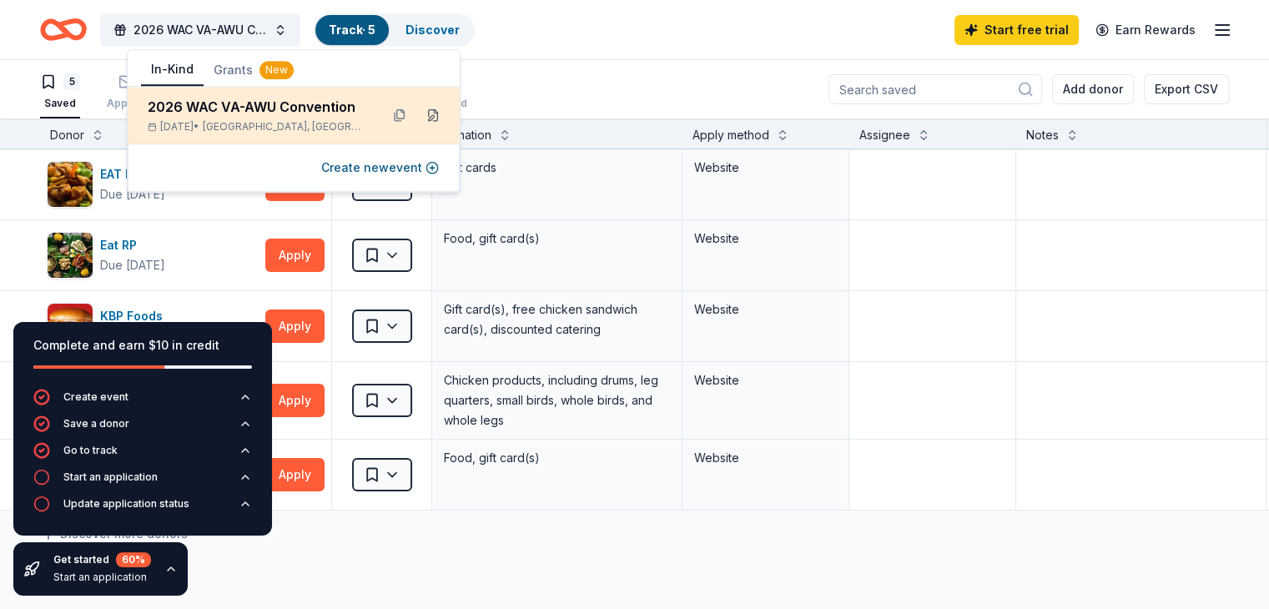
click at [432, 117] on button at bounding box center [433, 115] width 27 height 27
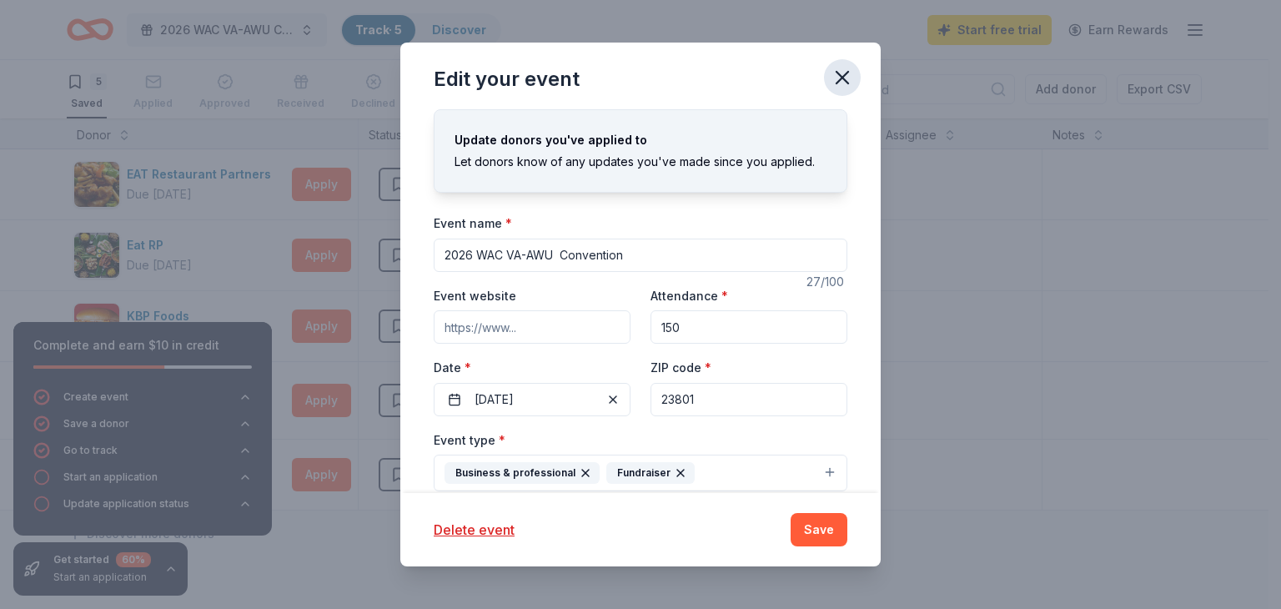
click at [843, 81] on icon "button" at bounding box center [842, 77] width 23 height 23
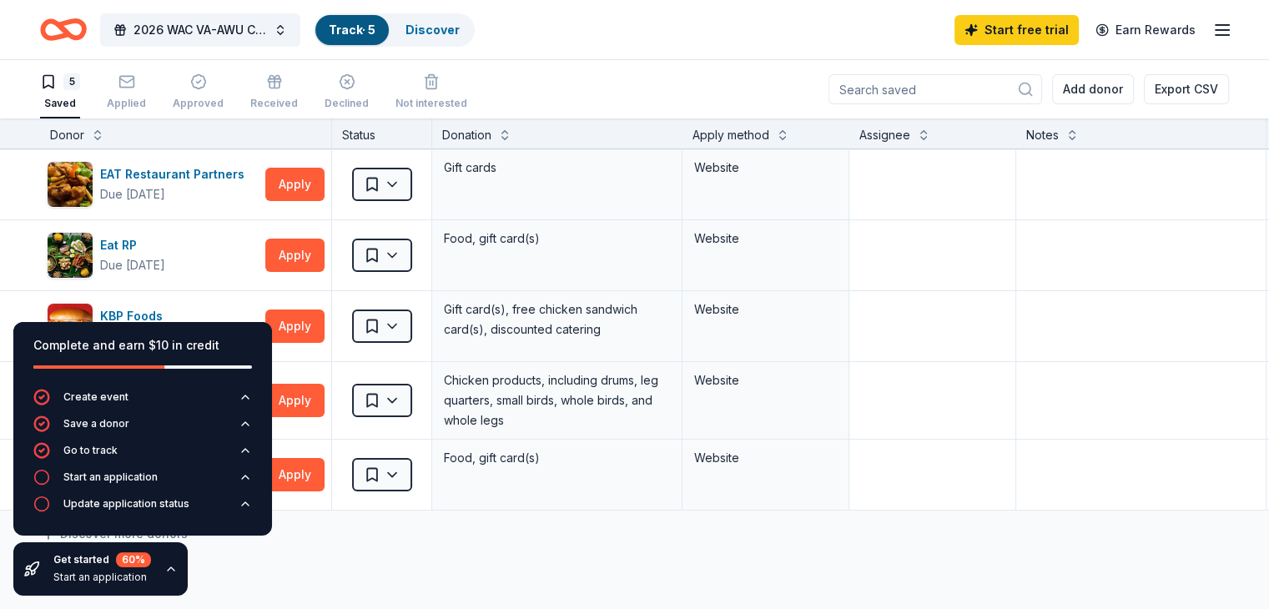
click at [374, 27] on link "Track · 5" at bounding box center [352, 30] width 47 height 14
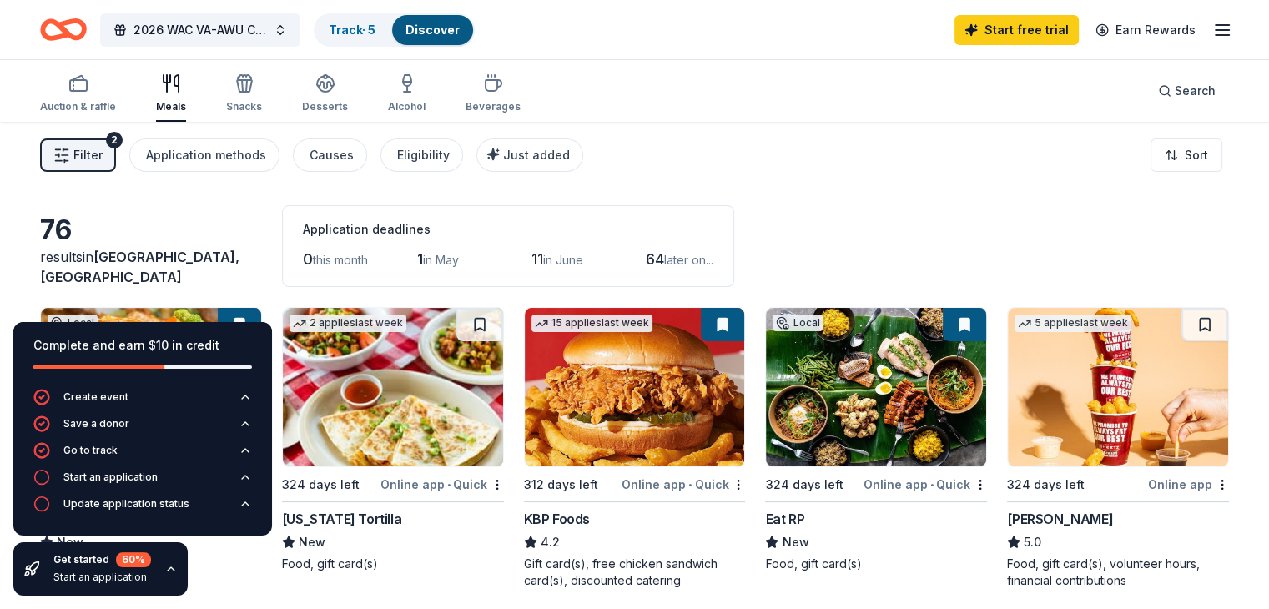
click at [103, 155] on span "Filter" at bounding box center [87, 155] width 29 height 20
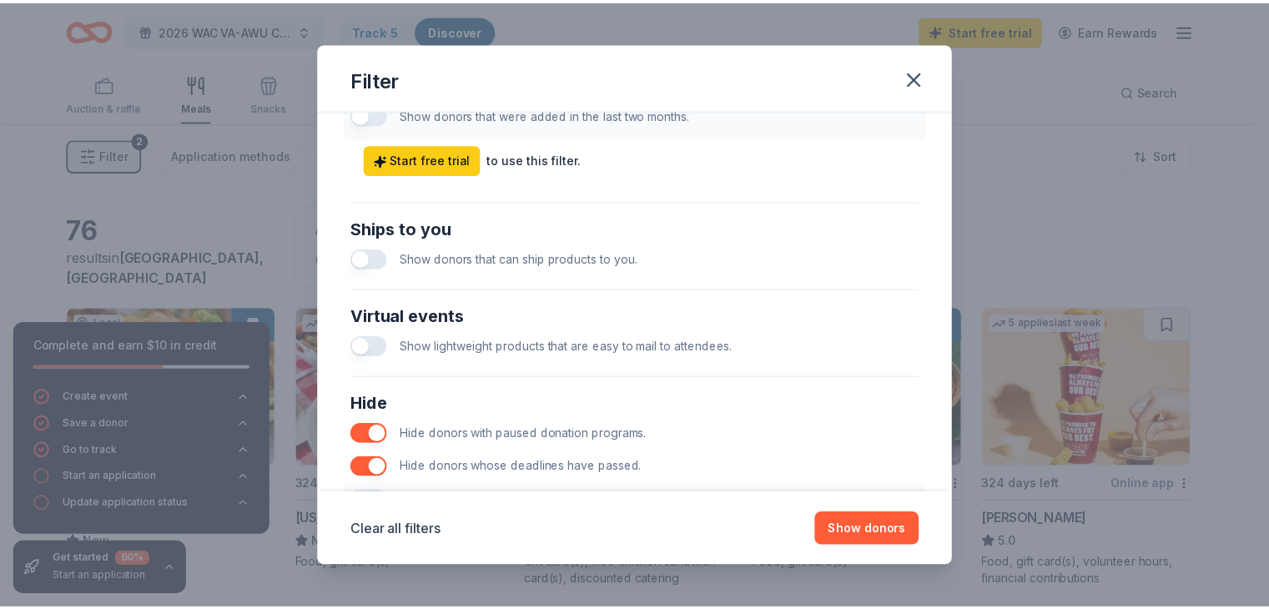
scroll to position [828, 0]
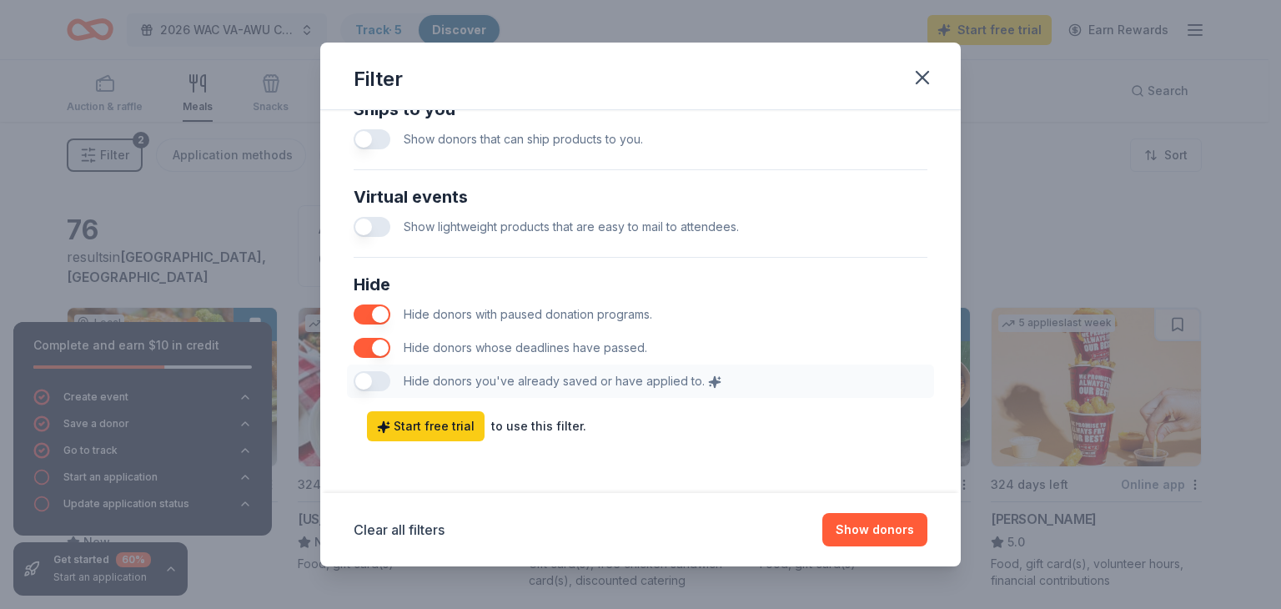
click at [362, 310] on button "button" at bounding box center [372, 315] width 37 height 20
click at [363, 346] on button "button" at bounding box center [372, 348] width 37 height 20
click at [380, 316] on button "button" at bounding box center [372, 315] width 37 height 20
click at [377, 355] on button "button" at bounding box center [372, 348] width 37 height 20
click at [380, 383] on div "Hide Hide donors with paused donation programs. Hide donors whose deadlines hav…" at bounding box center [640, 334] width 587 height 140
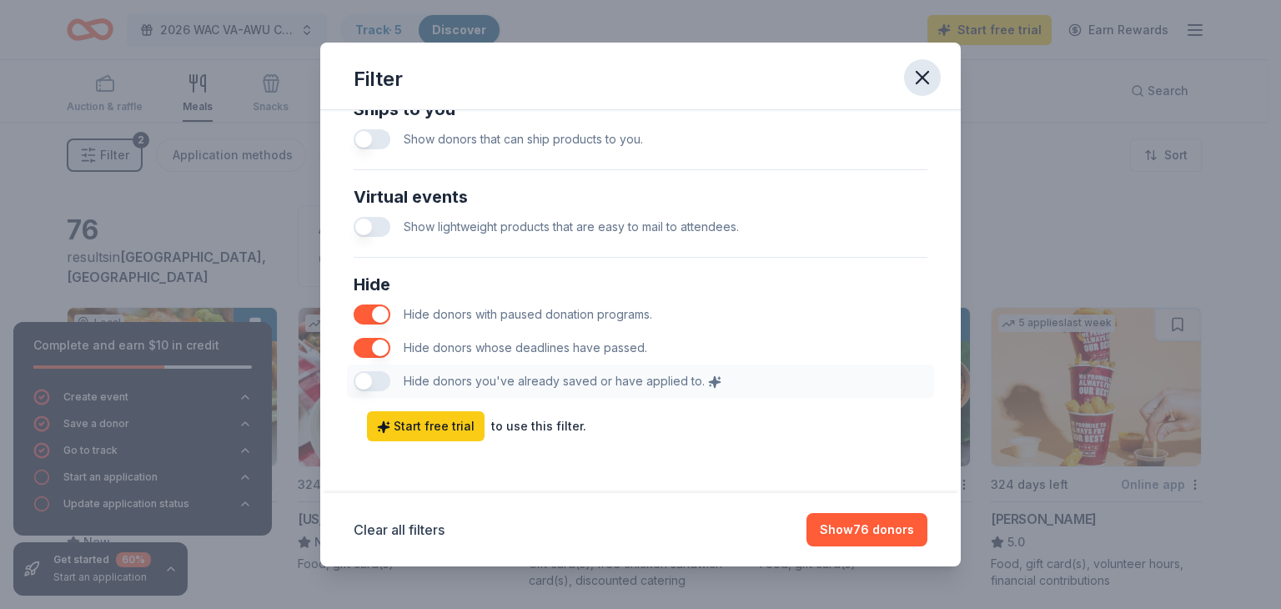
click at [922, 78] on icon "button" at bounding box center [923, 78] width 12 height 12
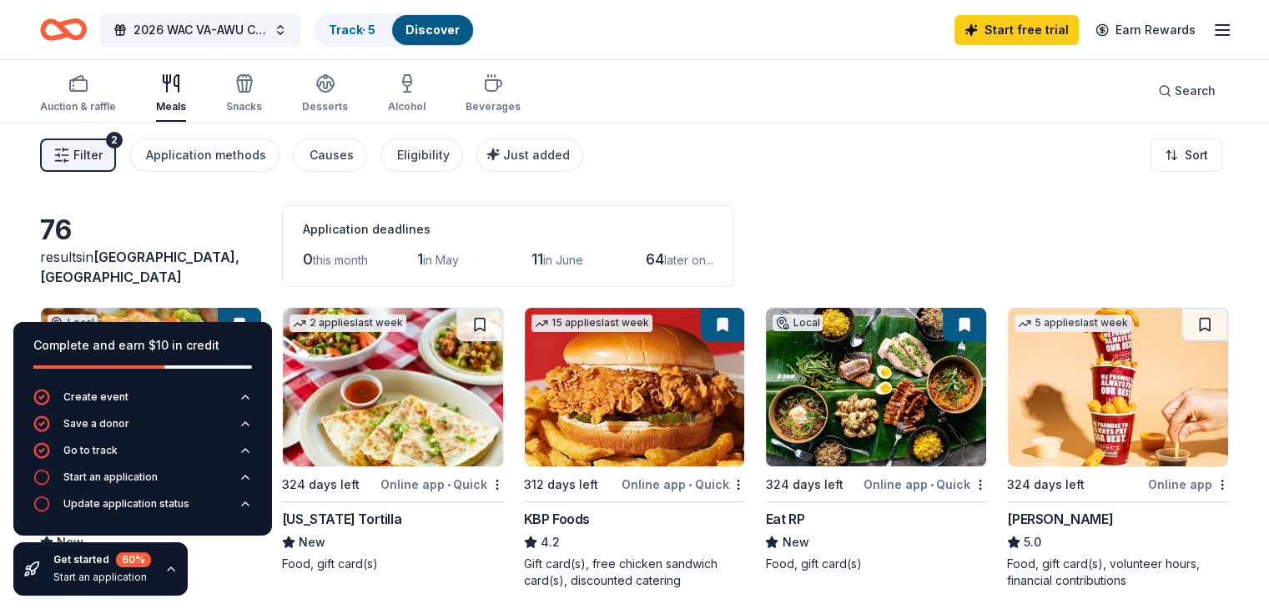
click at [168, 570] on icon "button" at bounding box center [170, 568] width 13 height 13
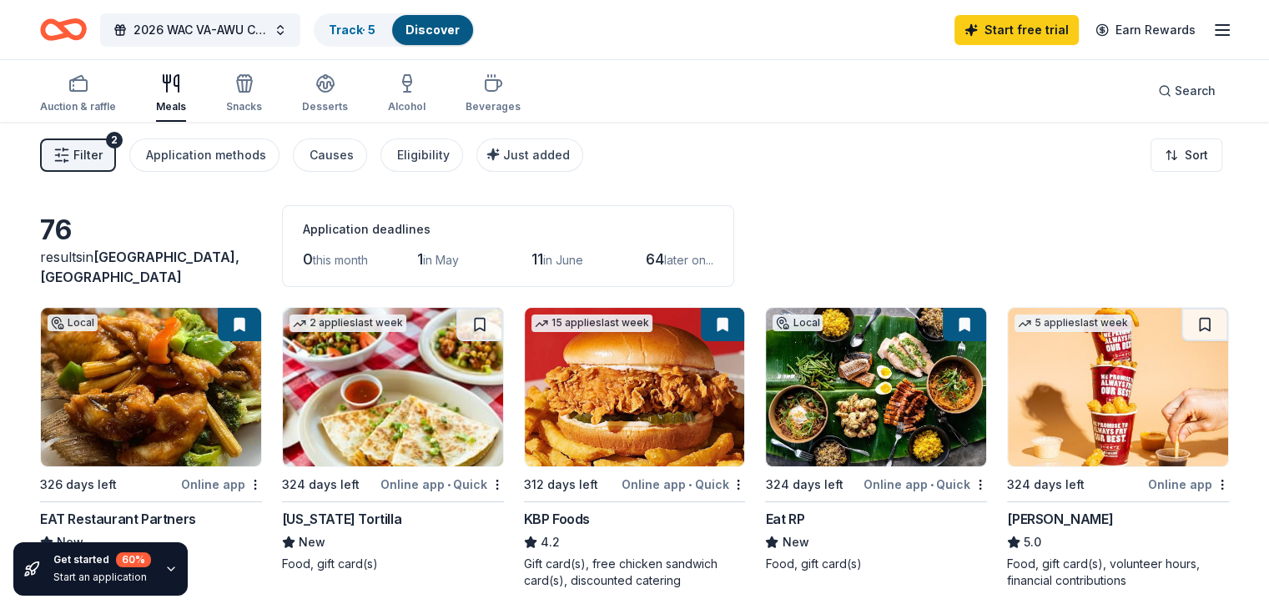
click at [1212, 28] on icon "button" at bounding box center [1222, 30] width 20 height 20
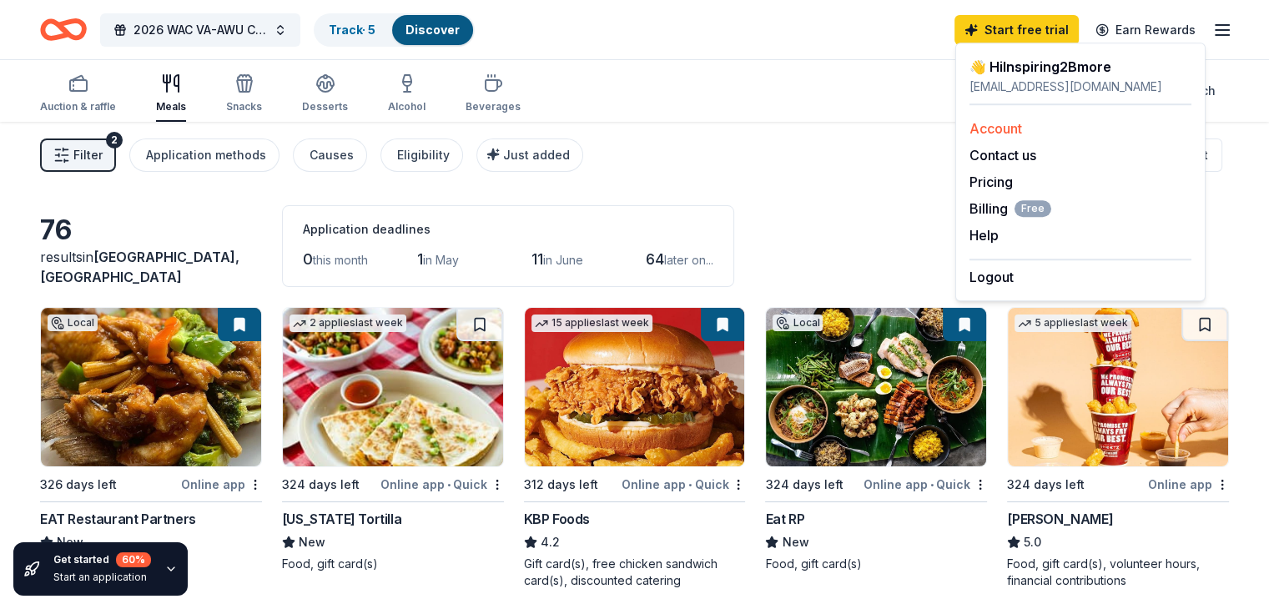
click at [1004, 126] on link "Account" at bounding box center [995, 128] width 53 height 17
click at [998, 188] on link "Pricing" at bounding box center [990, 182] width 43 height 17
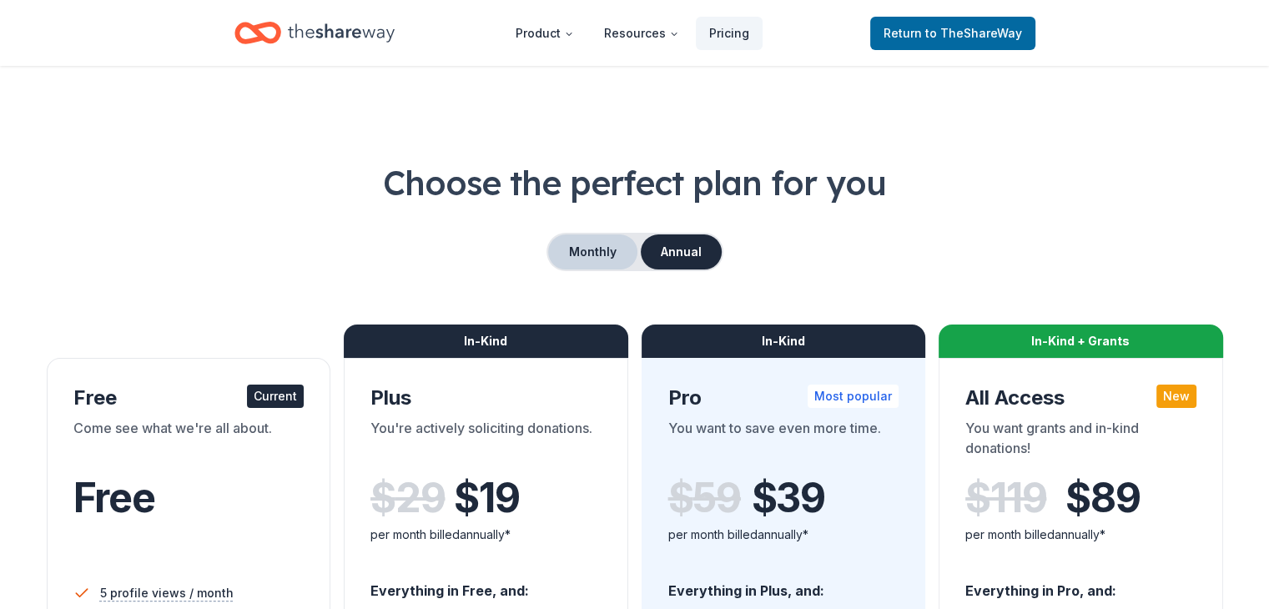
click at [593, 252] on button "Monthly" at bounding box center [592, 251] width 89 height 35
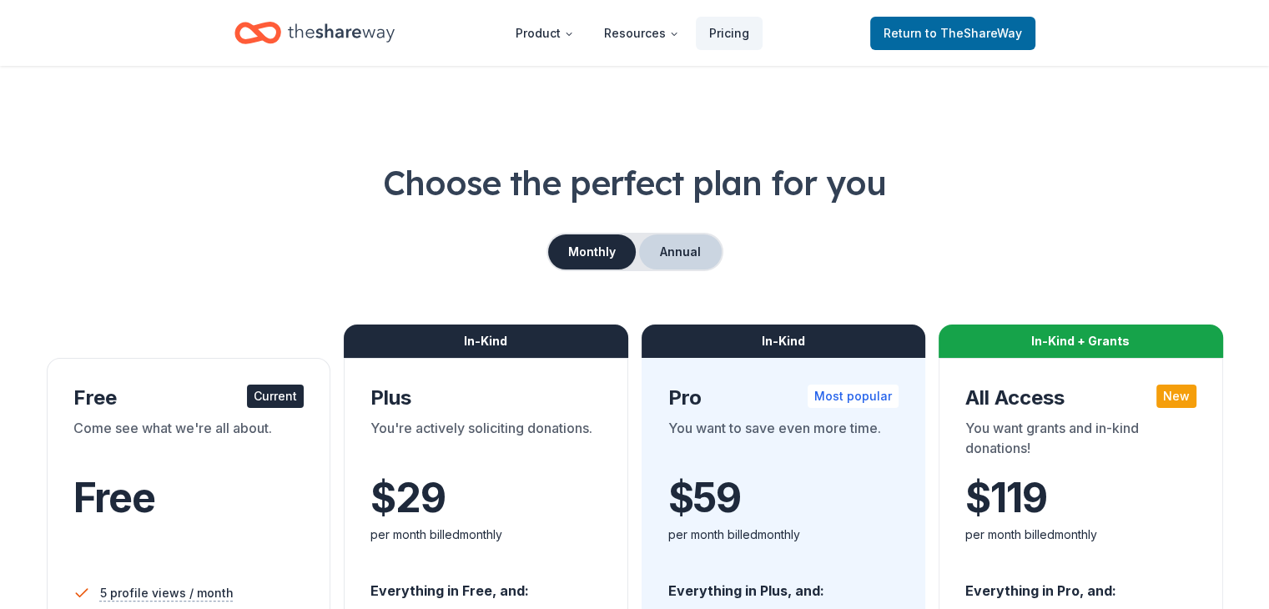
click at [667, 245] on button "Annual" at bounding box center [680, 251] width 83 height 35
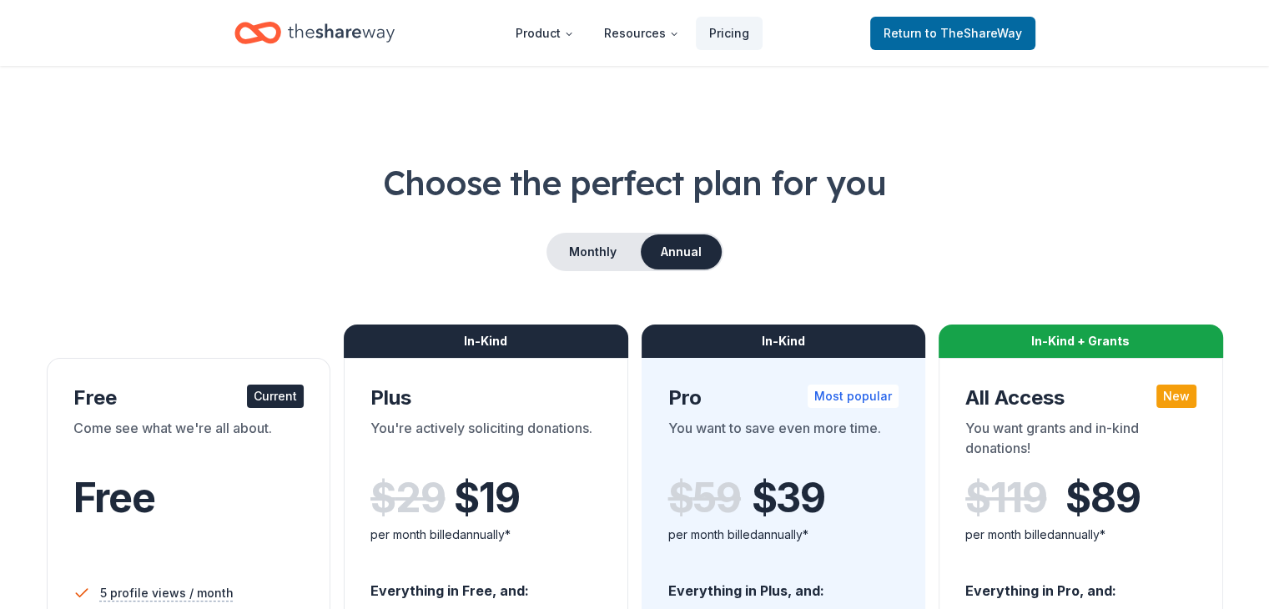
click at [349, 37] on icon "Home" at bounding box center [341, 33] width 107 height 34
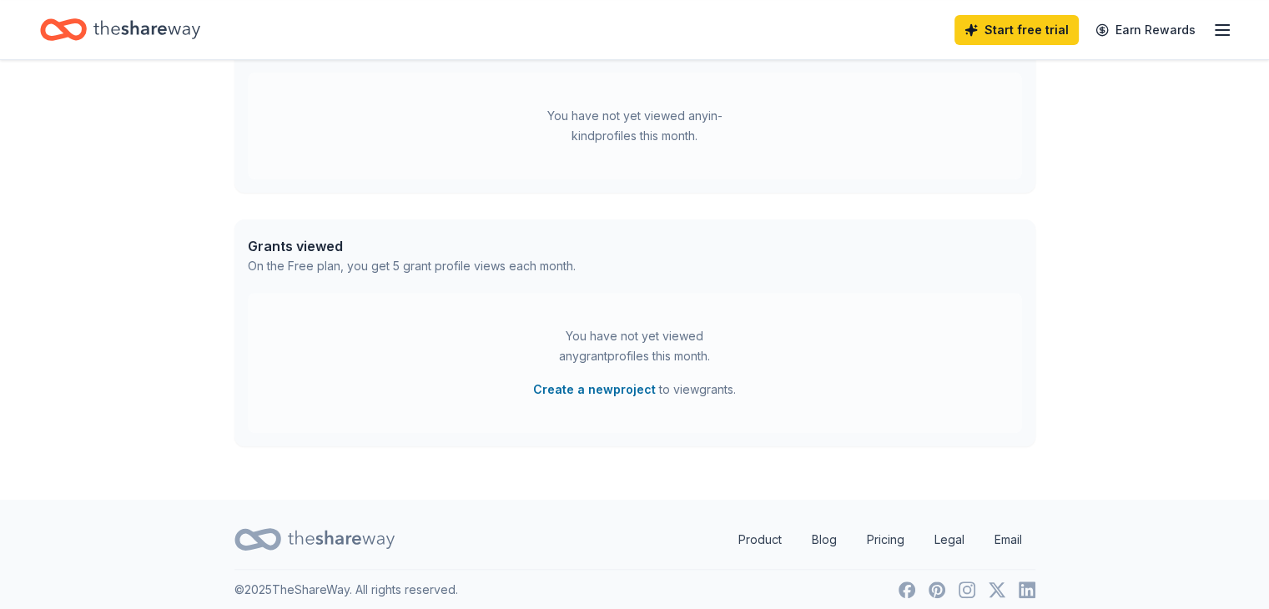
scroll to position [363, 0]
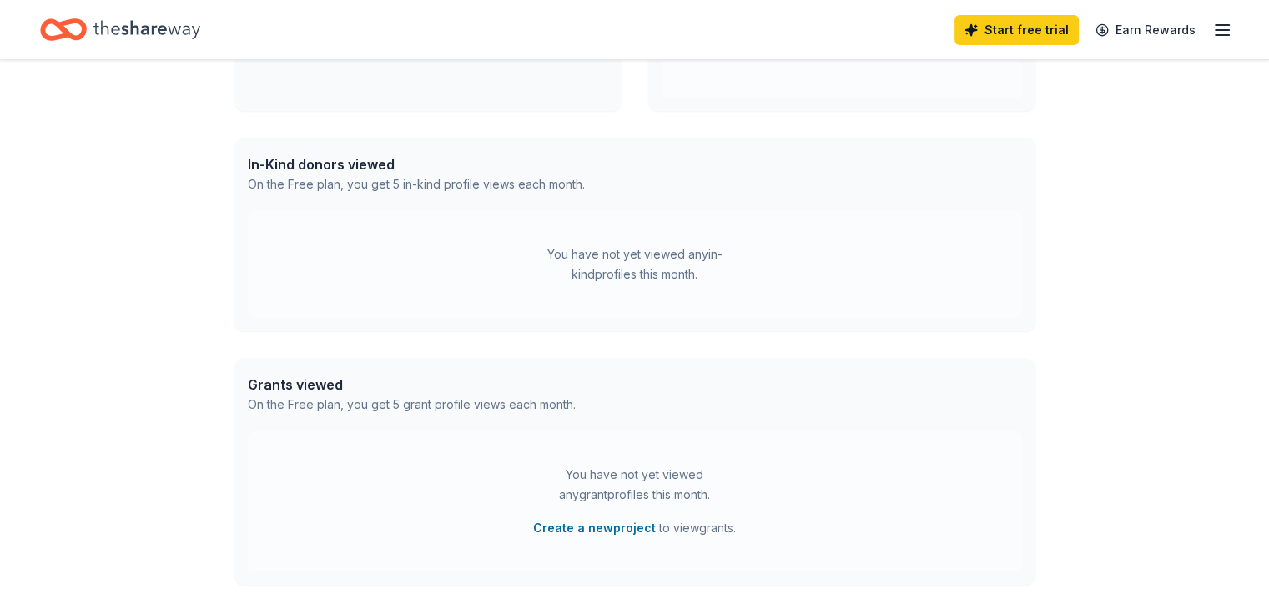
click at [161, 27] on icon "Home" at bounding box center [146, 29] width 107 height 18
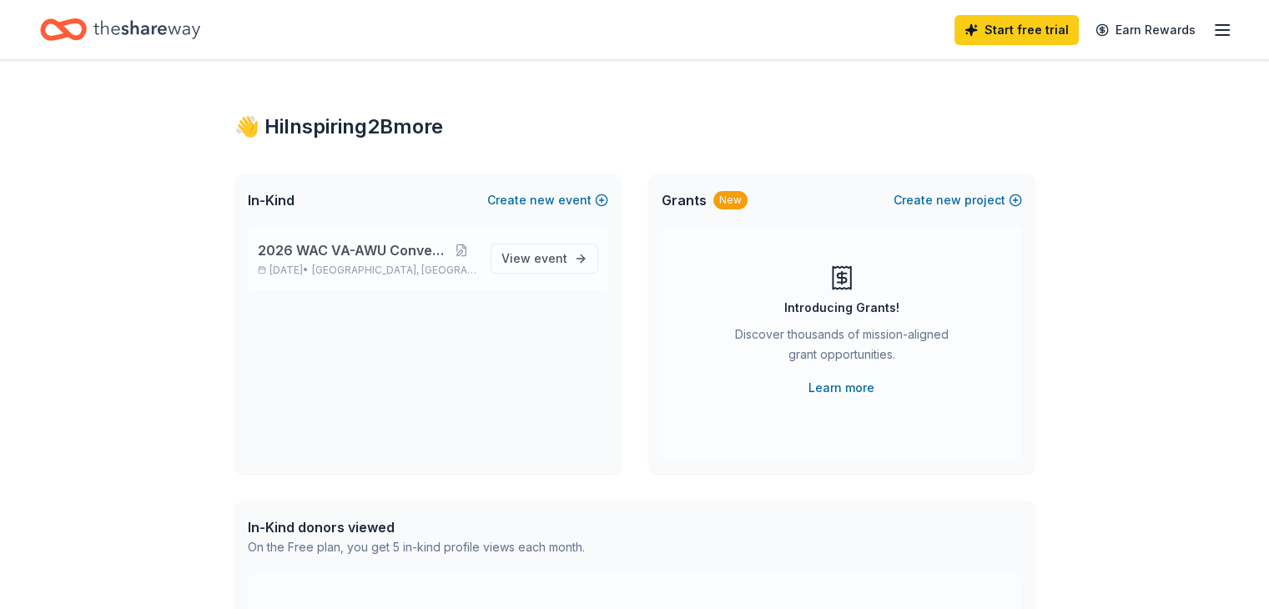
click at [377, 254] on span "2026 WAC VA-AWU Convention" at bounding box center [352, 250] width 189 height 20
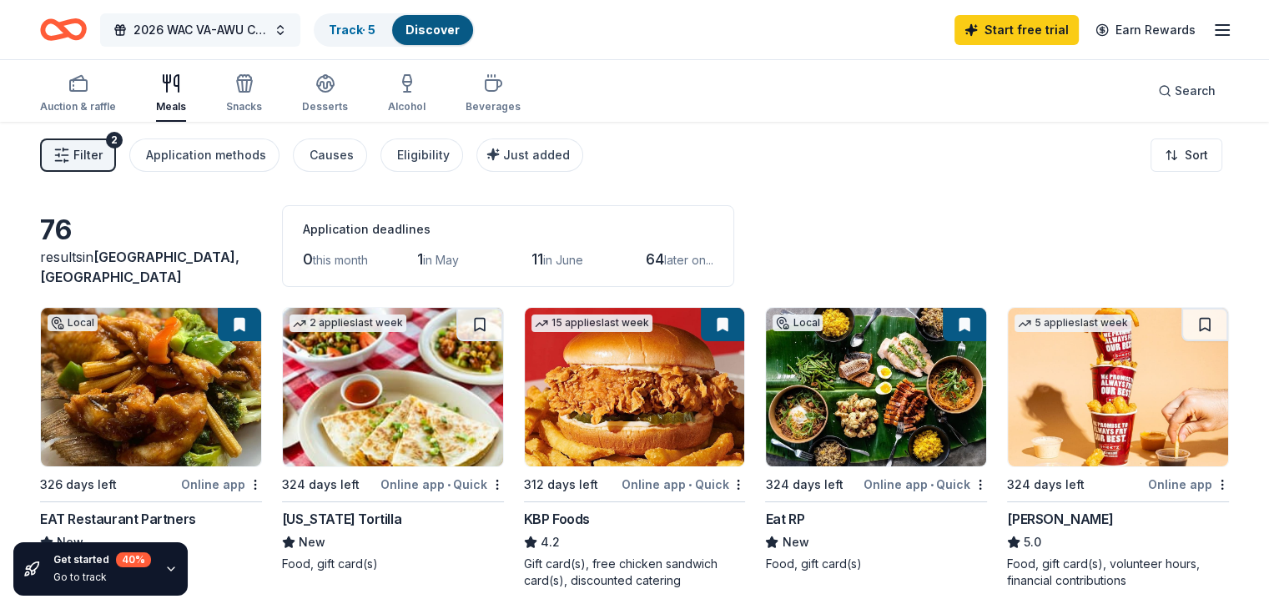
click at [227, 34] on span "2026 WAC VA-AWU Convention" at bounding box center [199, 30] width 133 height 20
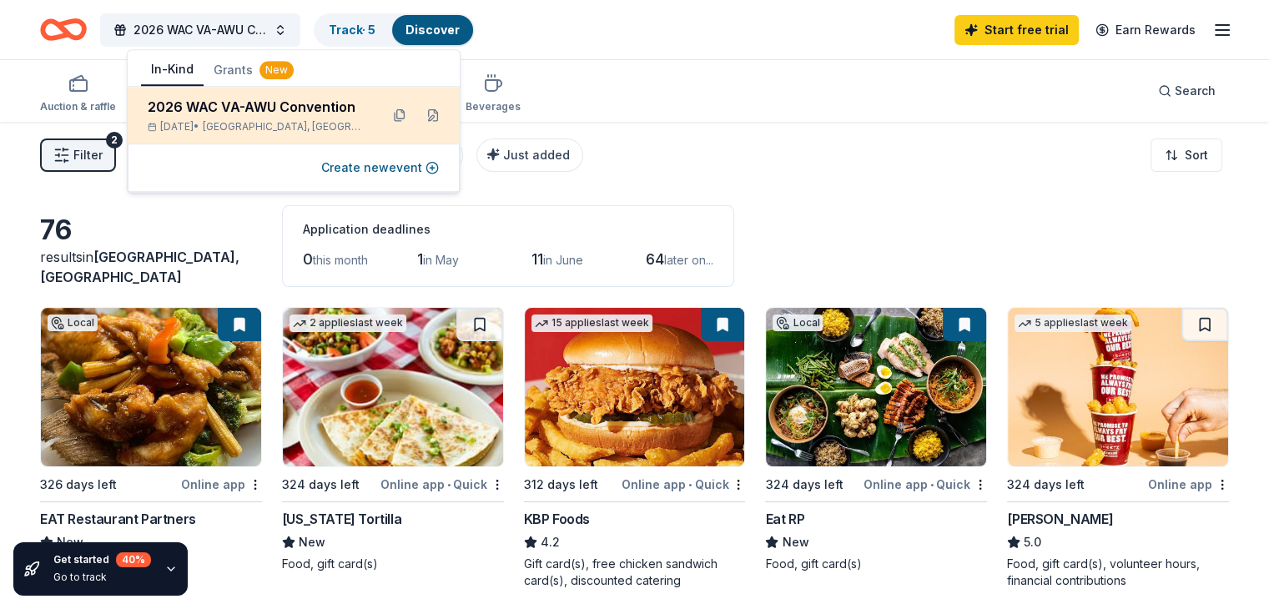
click at [235, 108] on div "2026 WAC VA-AWU Convention" at bounding box center [257, 107] width 219 height 20
click at [235, 113] on div "2026 WAC VA-AWU Convention" at bounding box center [257, 107] width 219 height 20
click at [397, 118] on button at bounding box center [399, 115] width 27 height 27
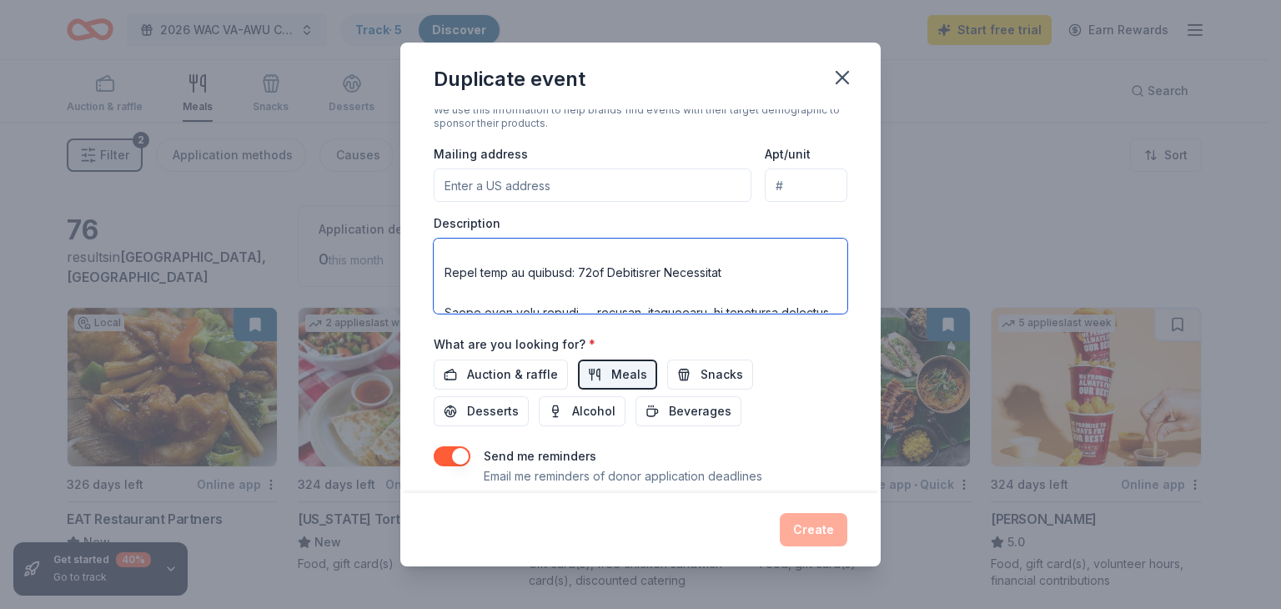
scroll to position [454, 0]
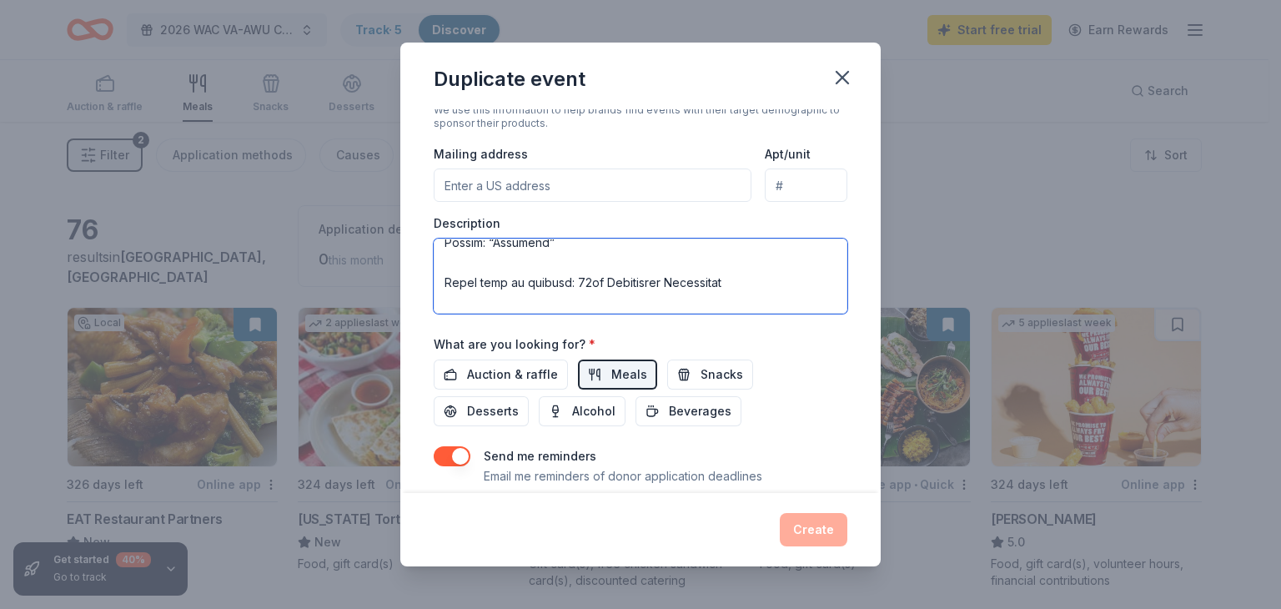
click at [723, 283] on textarea at bounding box center [641, 276] width 414 height 75
click at [521, 299] on textarea at bounding box center [641, 276] width 414 height 75
click at [798, 284] on textarea at bounding box center [641, 276] width 414 height 75
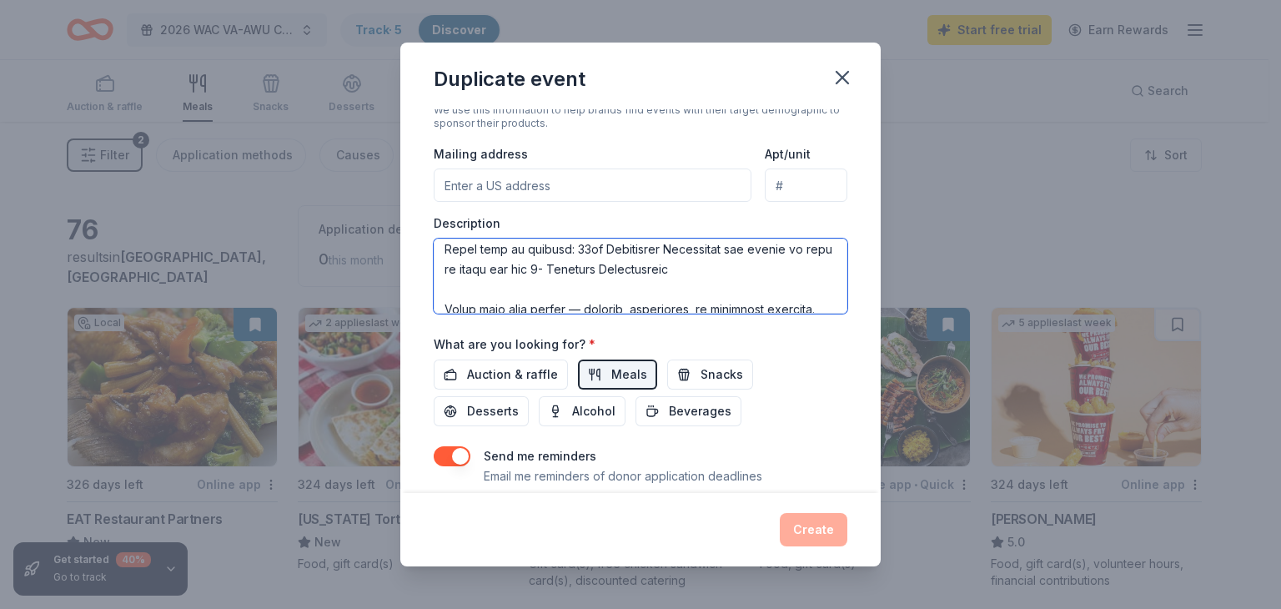
click at [800, 276] on textarea at bounding box center [641, 276] width 414 height 75
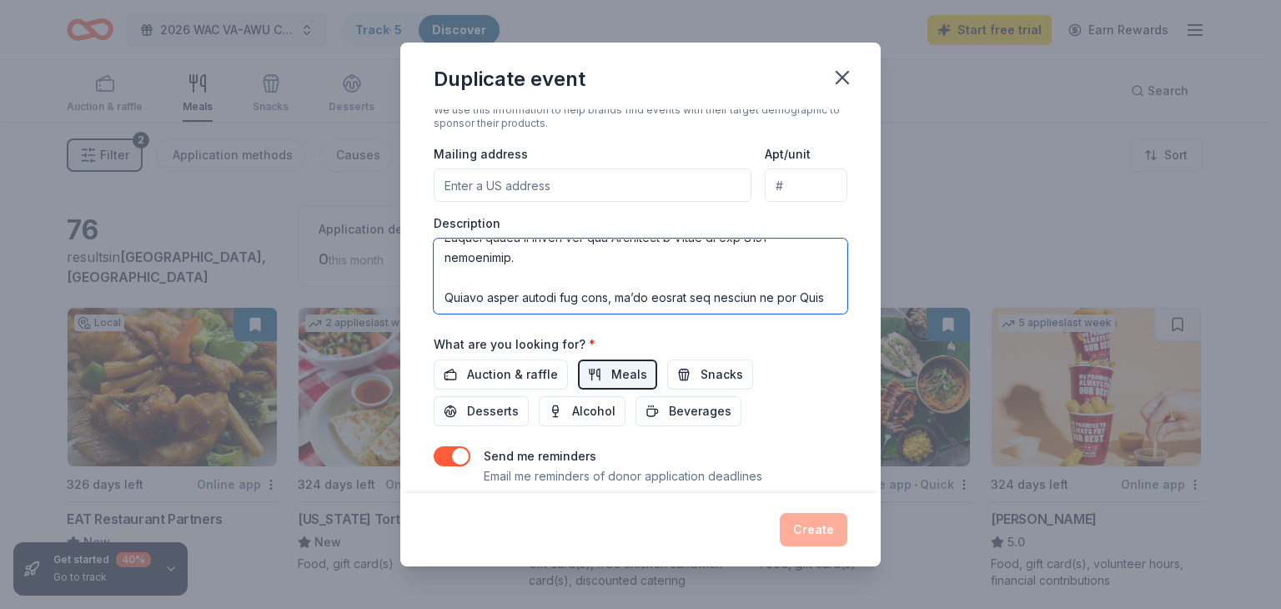
scroll to position [0, 0]
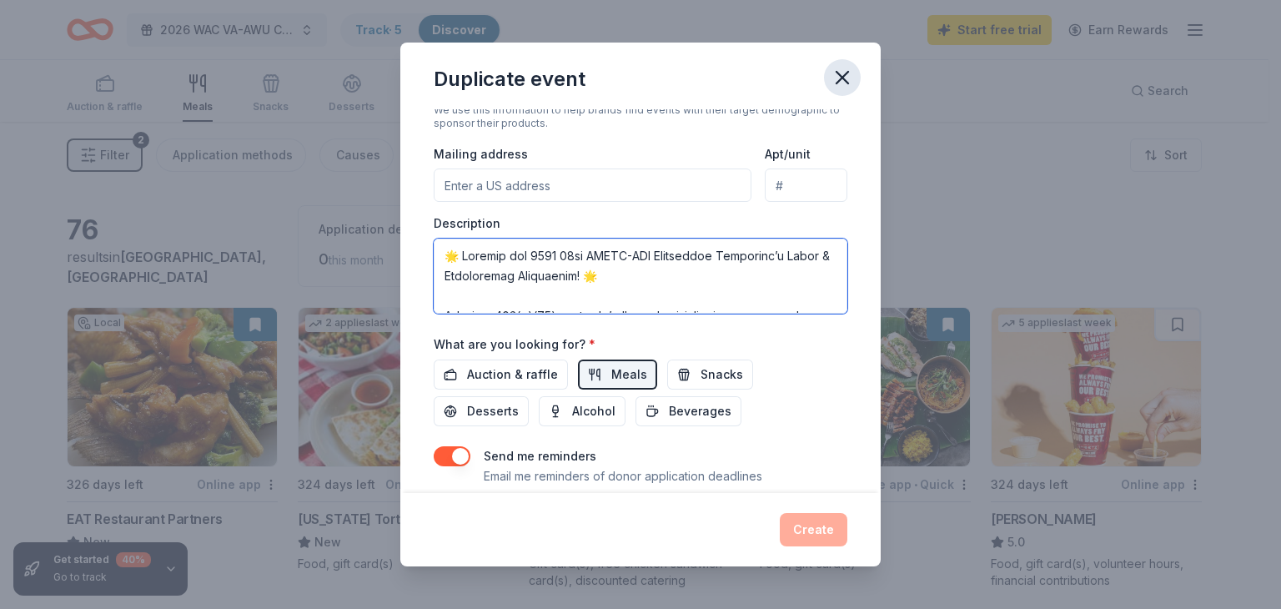
type textarea "🌟 Loremip dol 3249 79si AMETC-ADI Elitseddoe Temporinc’u Labor & Etdoloremag Al…"
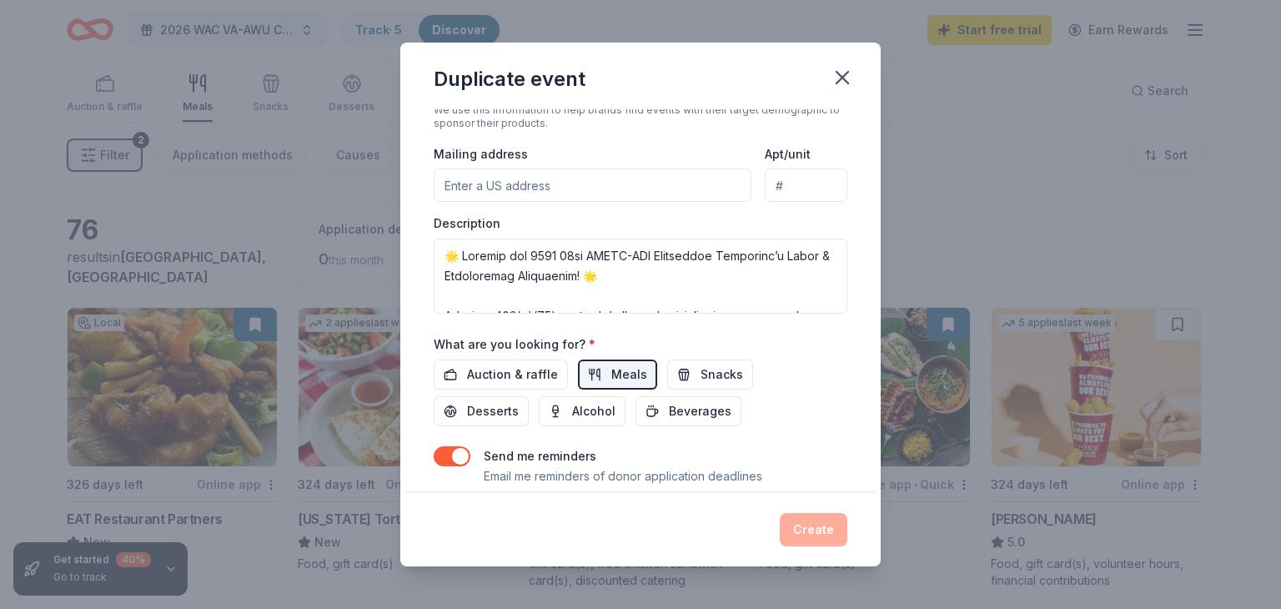
drag, startPoint x: 841, startPoint y: 78, endPoint x: 862, endPoint y: 212, distance: 135.9
click at [862, 212] on div "Duplicate event Event name * 2026 WAC [GEOGRAPHIC_DATA]-AWU Convention 27 /100 …" at bounding box center [640, 305] width 481 height 524
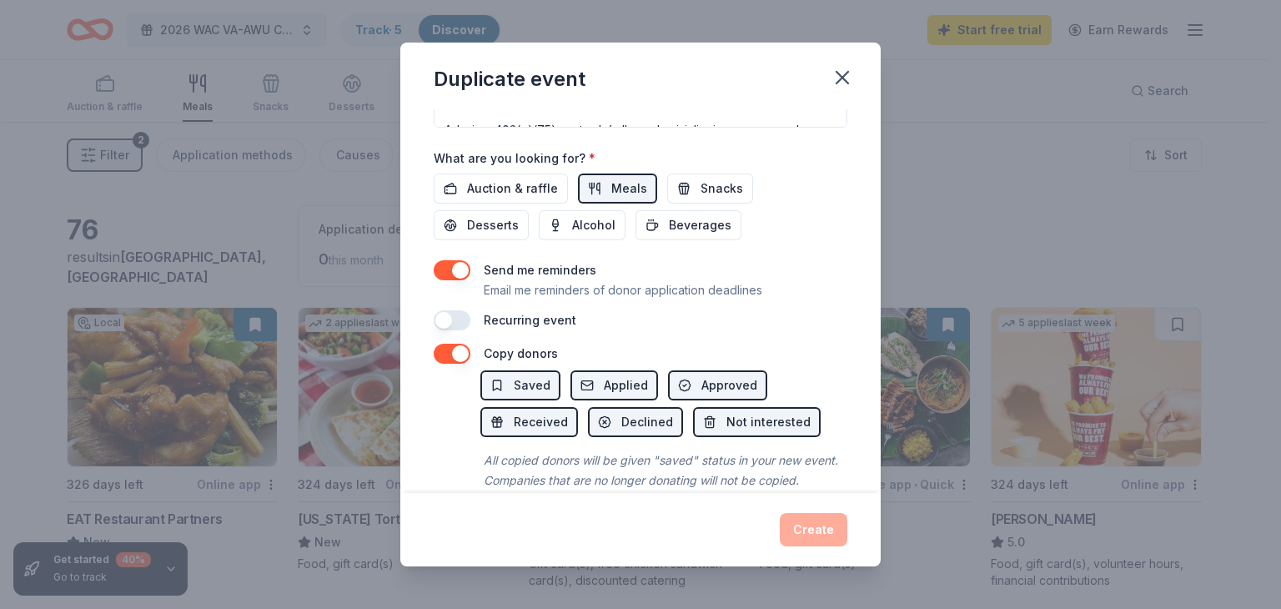
scroll to position [600, 0]
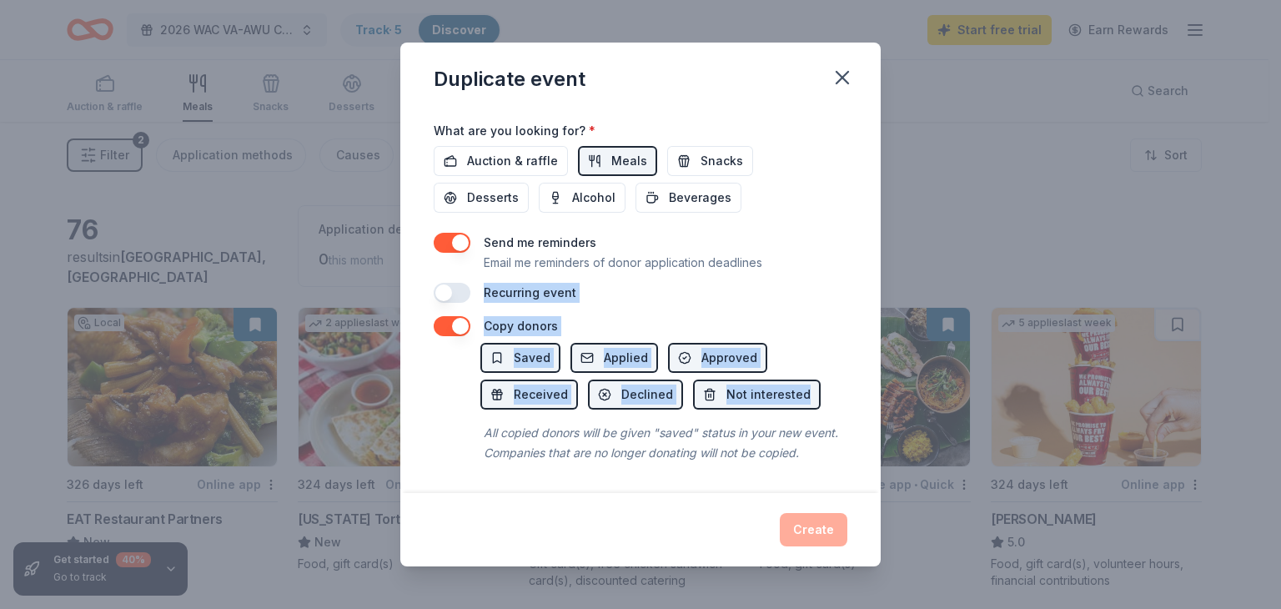
drag, startPoint x: 867, startPoint y: 352, endPoint x: 848, endPoint y: 250, distance: 103.4
click at [848, 250] on div "Event name * 2026 WAC [GEOGRAPHIC_DATA]-AWU Convention 27 /100 Event website At…" at bounding box center [640, 301] width 481 height 384
click at [816, 250] on div "Send me reminders Email me reminders of donor application deadlines" at bounding box center [641, 253] width 414 height 40
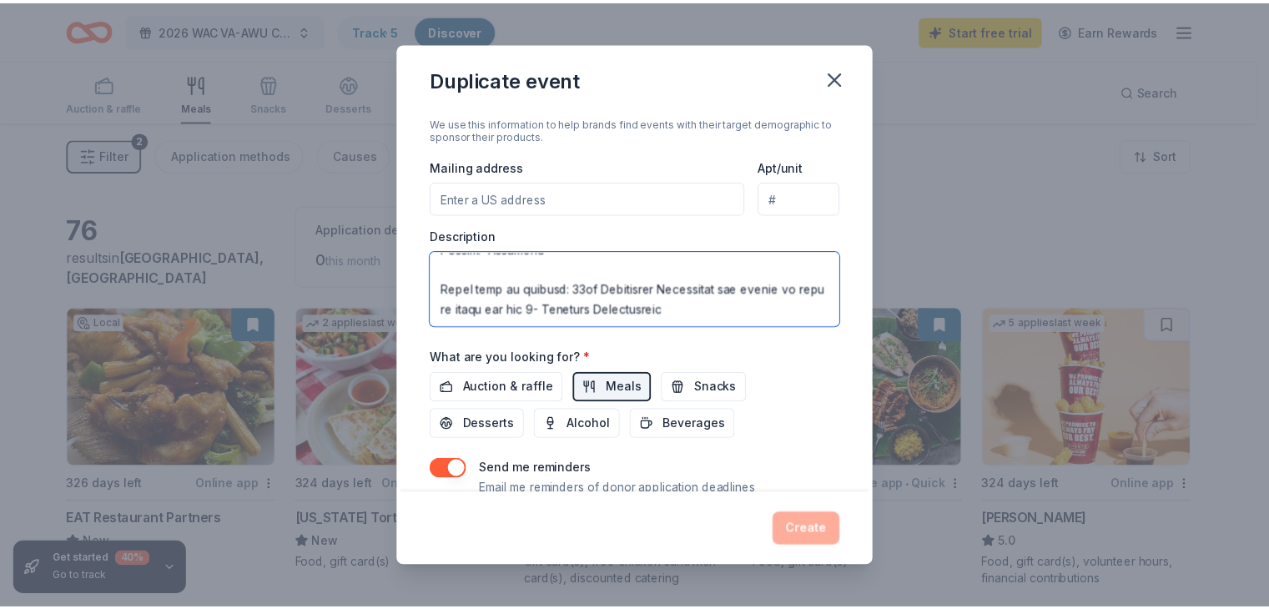
scroll to position [466, 0]
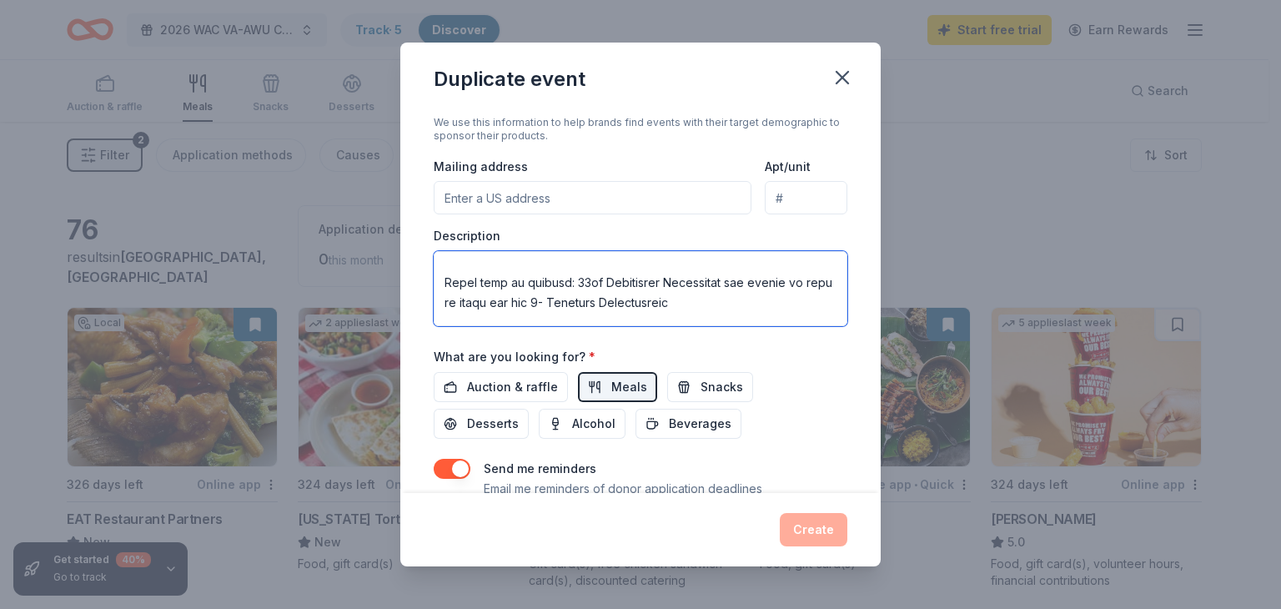
drag, startPoint x: 718, startPoint y: 311, endPoint x: 440, endPoint y: 278, distance: 279.8
click at [440, 278] on textarea at bounding box center [641, 288] width 414 height 75
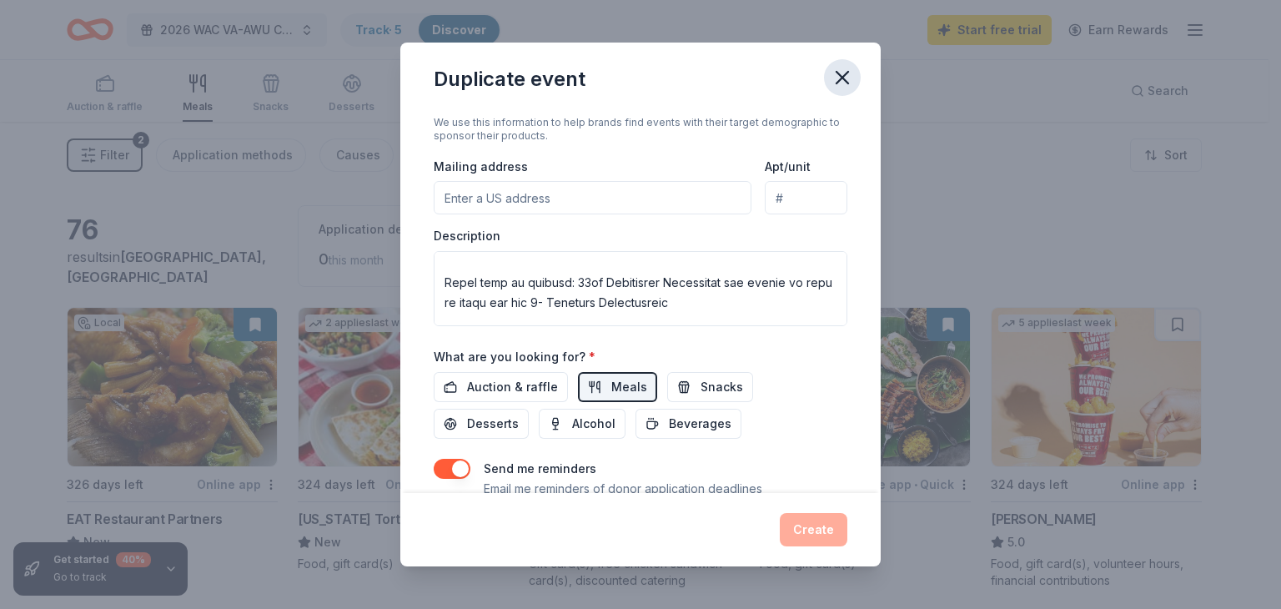
click at [847, 78] on icon "button" at bounding box center [842, 77] width 23 height 23
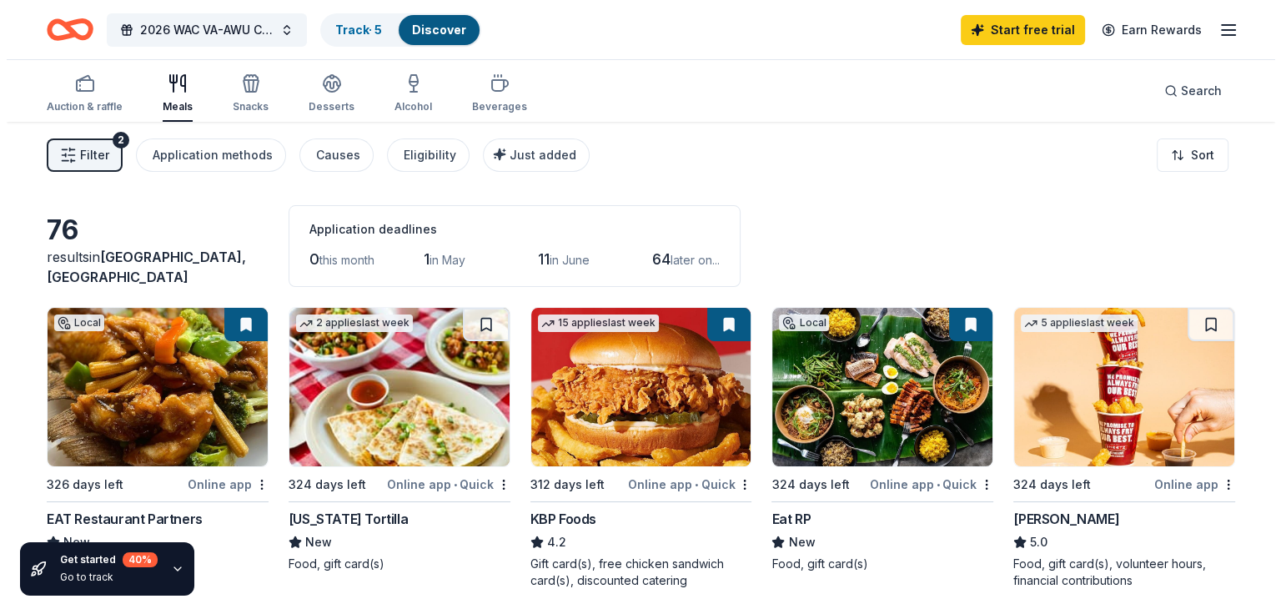
scroll to position [0, 0]
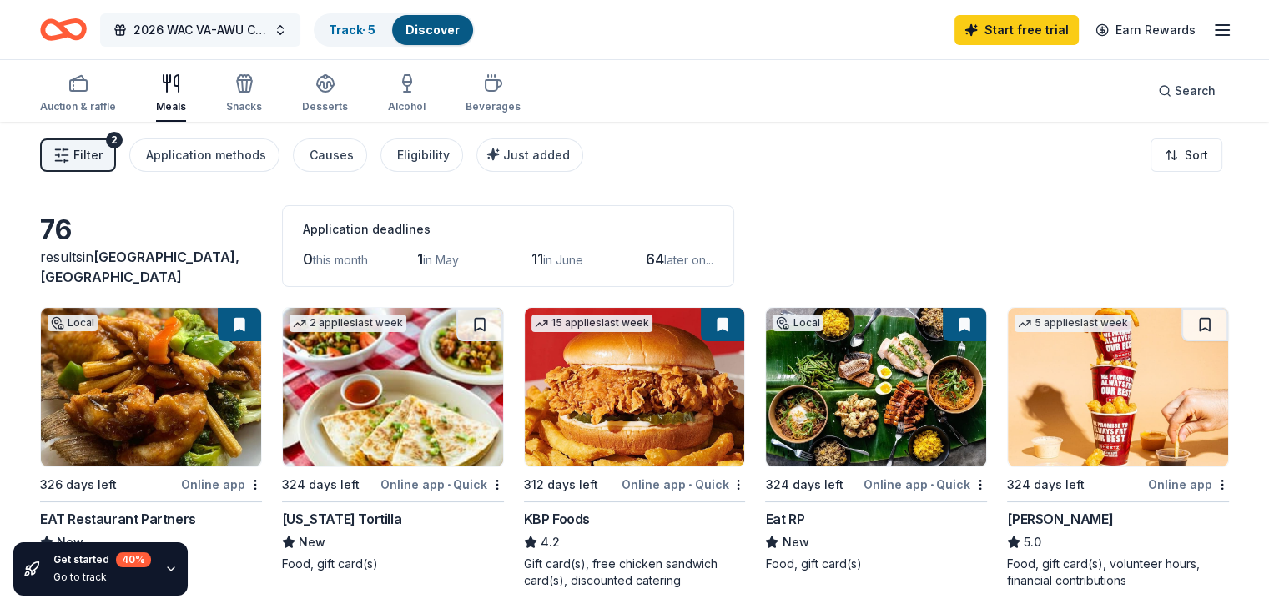
click at [300, 23] on button "2026 WAC VA-AWU Convention" at bounding box center [200, 29] width 200 height 33
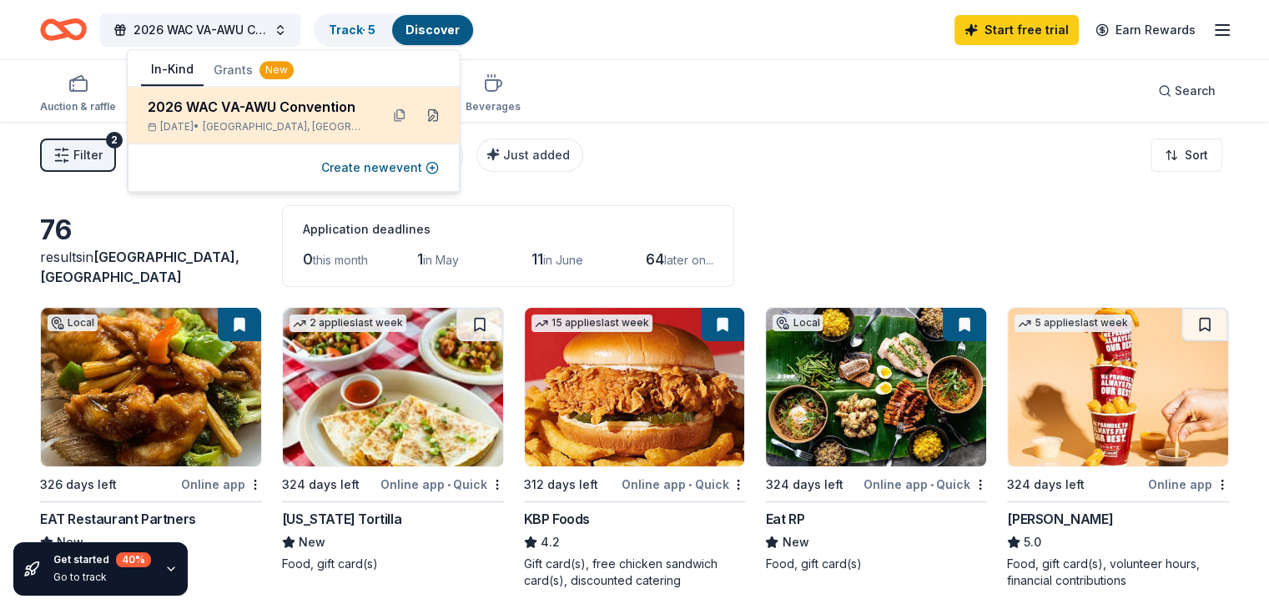
click at [434, 114] on button at bounding box center [433, 115] width 27 height 27
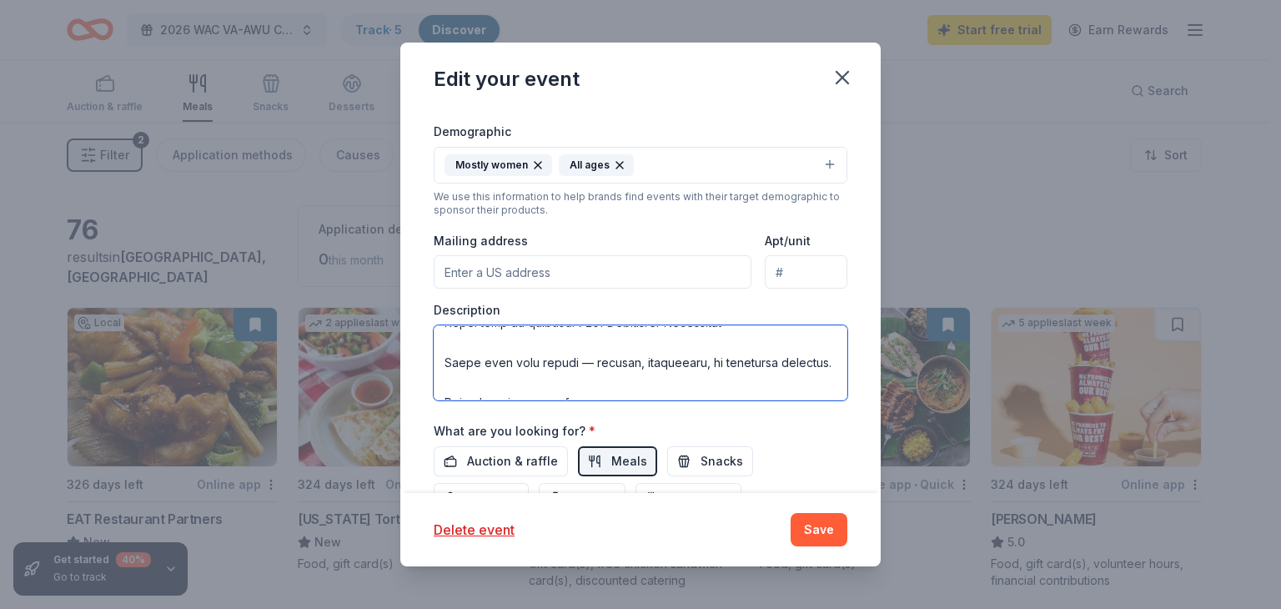
scroll to position [467, 0]
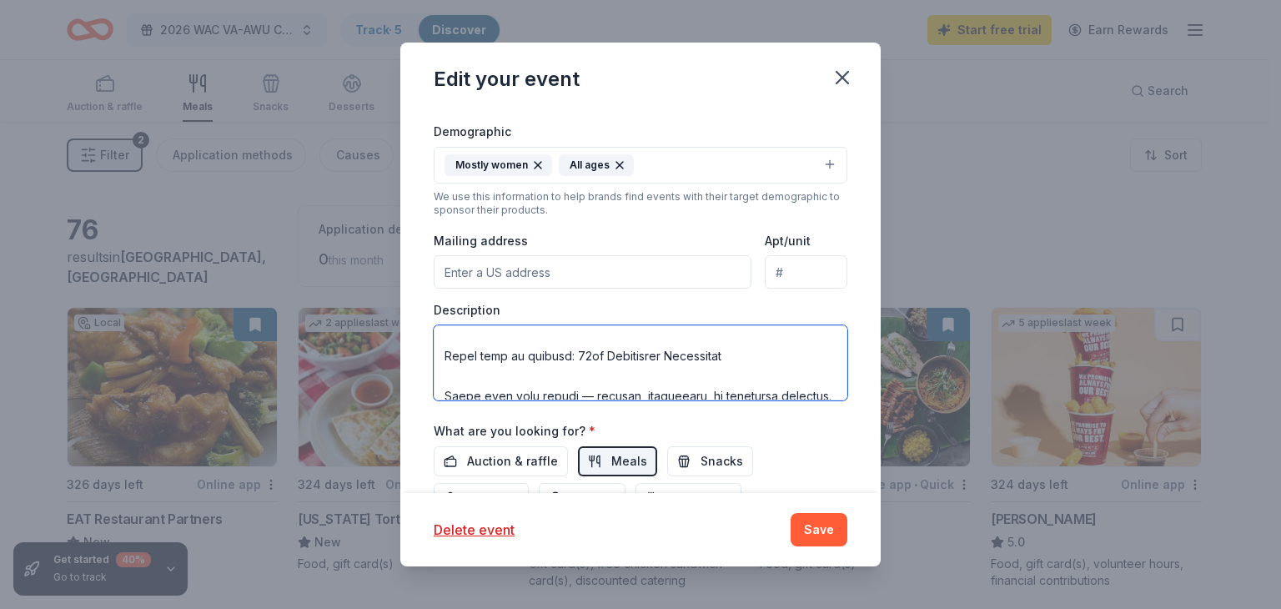
drag, startPoint x: 571, startPoint y: 352, endPoint x: 742, endPoint y: 351, distance: 171.0
click at [742, 351] on textarea at bounding box center [641, 362] width 414 height 75
paste textarea "Enter note in remarks: 78th Convention Fundraiser for offset of cost of meals a…"
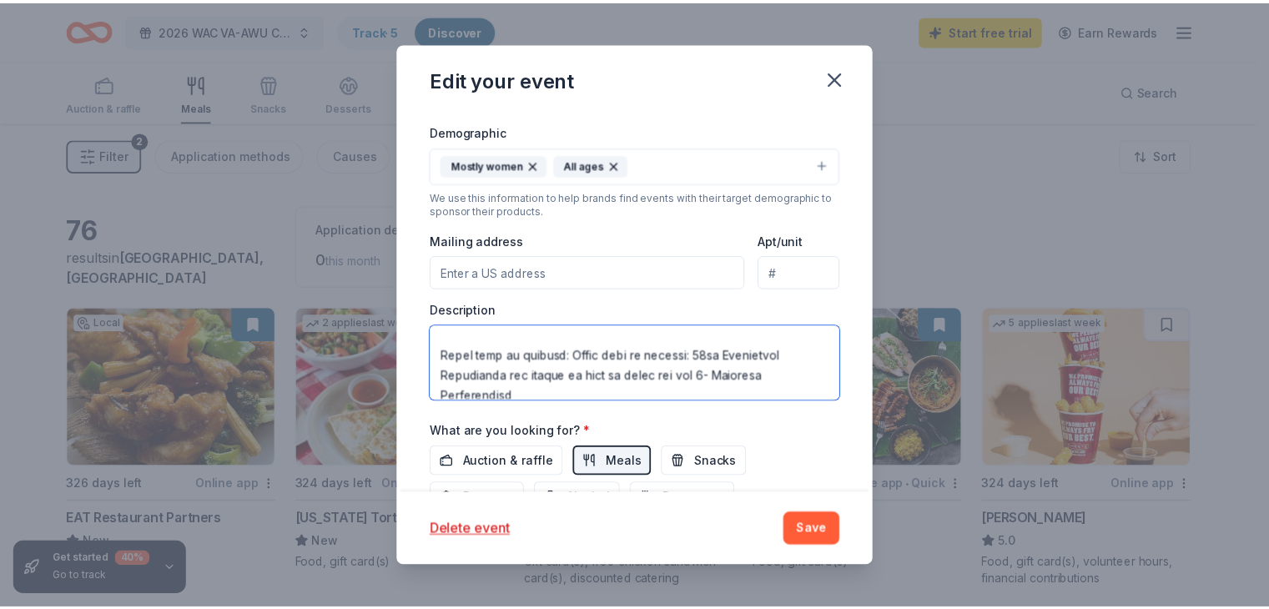
scroll to position [471, 0]
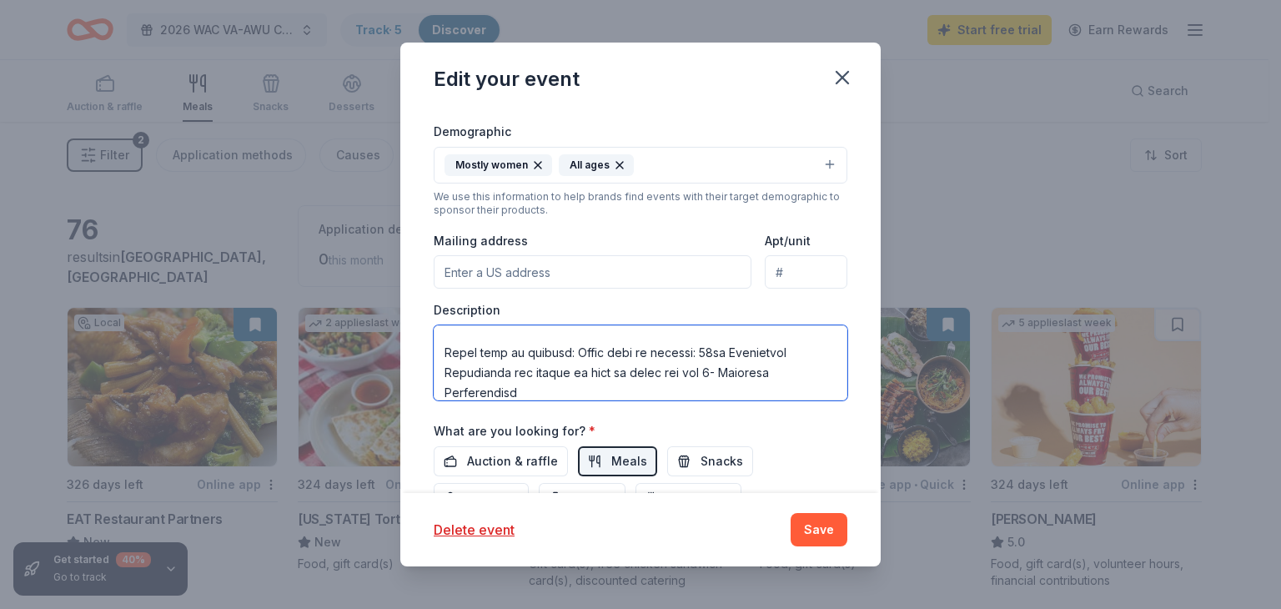
click at [737, 351] on textarea at bounding box center [641, 362] width 414 height 75
click at [694, 350] on textarea at bounding box center [641, 362] width 414 height 75
type textarea "🌟 Loremip dol 3249 79si AMETC-ADI Elitseddoe Temporinc’u Labor & Etdoloremag Al…"
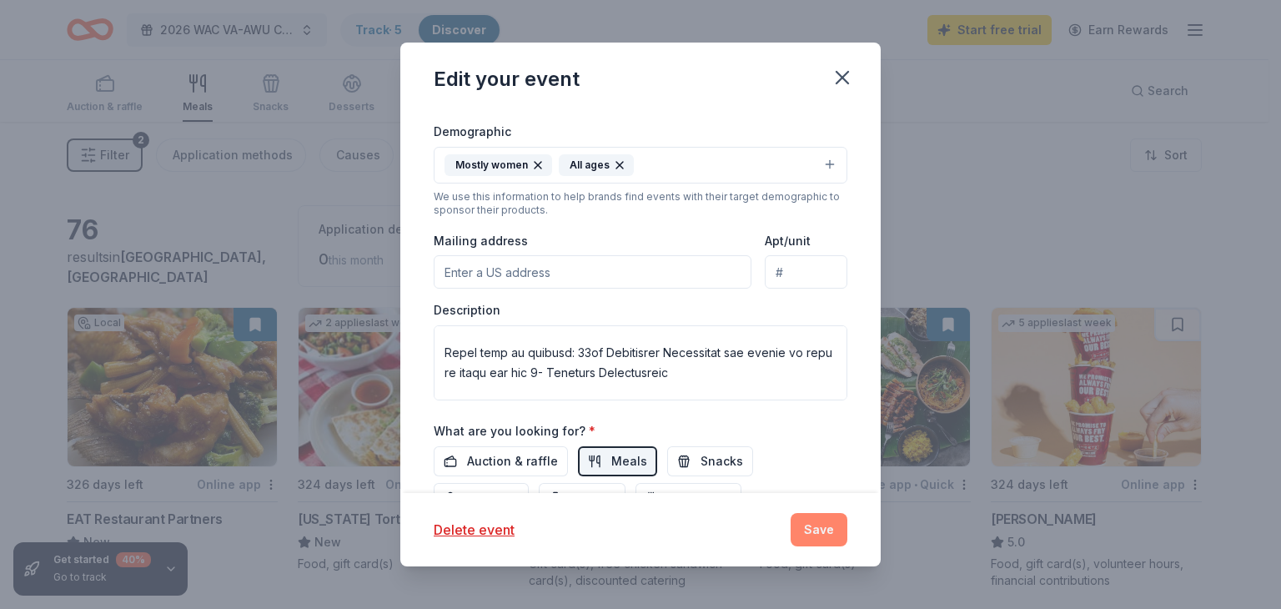
click at [835, 526] on button "Save" at bounding box center [819, 529] width 57 height 33
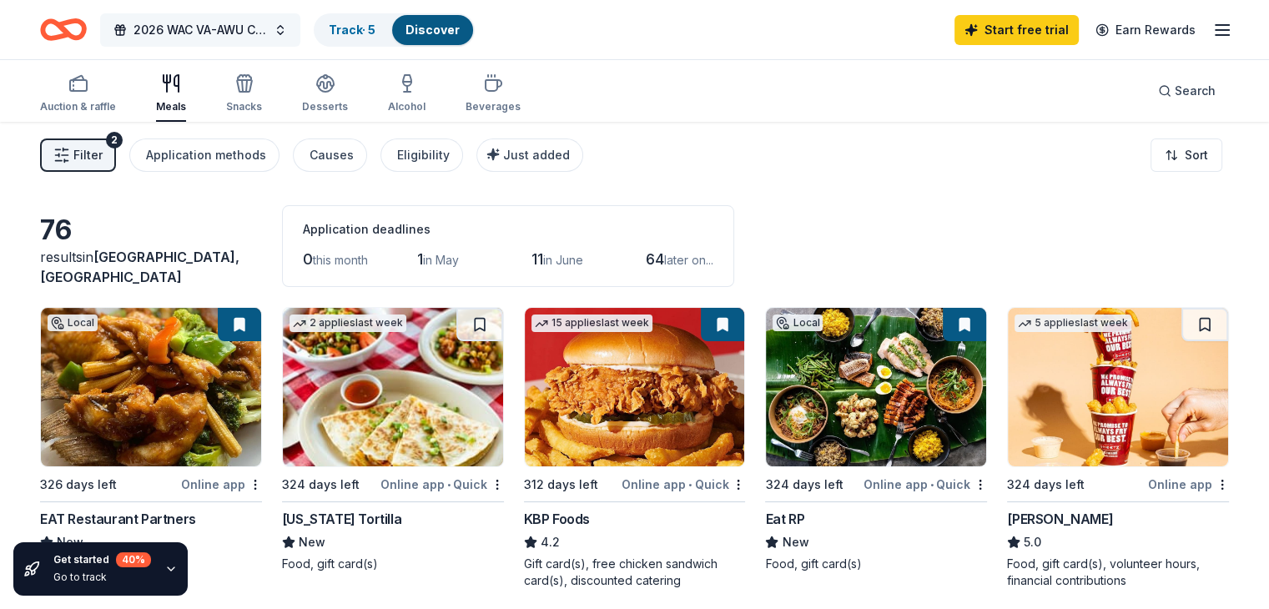
click at [300, 33] on button "2026 WAC VA-AWU Convention" at bounding box center [200, 29] width 200 height 33
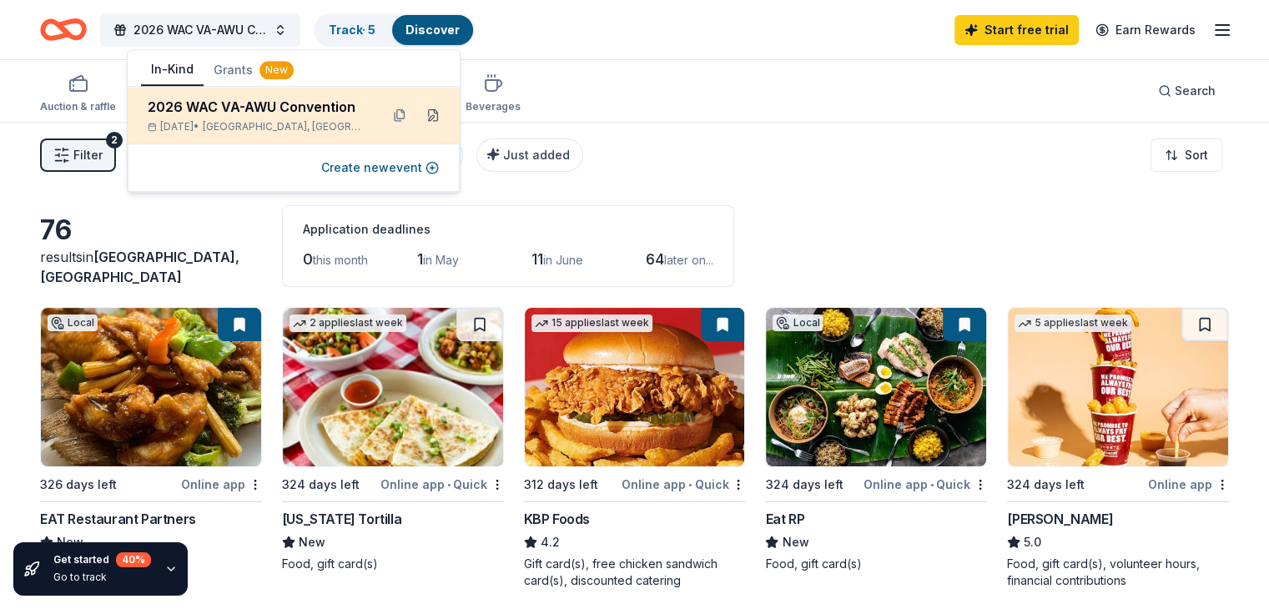
click at [431, 112] on button at bounding box center [433, 115] width 27 height 27
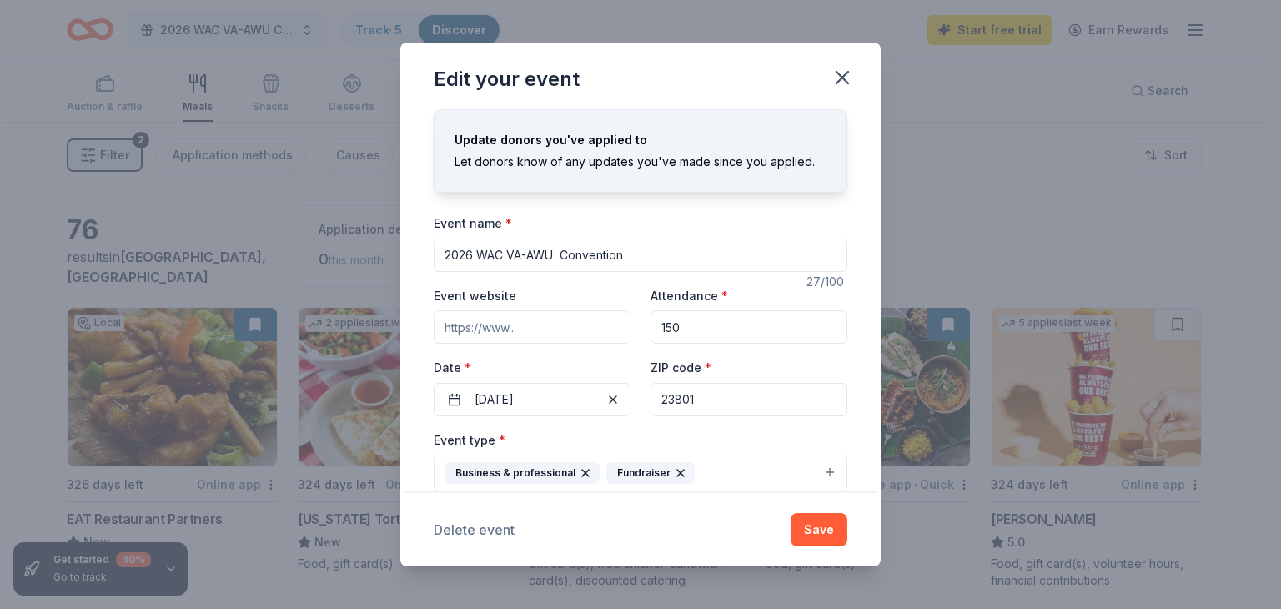
click at [495, 527] on button "Delete event" at bounding box center [474, 530] width 81 height 20
